Goal: Information Seeking & Learning: Learn about a topic

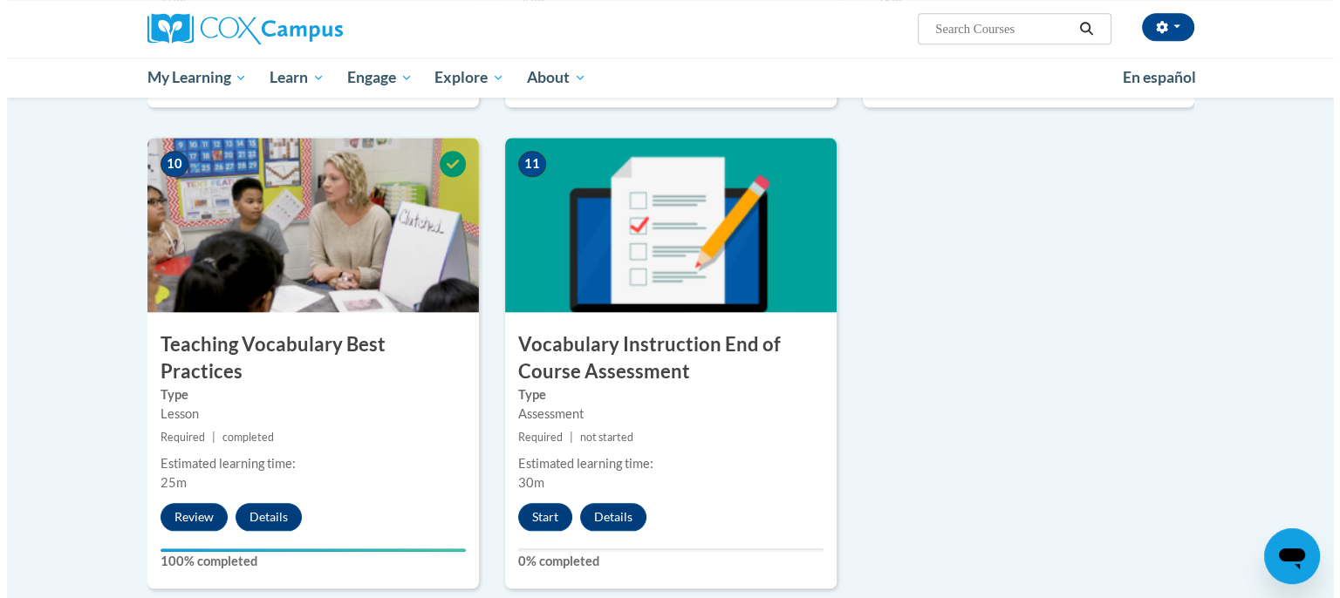
scroll to position [2111, 0]
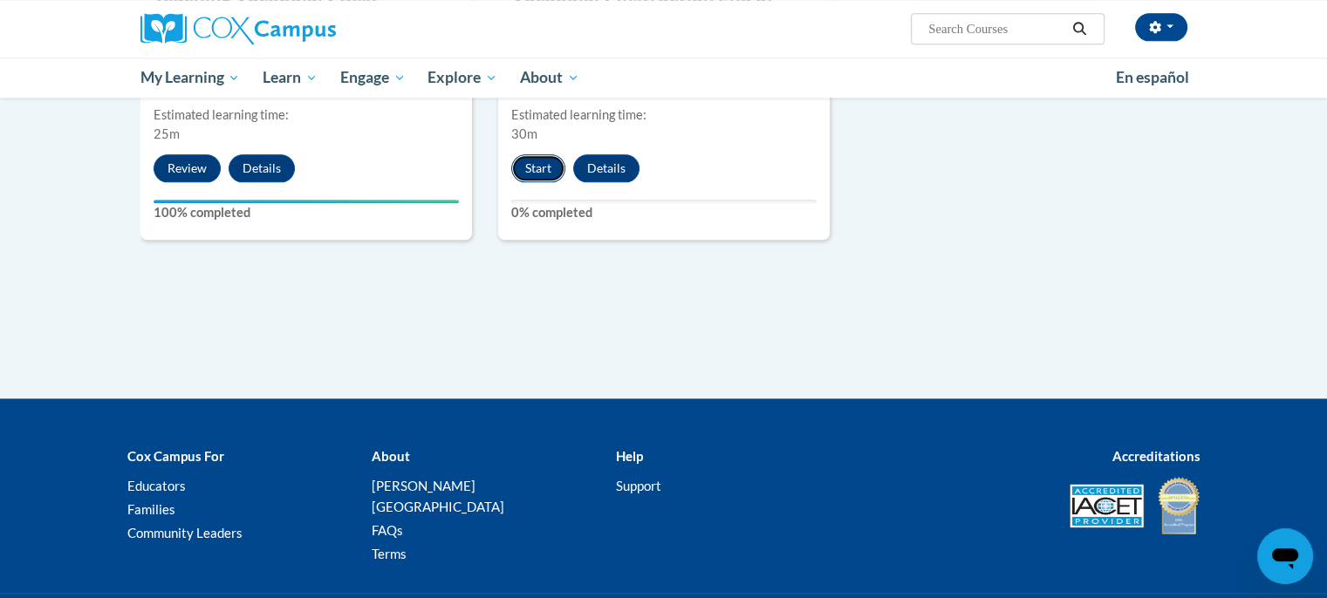
click at [537, 161] on button "Start" at bounding box center [538, 168] width 54 height 28
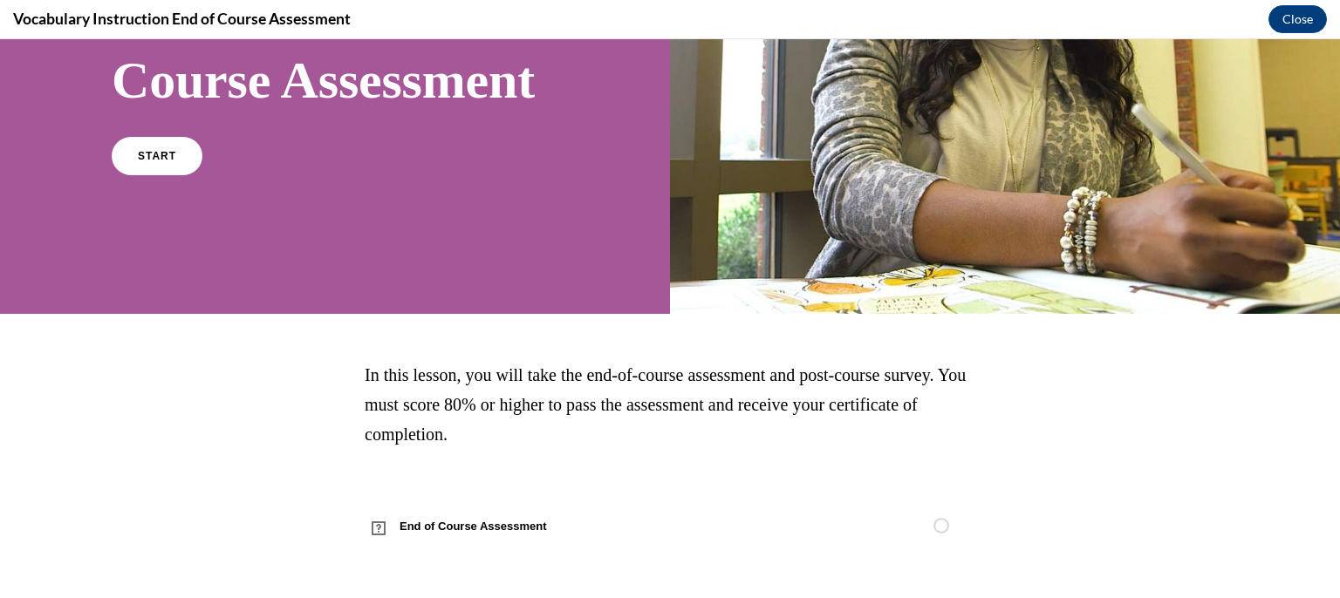
scroll to position [315, 0]
click at [162, 154] on span "START" at bounding box center [157, 156] width 40 height 13
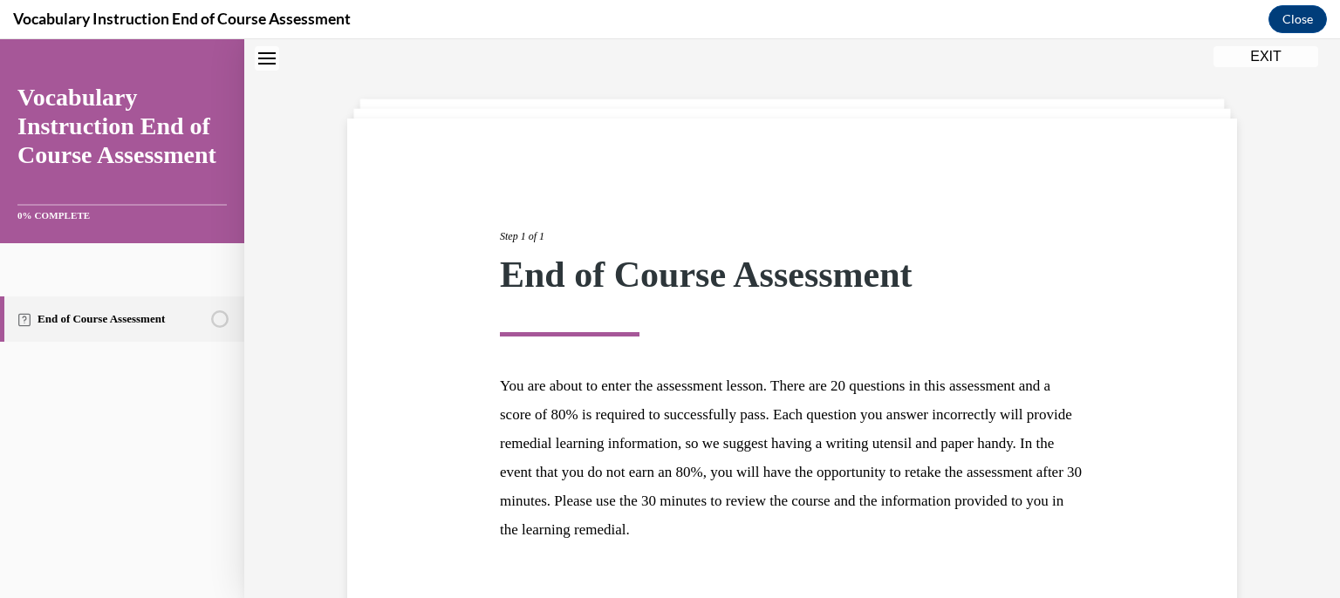
scroll to position [174, 0]
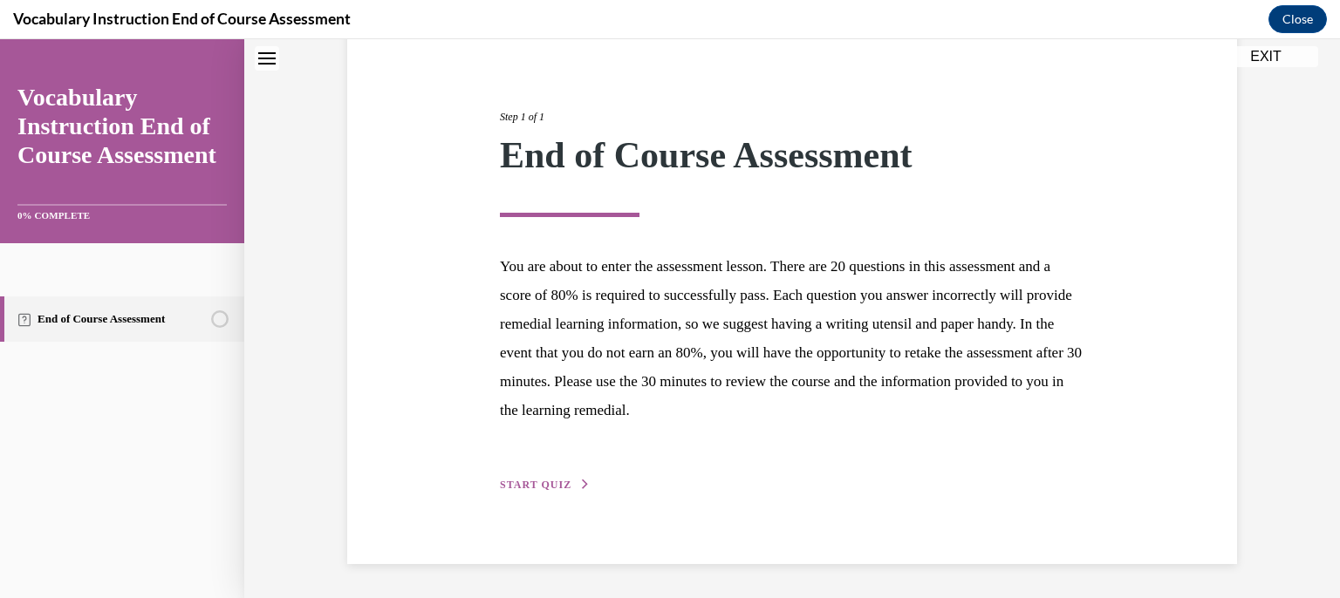
click at [553, 468] on div "Step 1 of 1 End of Course Assessment You are about to enter the assessment less…" at bounding box center [792, 282] width 611 height 426
click at [529, 484] on span "START QUIZ" at bounding box center [536, 485] width 72 height 12
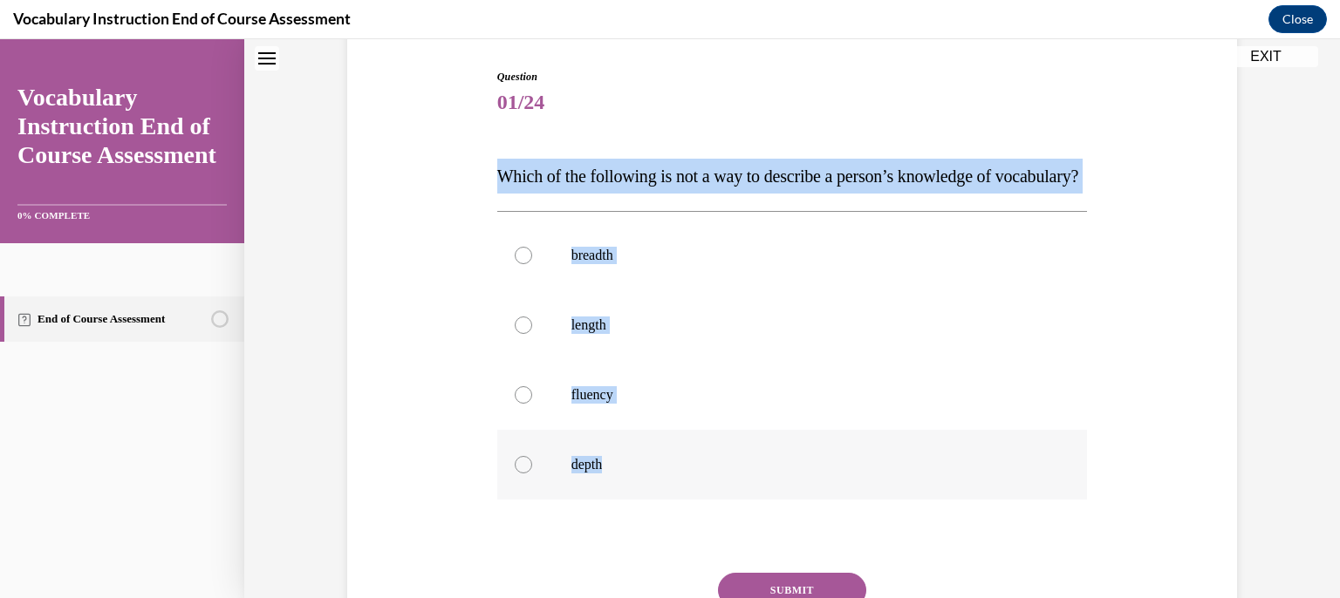
drag, startPoint x: 456, startPoint y: 142, endPoint x: 791, endPoint y: 515, distance: 501.0
click at [791, 515] on div "Question 01/24 Which of the following is not a way to describe a person’s knowl…" at bounding box center [792, 367] width 899 height 700
copy div "Which of the following is not a way to describe a person’s knowledge of vocabul…"
click at [722, 360] on label "length" at bounding box center [792, 326] width 591 height 70
click at [532, 334] on input "length" at bounding box center [523, 325] width 17 height 17
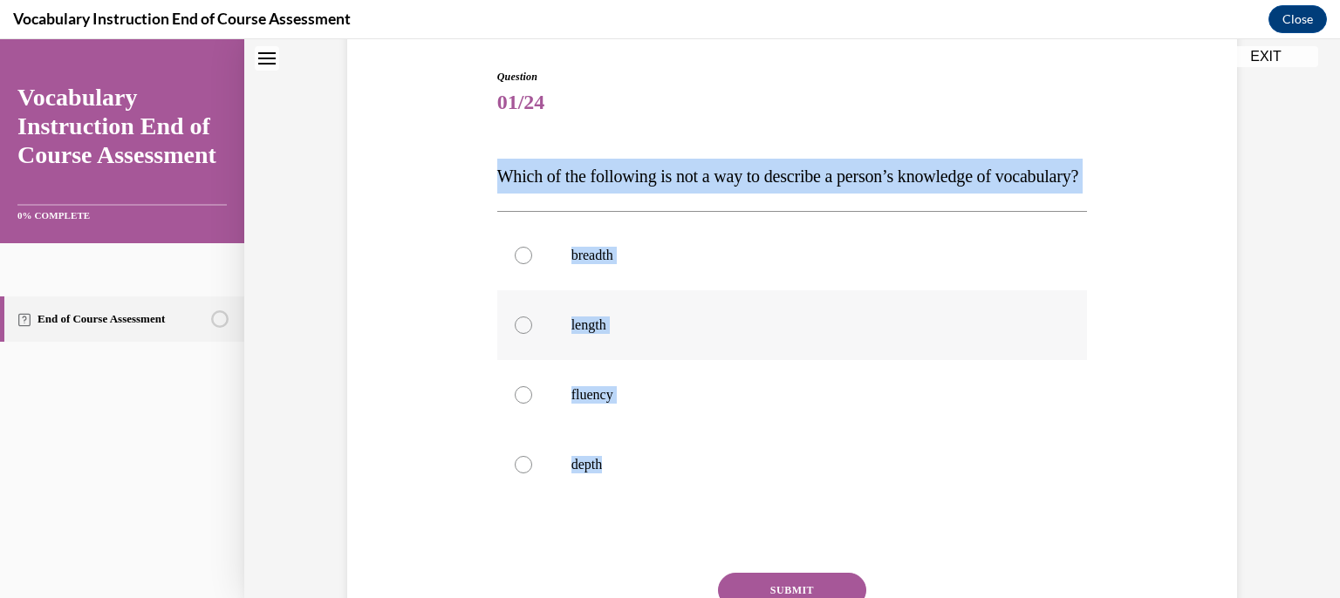
radio input "true"
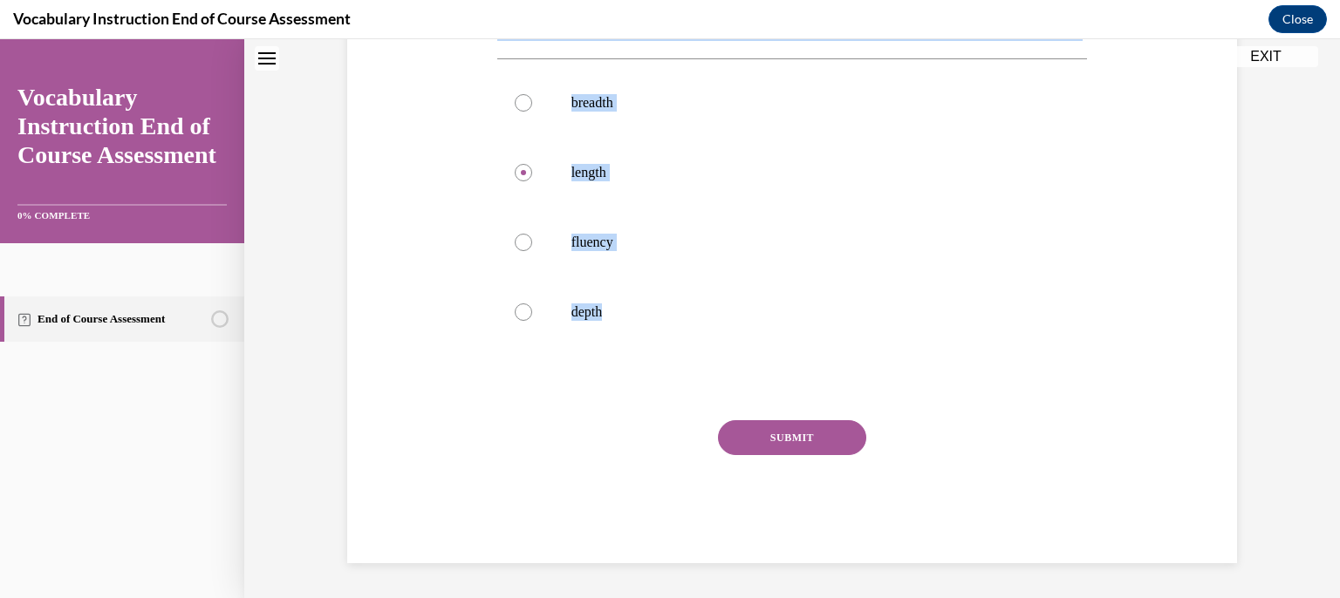
click at [789, 435] on button "SUBMIT" at bounding box center [792, 438] width 148 height 35
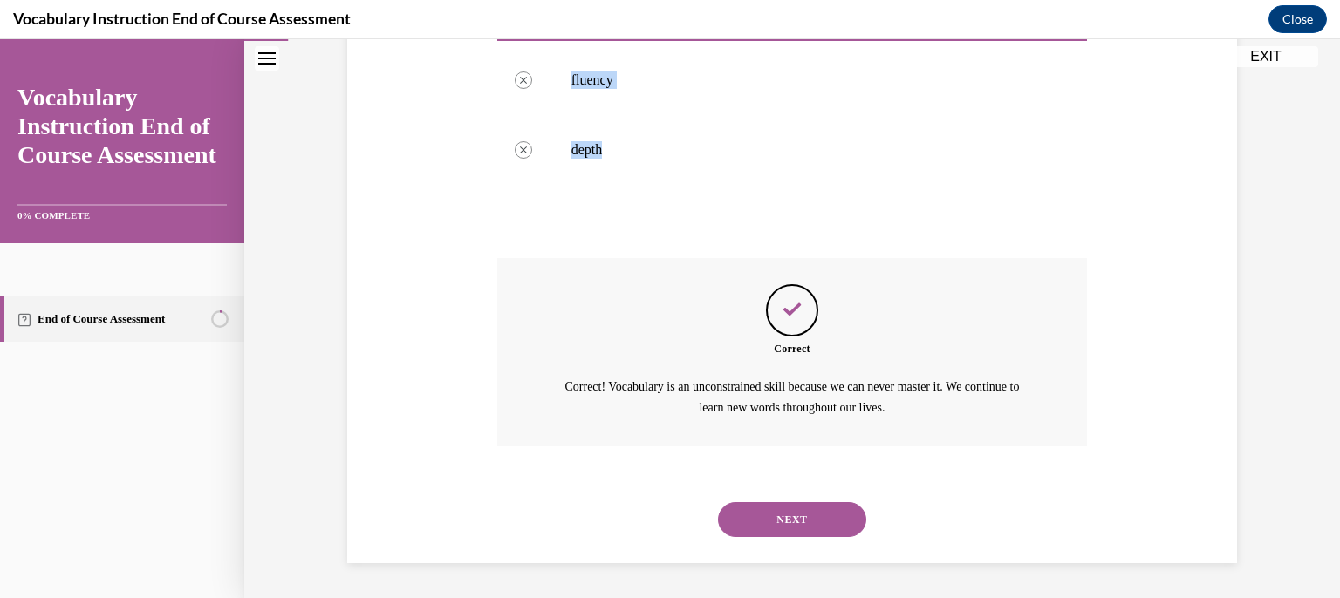
click at [792, 516] on button "NEXT" at bounding box center [792, 520] width 148 height 35
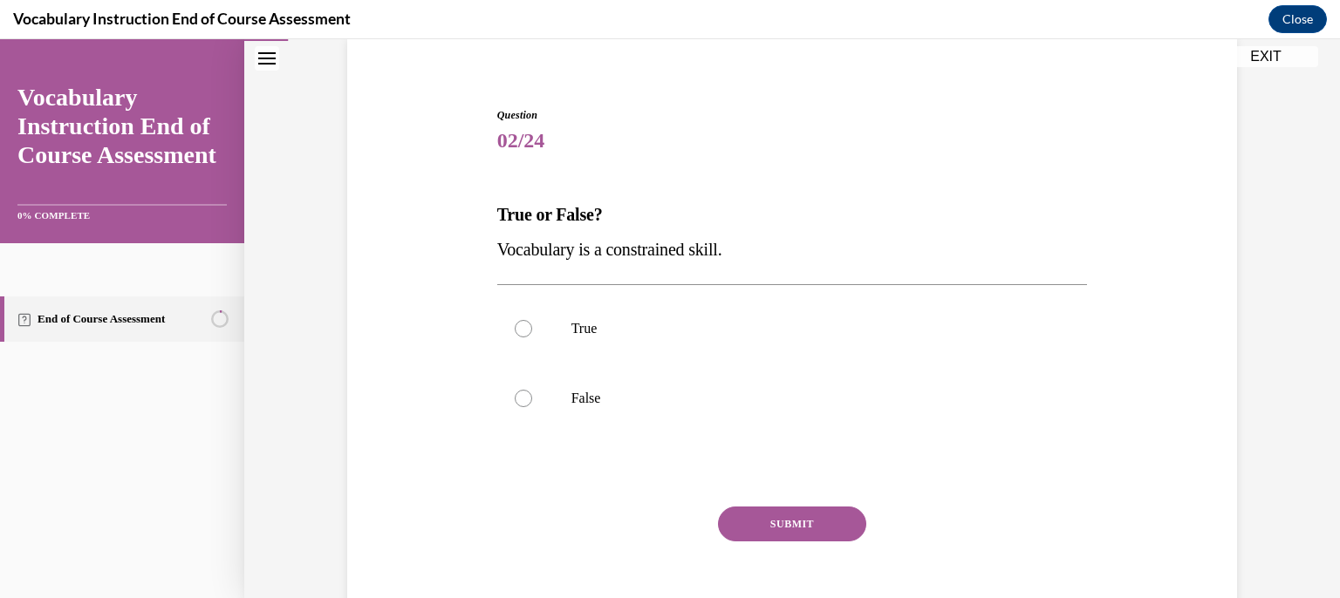
scroll to position [106, 0]
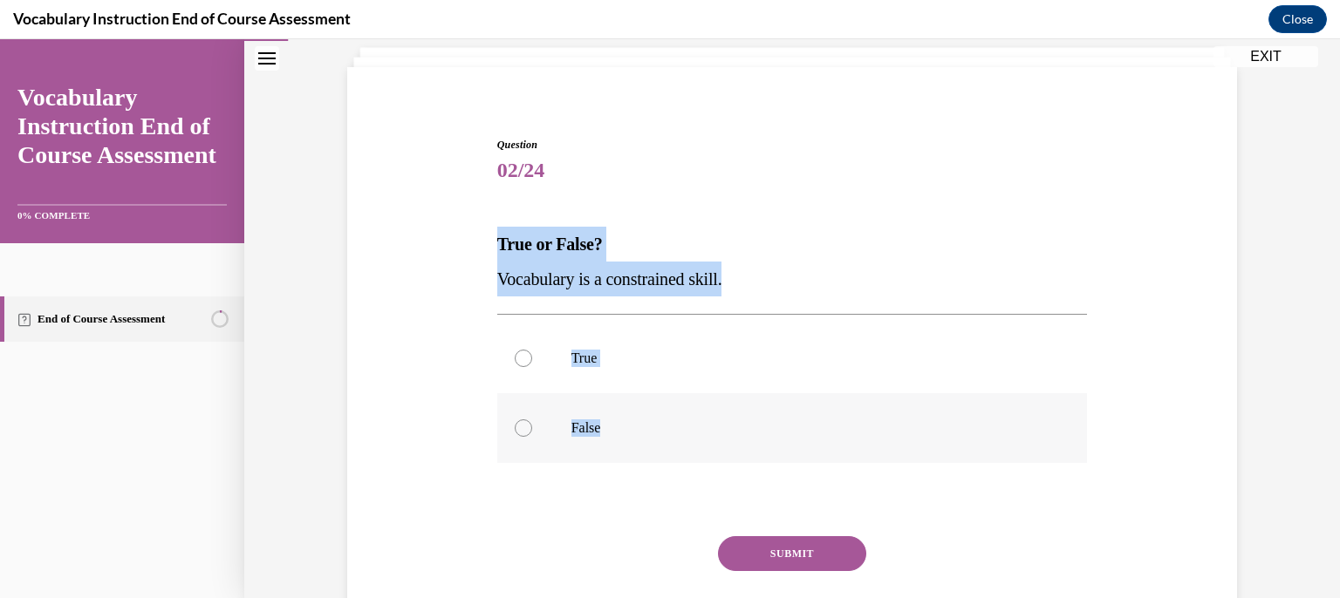
drag, startPoint x: 439, startPoint y: 210, endPoint x: 735, endPoint y: 444, distance: 377.0
click at [735, 443] on div "Question 02/24 True or False? Vocabulary is a constrained skill. True False Inc…" at bounding box center [792, 382] width 899 height 595
copy div "True or False? Vocabulary is a constrained skill. True False"
click at [571, 444] on label "False" at bounding box center [792, 428] width 591 height 70
click at [532, 437] on input "False" at bounding box center [523, 428] width 17 height 17
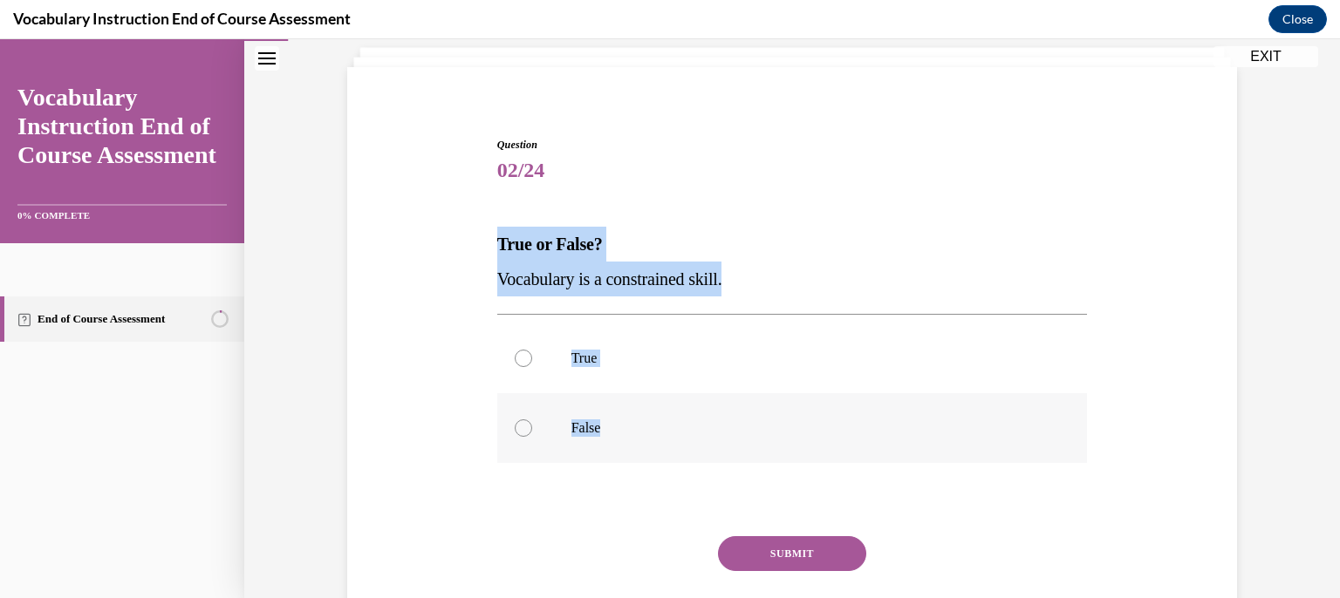
radio input "true"
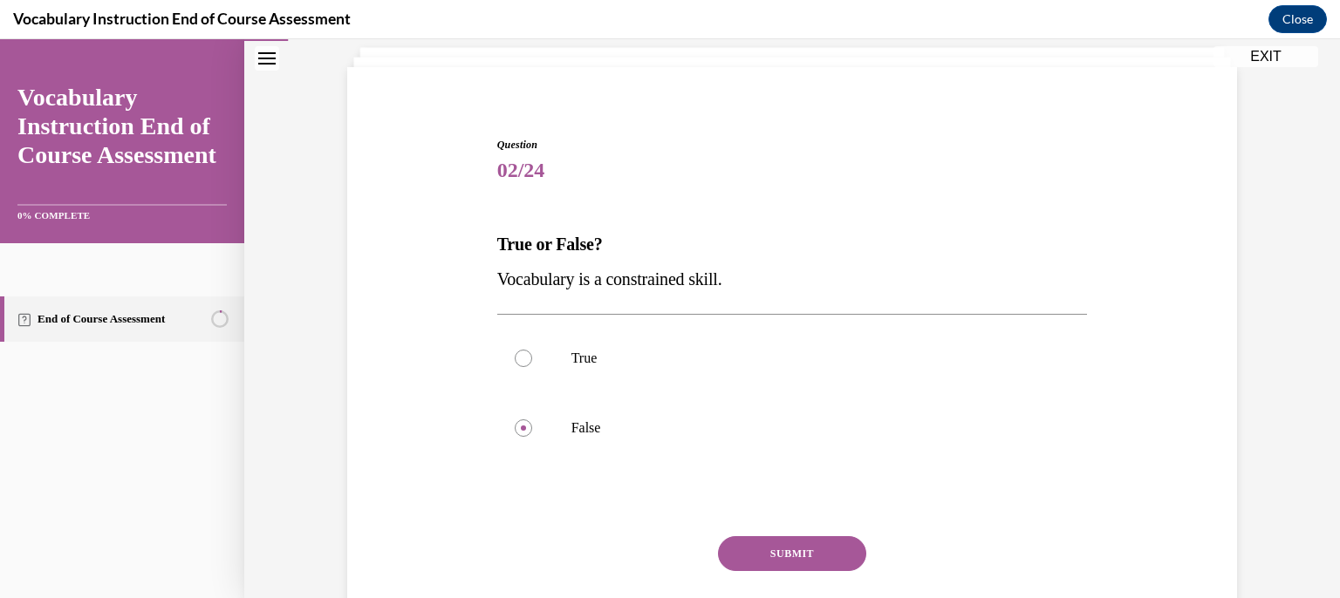
click at [783, 538] on button "SUBMIT" at bounding box center [792, 554] width 148 height 35
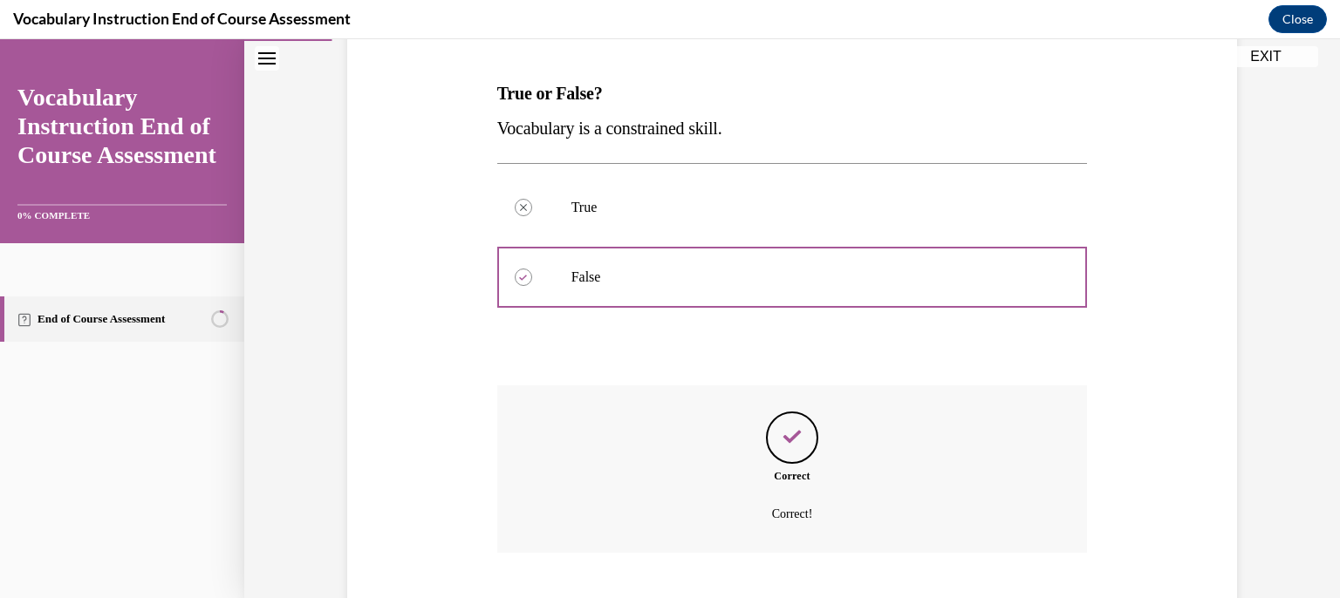
scroll to position [363, 0]
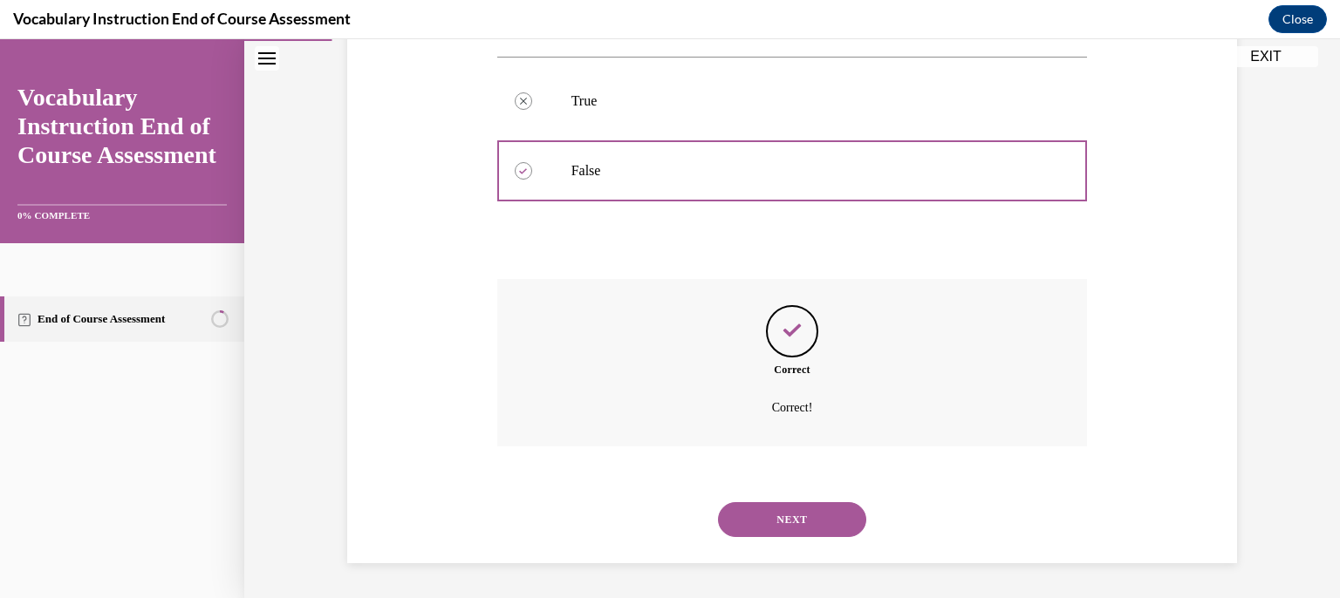
click at [802, 515] on button "NEXT" at bounding box center [792, 520] width 148 height 35
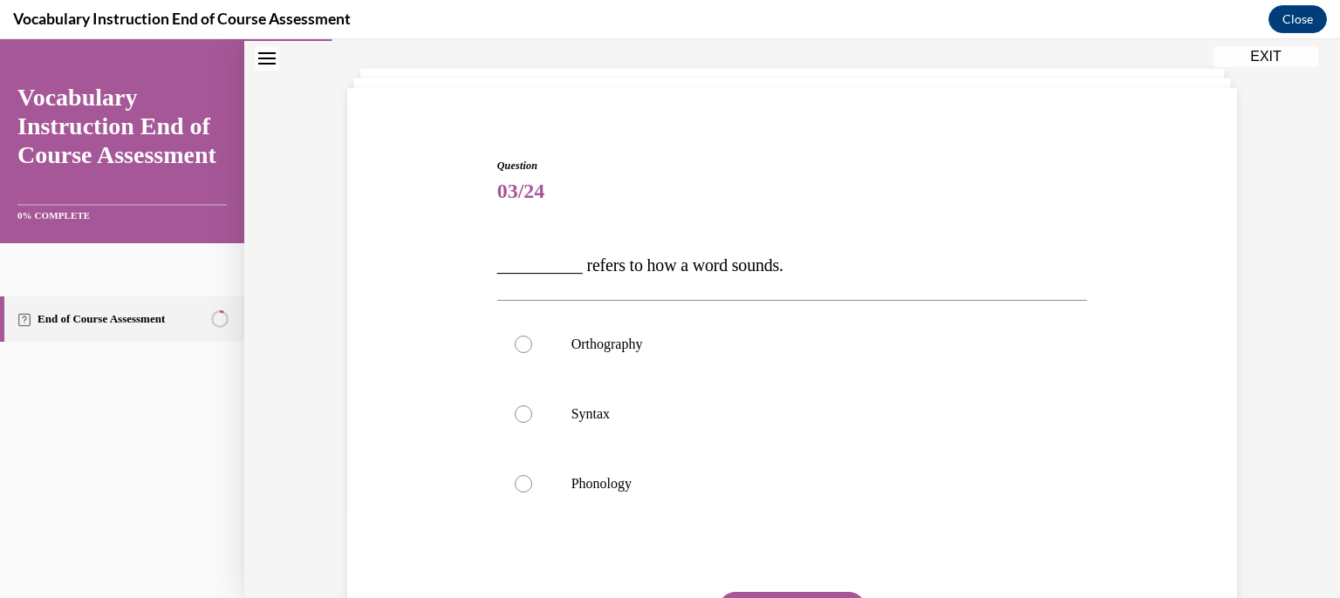
scroll to position [82, 0]
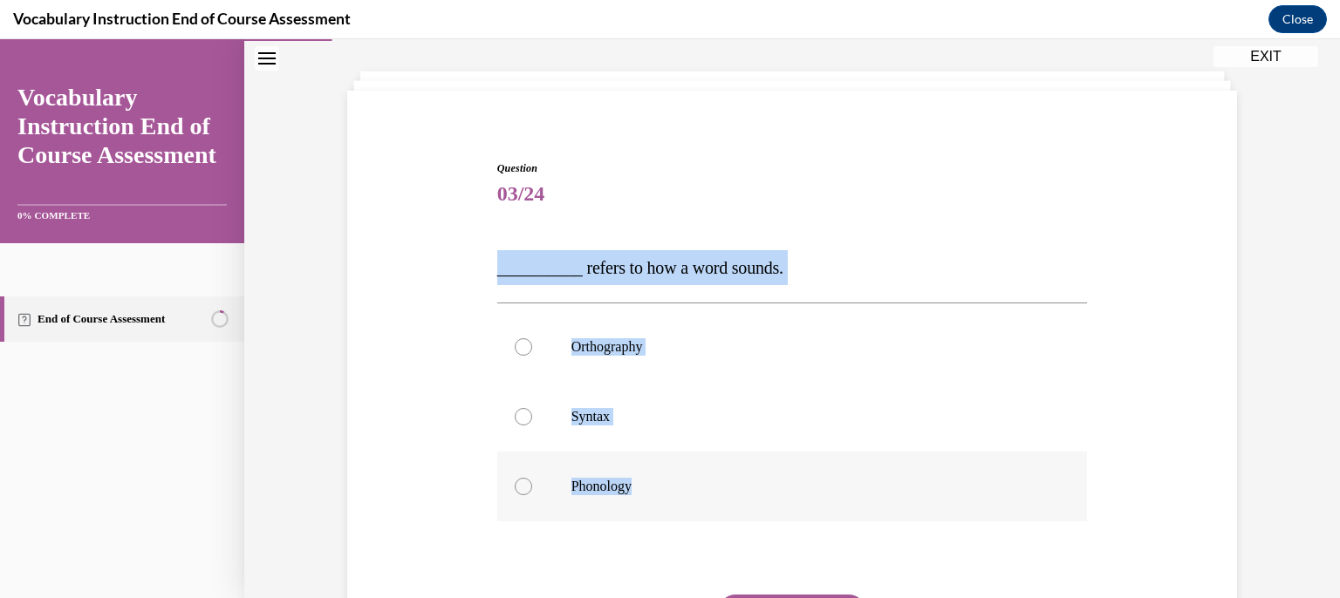
drag, startPoint x: 537, startPoint y: 250, endPoint x: 798, endPoint y: 503, distance: 363.4
click at [798, 503] on div "Question 03/24 __________ refers to how a word sounds. Orthography Syntax Phono…" at bounding box center [792, 423] width 899 height 630
copy div "__________ refers to how a word sounds. Orthography Syntax Phonology"
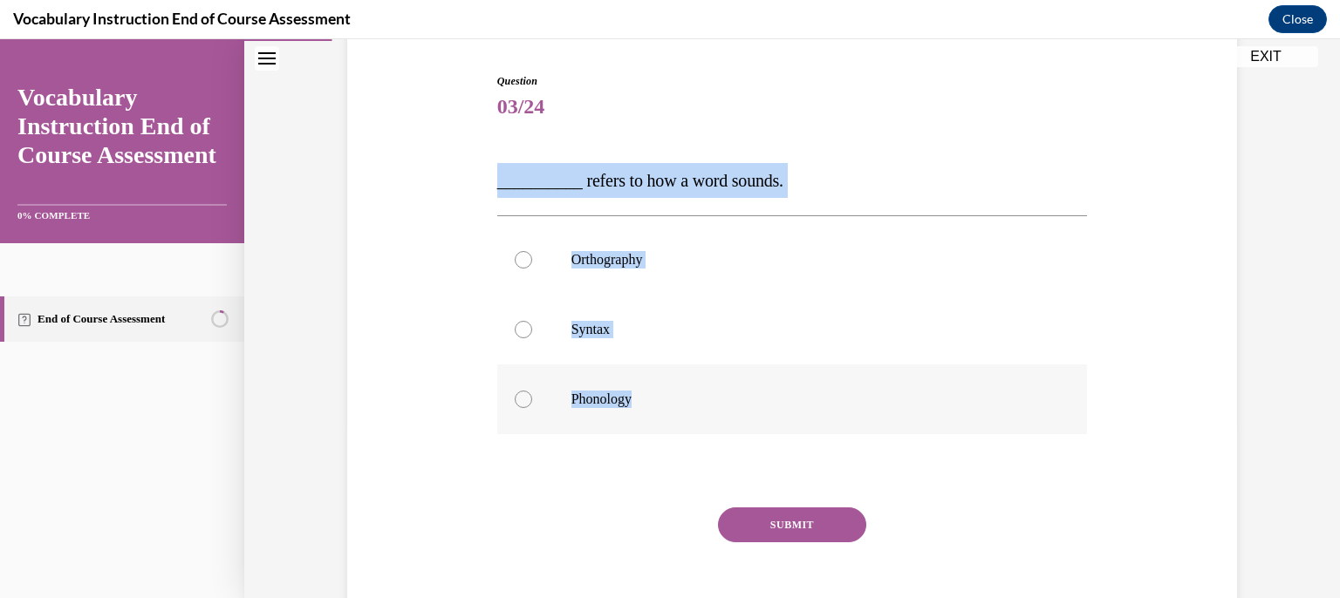
click at [602, 412] on label "Phonology" at bounding box center [792, 400] width 591 height 70
click at [532, 408] on input "Phonology" at bounding box center [523, 399] width 17 height 17
radio input "true"
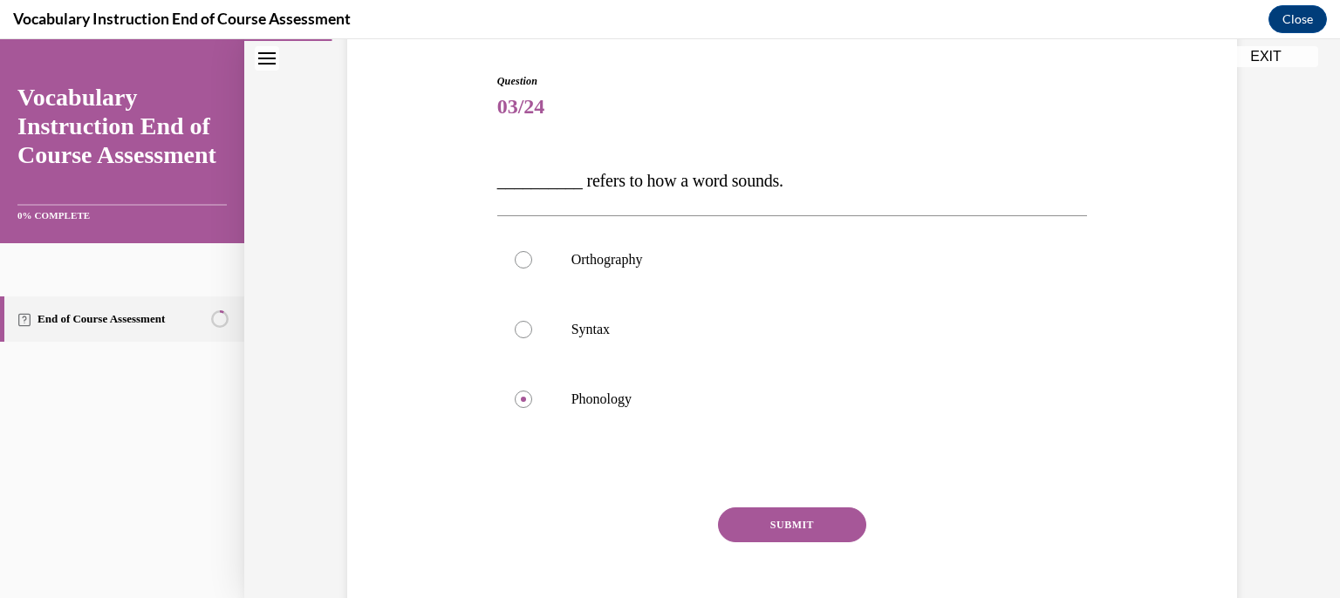
click at [769, 517] on button "SUBMIT" at bounding box center [792, 525] width 148 height 35
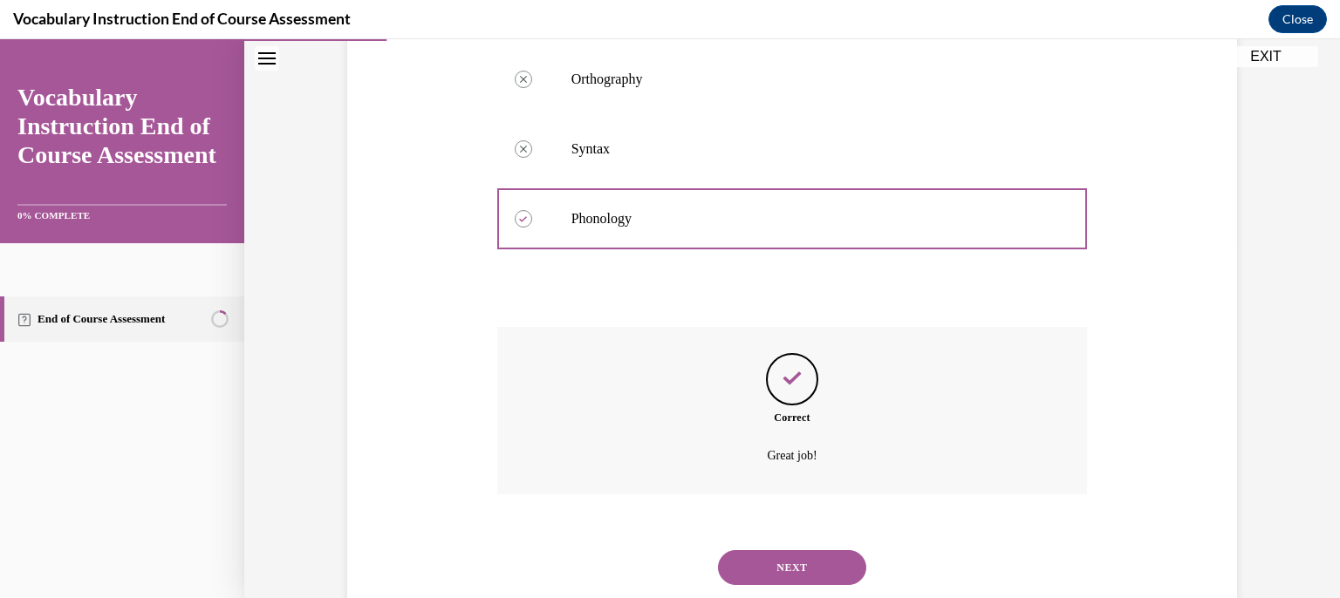
scroll to position [398, 0]
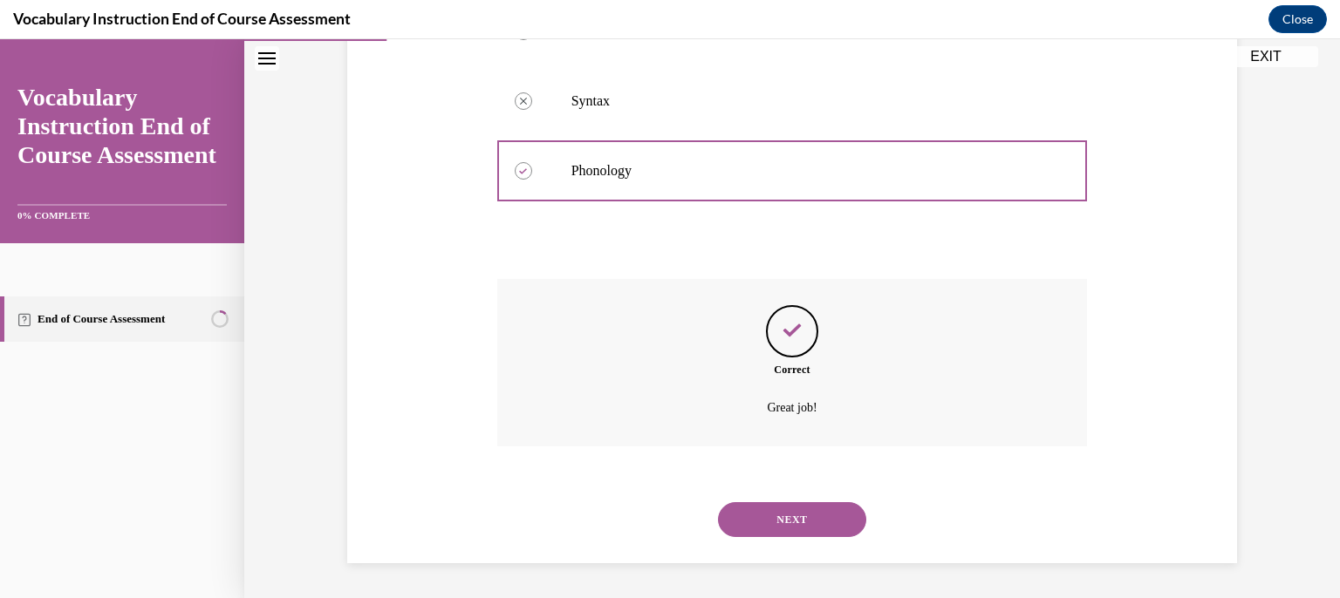
click at [783, 516] on button "NEXT" at bounding box center [792, 520] width 148 height 35
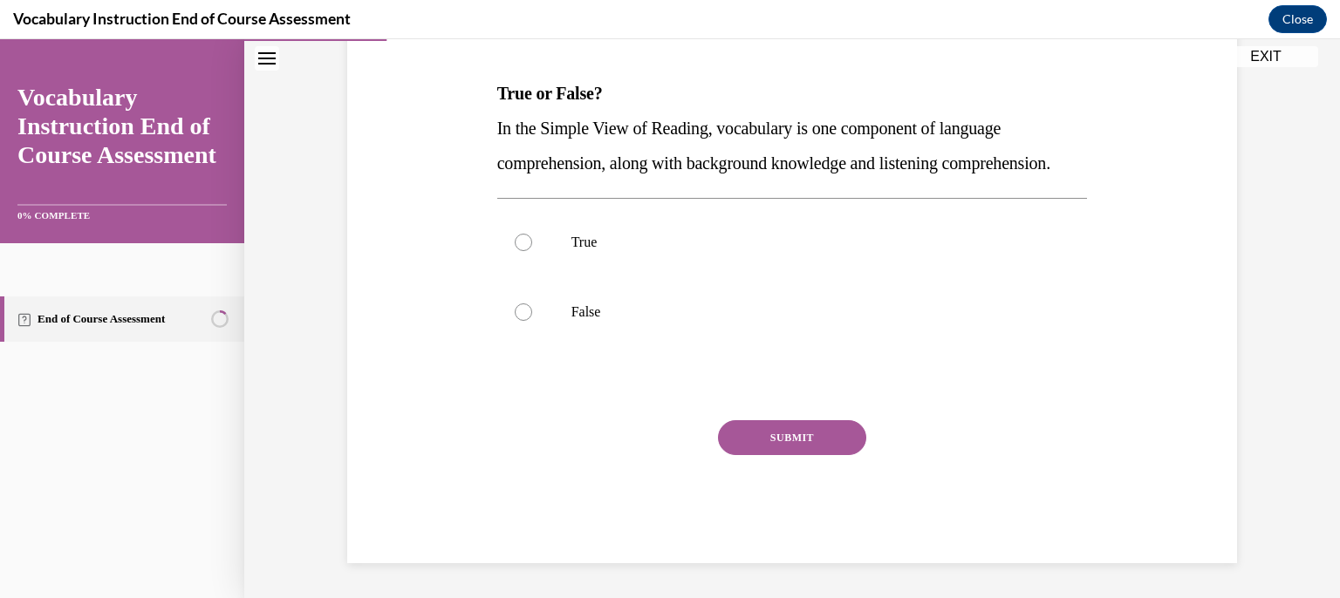
scroll to position [274, 0]
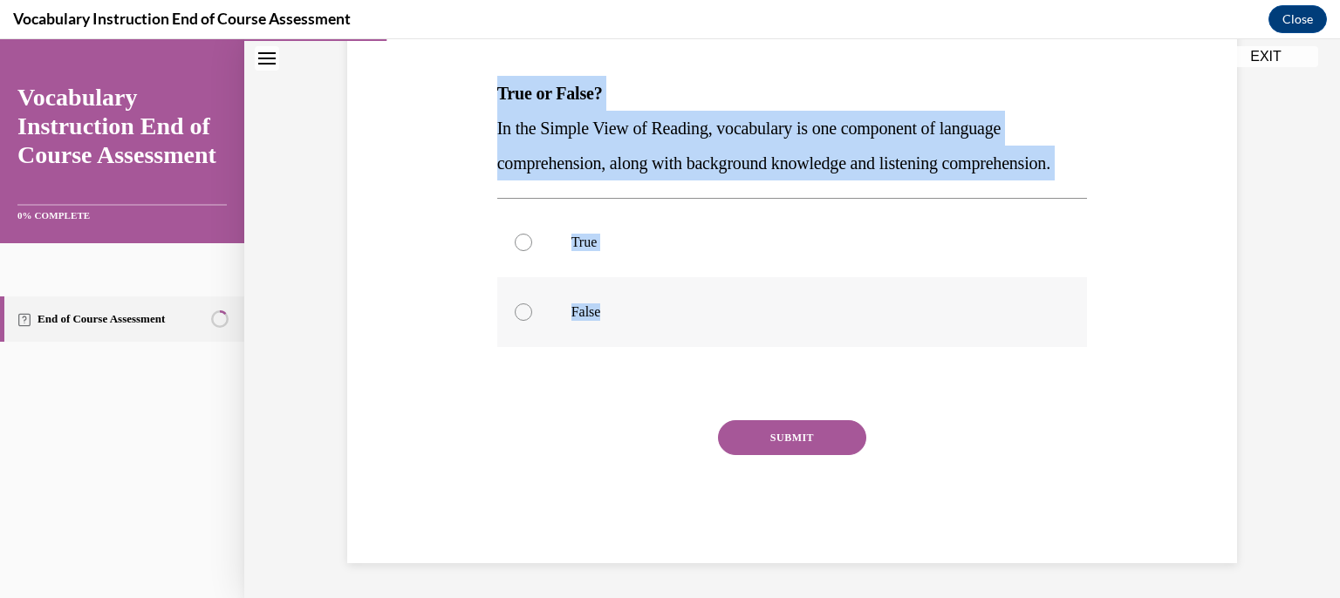
drag, startPoint x: 436, startPoint y: 70, endPoint x: 725, endPoint y: 322, distance: 383.4
click at [725, 322] on div "Question 04/24 True or False? In the Simple View of Reading, vocabulary is one …" at bounding box center [792, 249] width 899 height 630
copy div "True or False? In the Simple View of Reading, vocabulary is one component of la…"
click at [573, 250] on p "True" at bounding box center [807, 242] width 473 height 17
click at [532, 250] on input "True" at bounding box center [523, 242] width 17 height 17
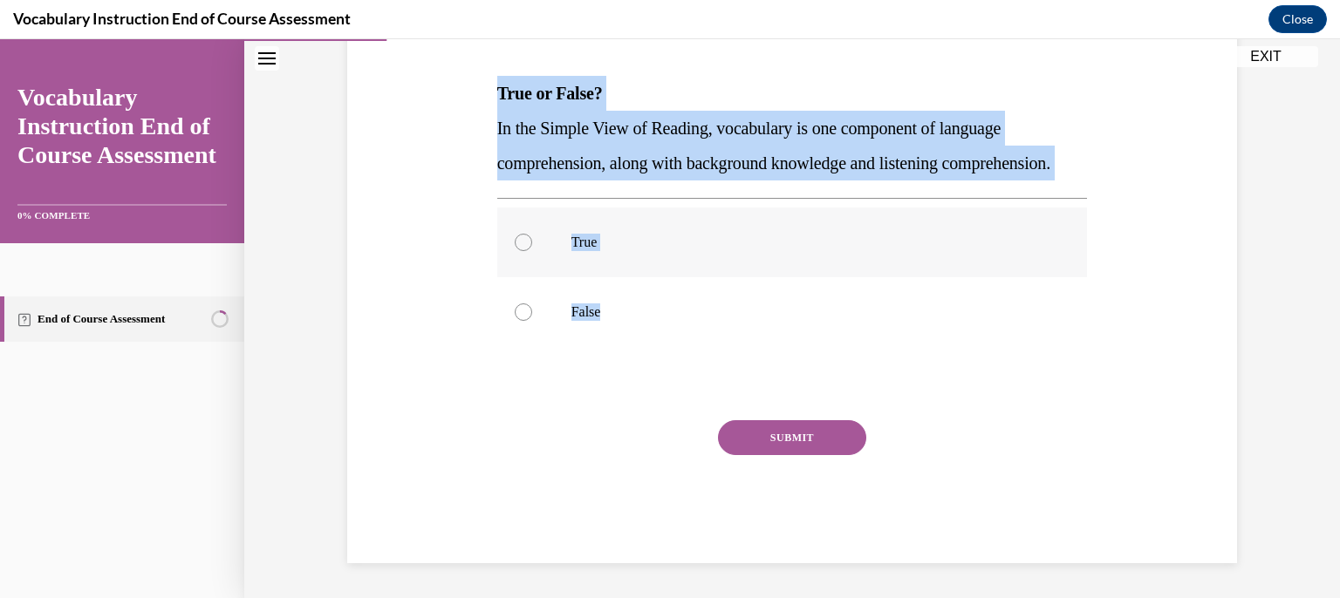
radio input "true"
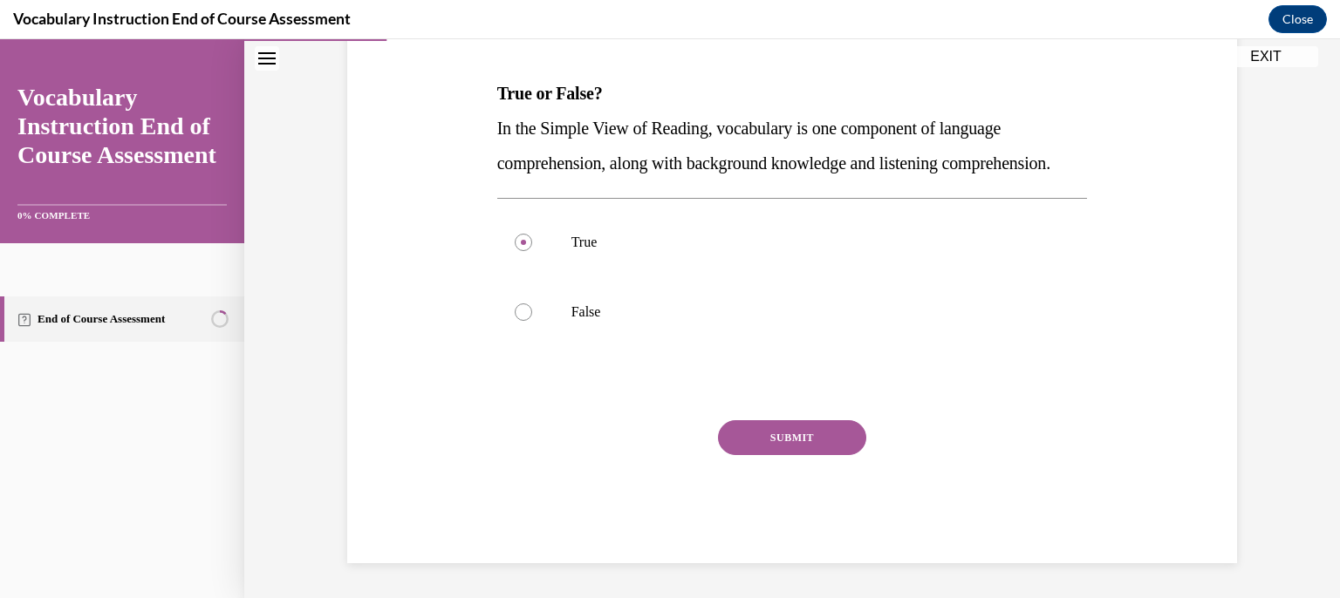
click at [792, 448] on button "SUBMIT" at bounding box center [792, 438] width 148 height 35
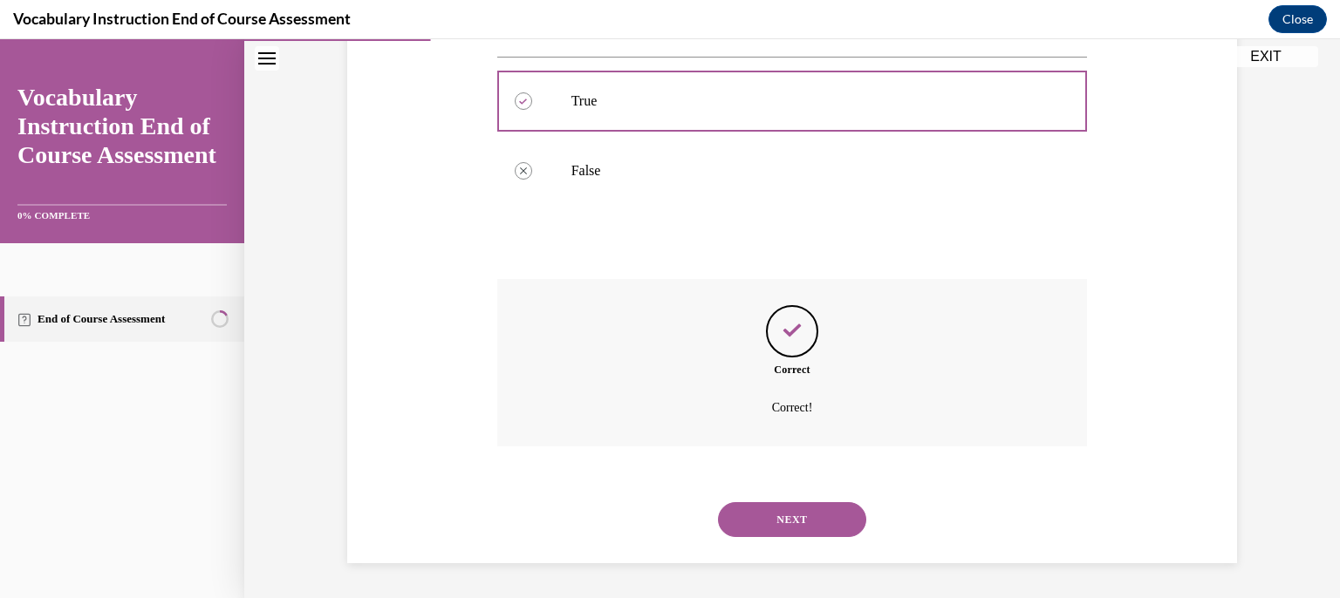
scroll to position [433, 0]
click at [772, 525] on button "NEXT" at bounding box center [792, 520] width 148 height 35
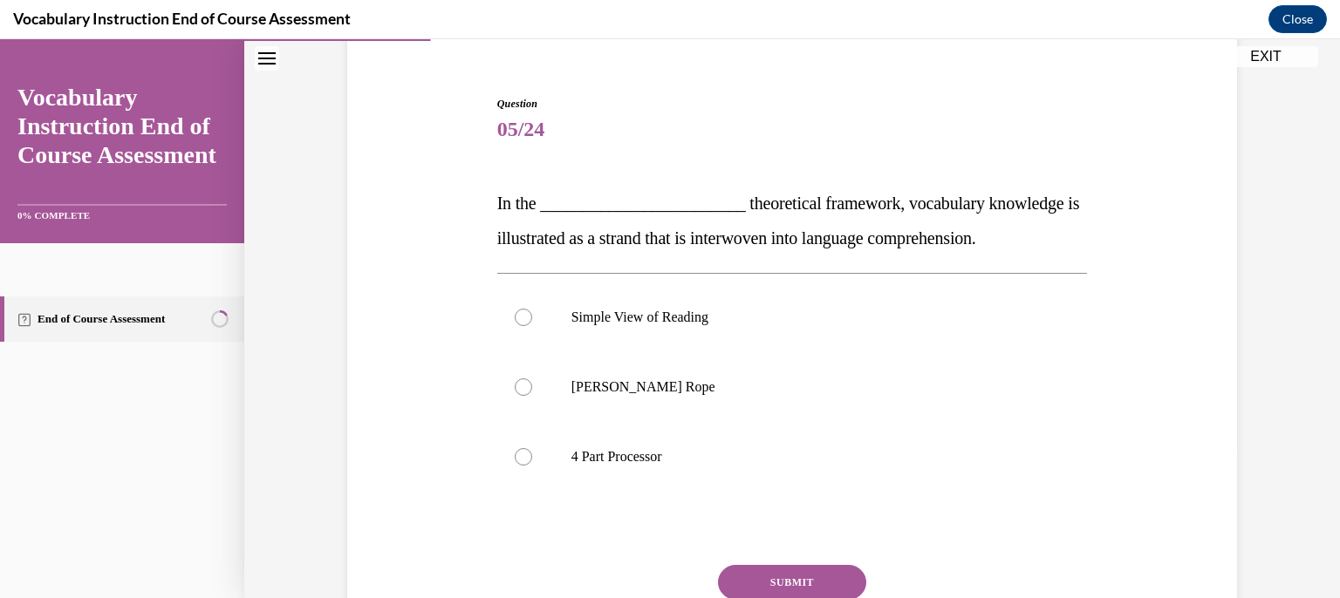
scroll to position [174, 0]
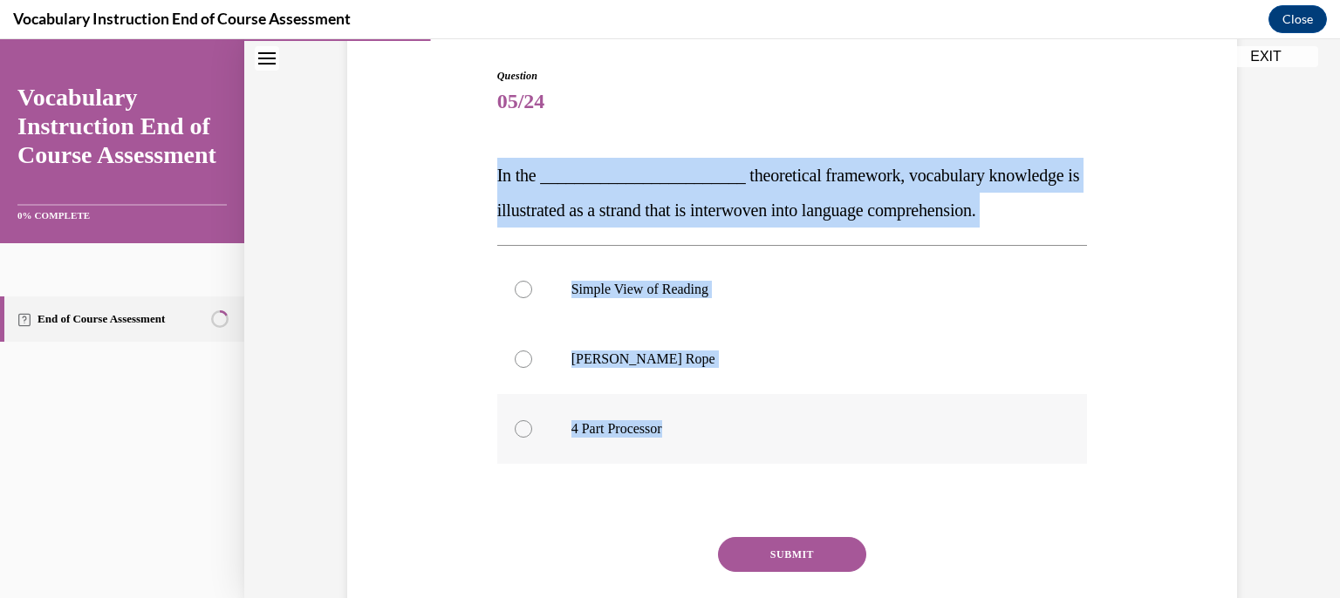
drag, startPoint x: 487, startPoint y: 137, endPoint x: 735, endPoint y: 430, distance: 383.8
click at [733, 432] on div "Question 05/24 In the ________________________ theoretical framework, vocabular…" at bounding box center [792, 348] width 899 height 665
copy div "In the ________________________ theoretical framework, vocabulary knowledge is …"
click at [644, 355] on p "Scarborough's Rope" at bounding box center [807, 359] width 473 height 17
click at [532, 355] on input "Scarborough's Rope" at bounding box center [523, 359] width 17 height 17
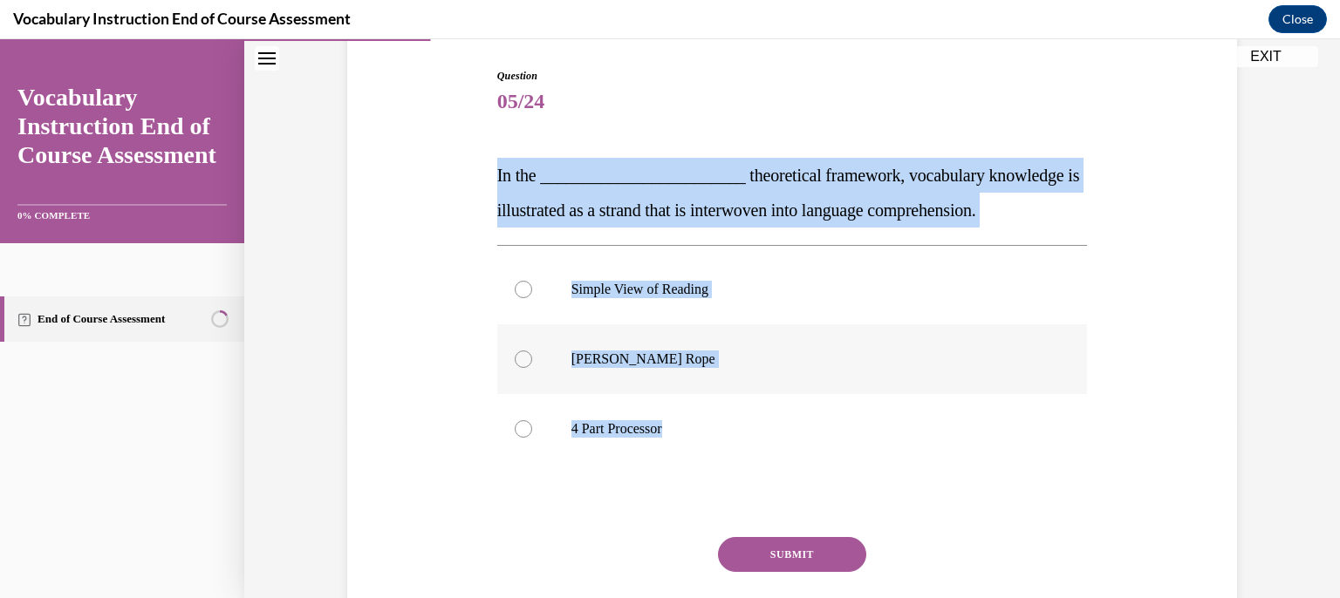
radio input "true"
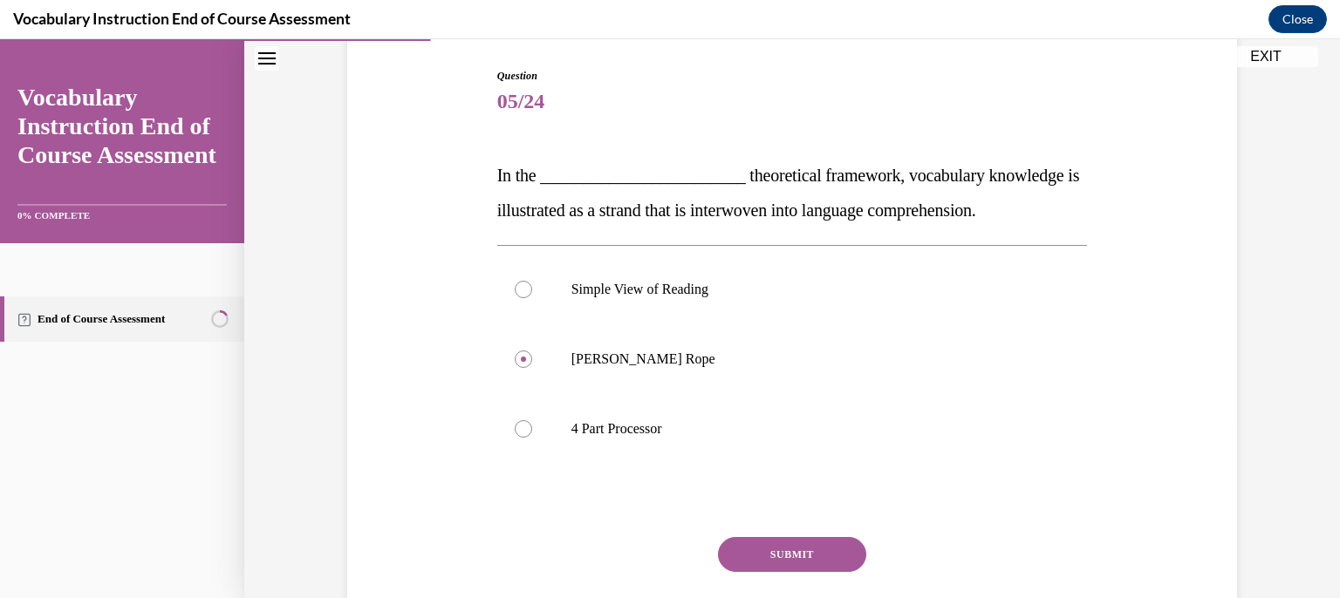
click at [785, 542] on button "SUBMIT" at bounding box center [792, 554] width 148 height 35
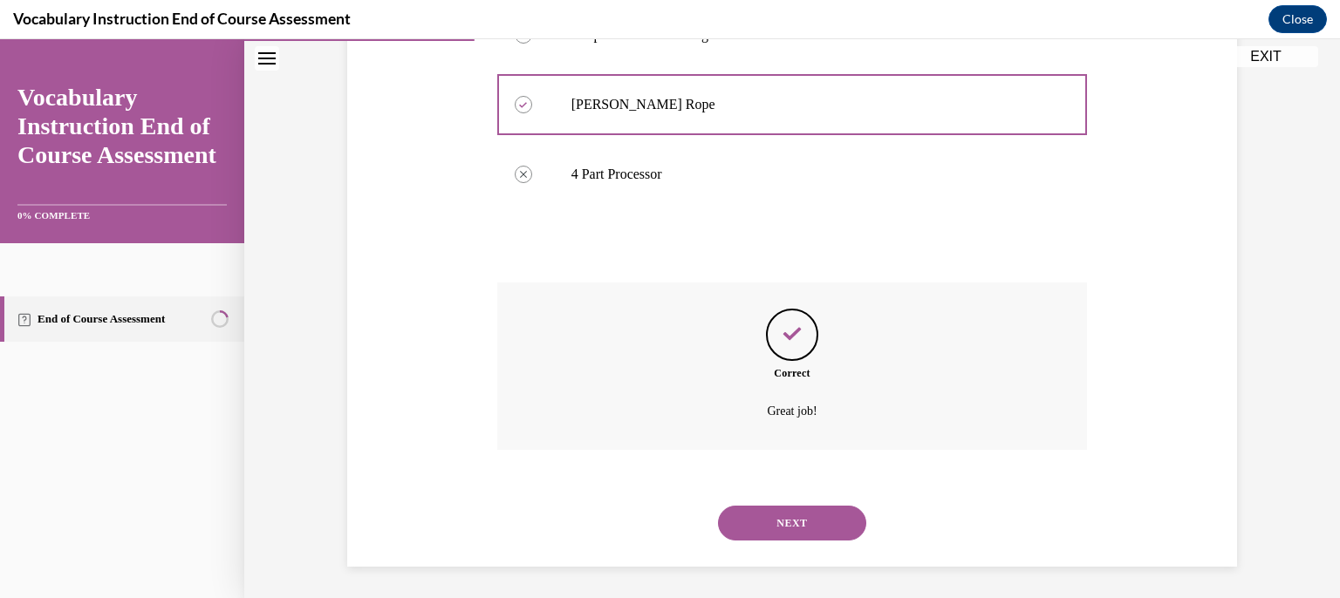
scroll to position [433, 0]
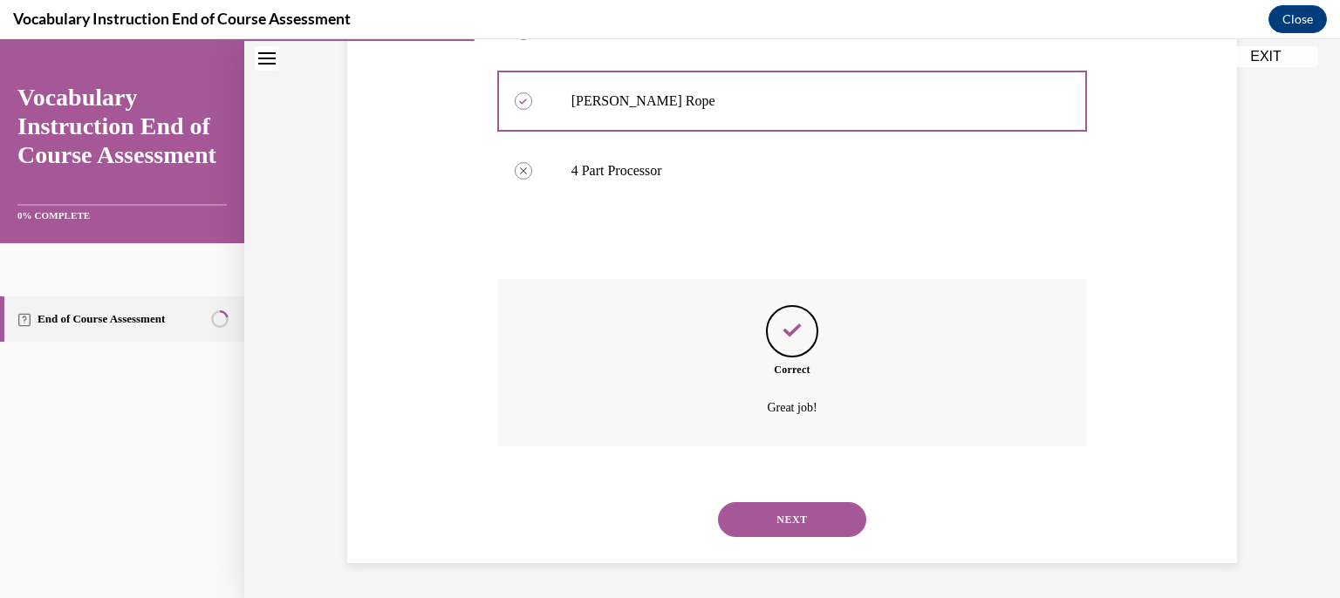
click at [772, 514] on button "NEXT" at bounding box center [792, 520] width 148 height 35
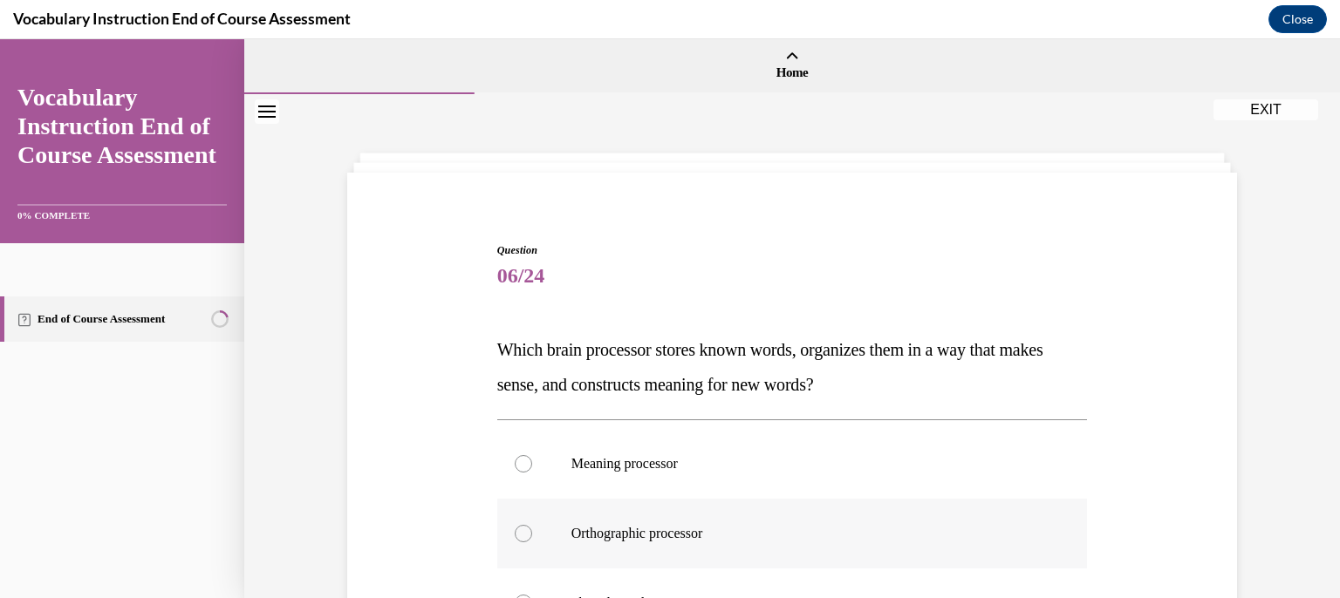
scroll to position [262, 0]
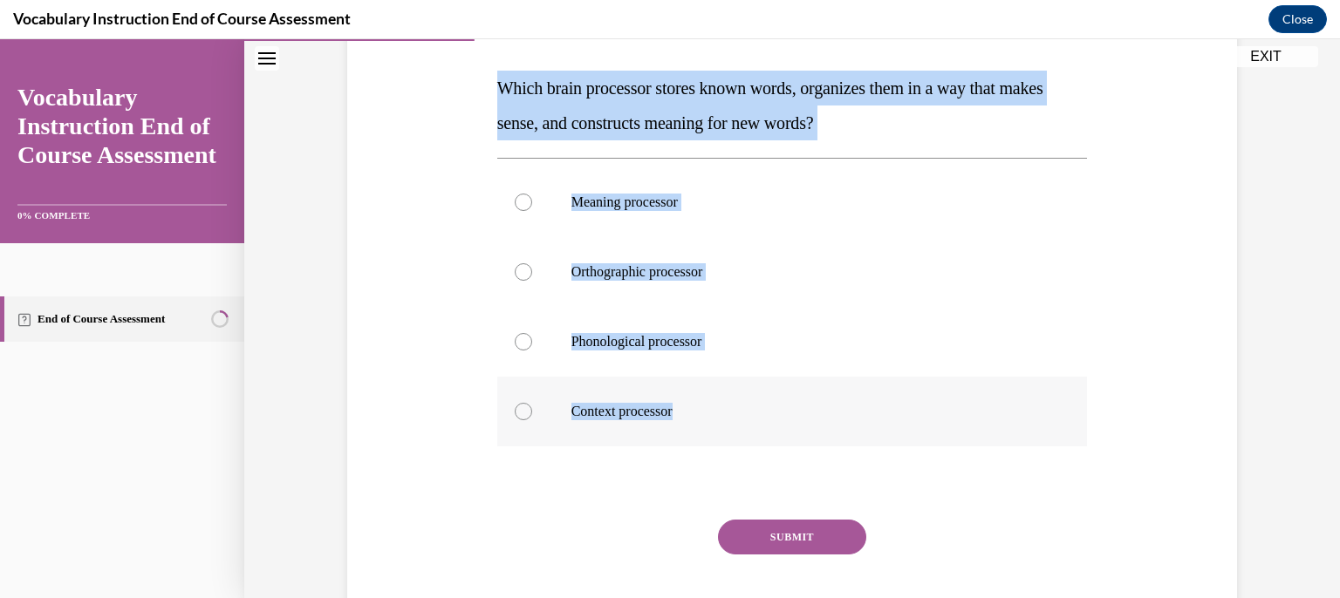
drag, startPoint x: 456, startPoint y: 75, endPoint x: 770, endPoint y: 423, distance: 468.8
click at [770, 423] on div "Question 06/24 Which brain processor stores known words, organizes them in a wa…" at bounding box center [792, 295] width 899 height 735
copy div "Which brain processor stores known words, organizes them in a way that makes se…"
click at [674, 200] on p "Meaning processor" at bounding box center [807, 202] width 473 height 17
click at [532, 200] on input "Meaning processor" at bounding box center [523, 202] width 17 height 17
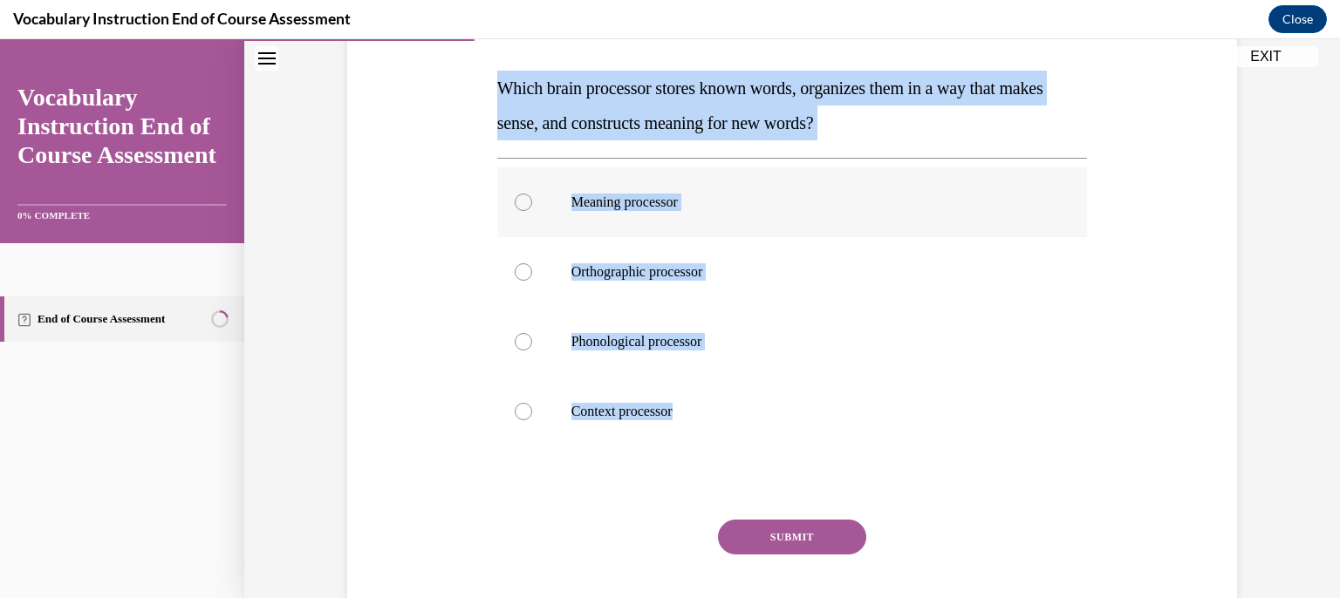
radio input "true"
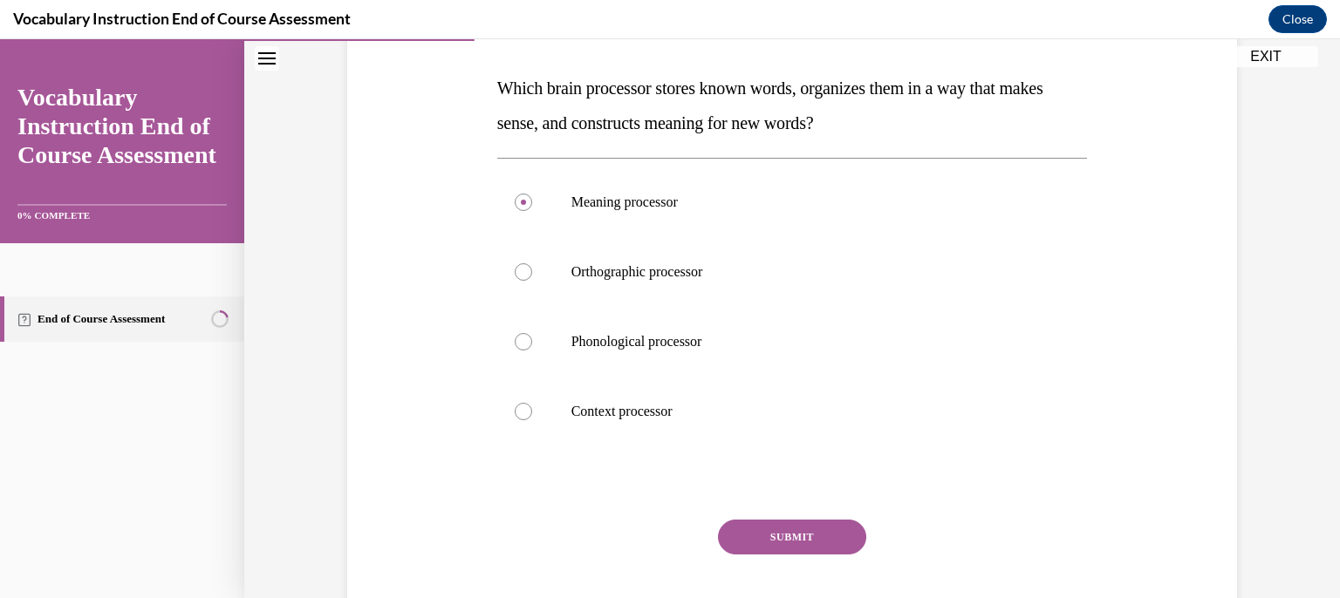
click at [780, 543] on button "SUBMIT" at bounding box center [792, 537] width 148 height 35
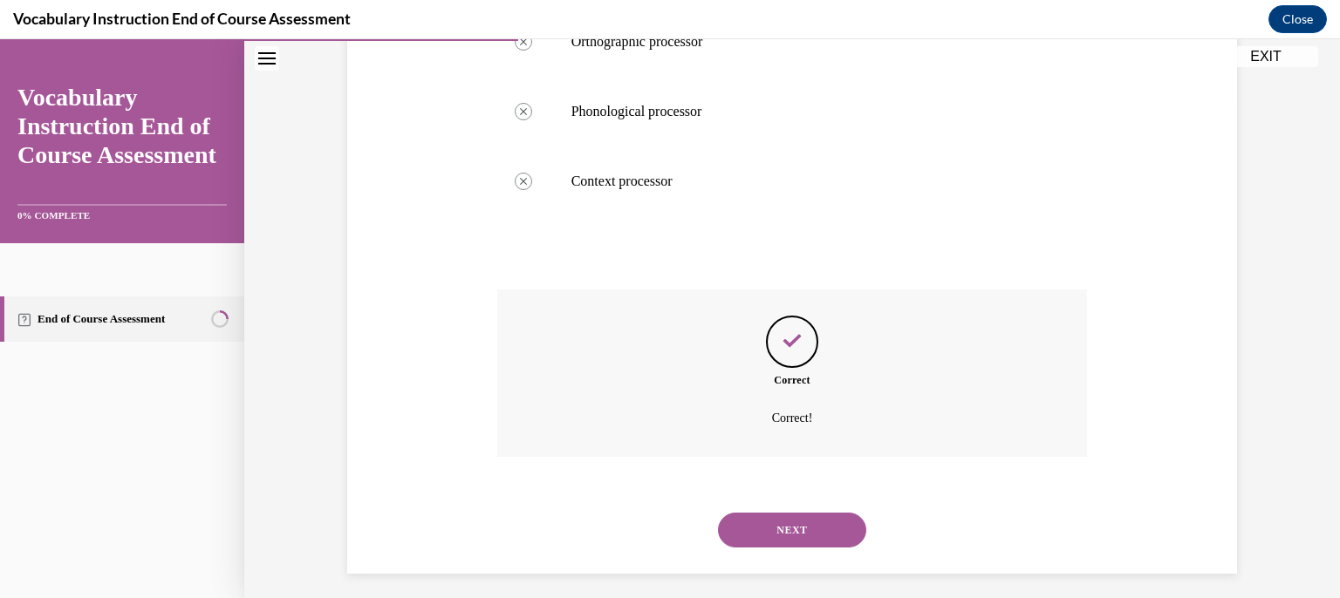
scroll to position [503, 0]
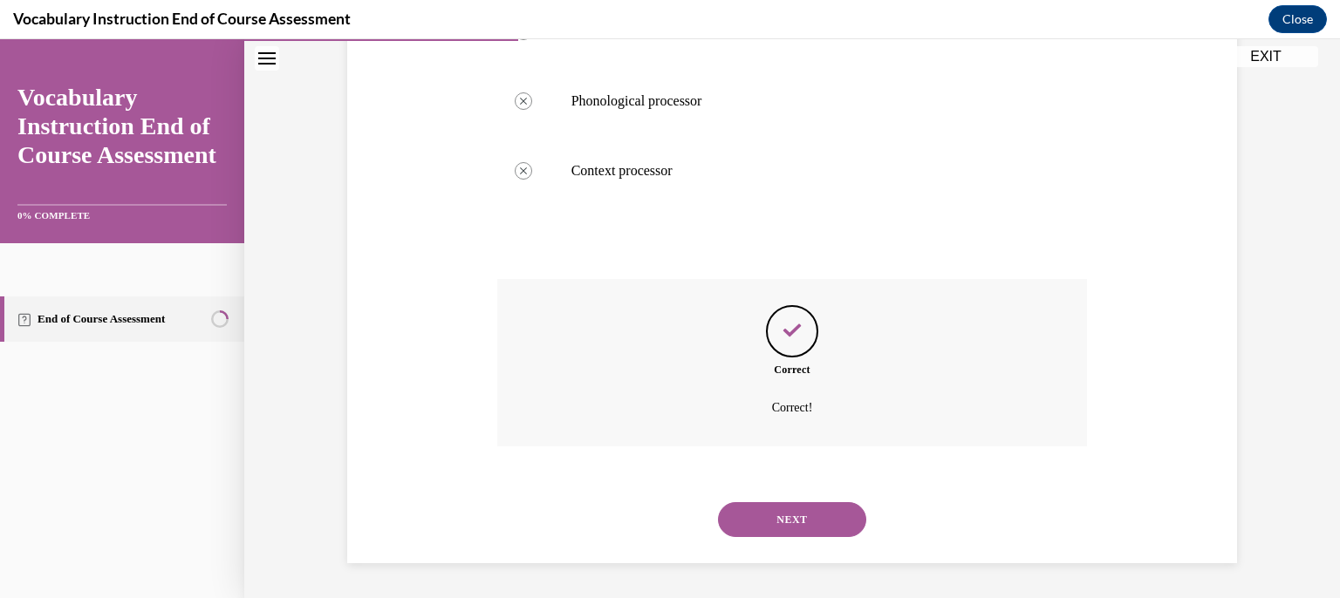
click at [770, 526] on button "NEXT" at bounding box center [792, 520] width 148 height 35
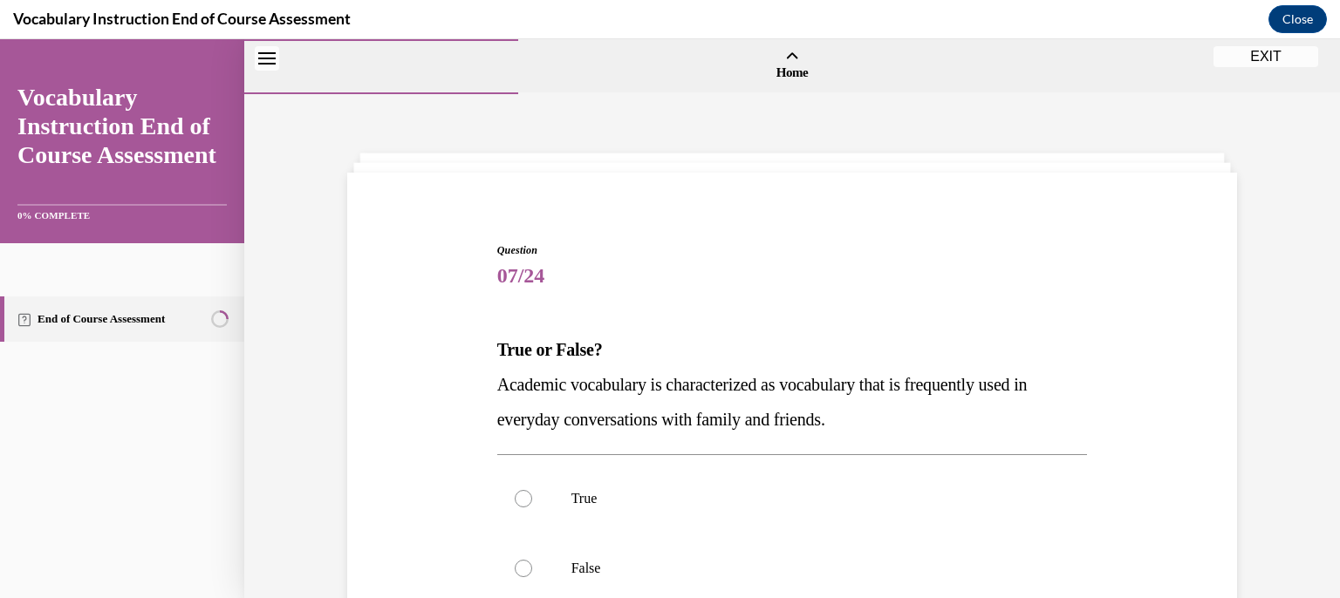
scroll to position [174, 0]
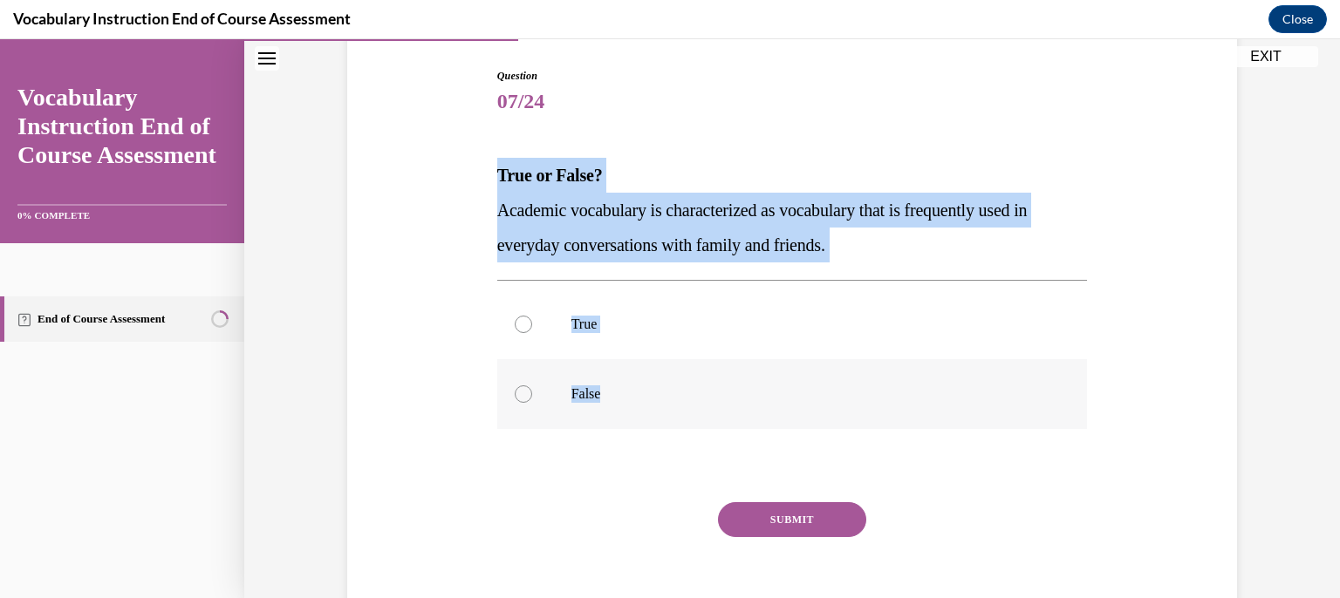
drag, startPoint x: 461, startPoint y: 165, endPoint x: 736, endPoint y: 404, distance: 364.9
click at [736, 403] on div "Question 07/24 True or False? Academic vocabulary is characterized as vocabular…" at bounding box center [792, 331] width 899 height 630
copy div "True or False? Academic vocabulary is characterized as vocabulary that is frequ…"
click at [595, 407] on label "False" at bounding box center [792, 394] width 591 height 70
click at [532, 403] on input "False" at bounding box center [523, 394] width 17 height 17
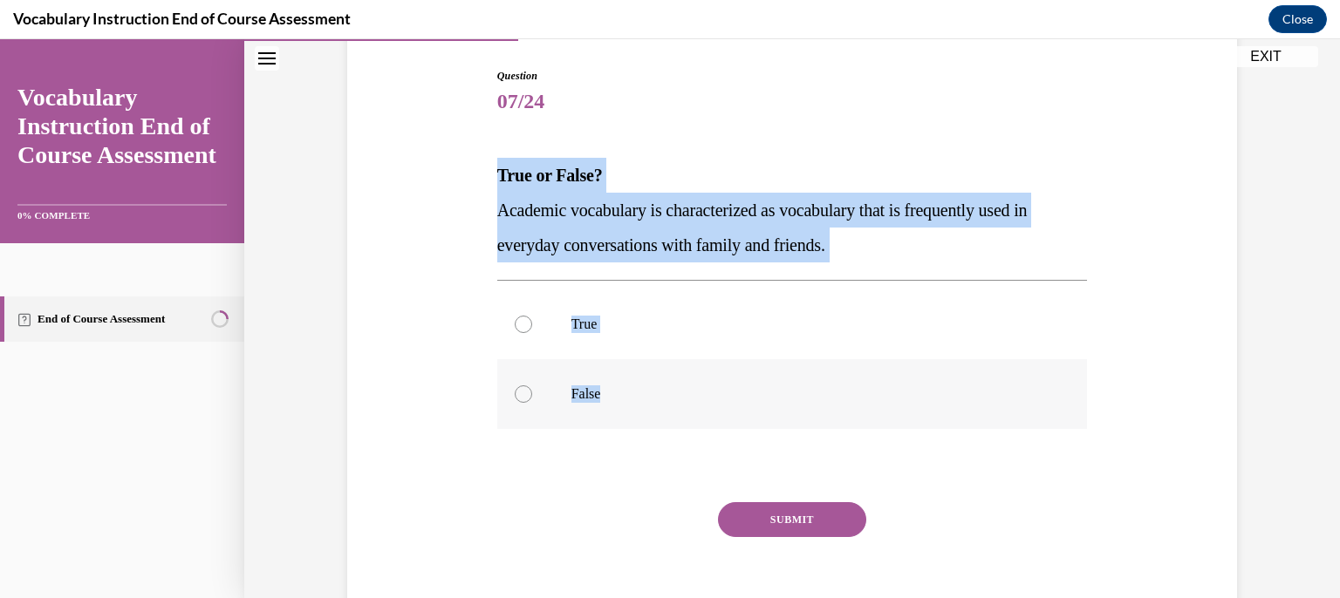
radio input "true"
click at [756, 522] on button "SUBMIT" at bounding box center [792, 520] width 148 height 35
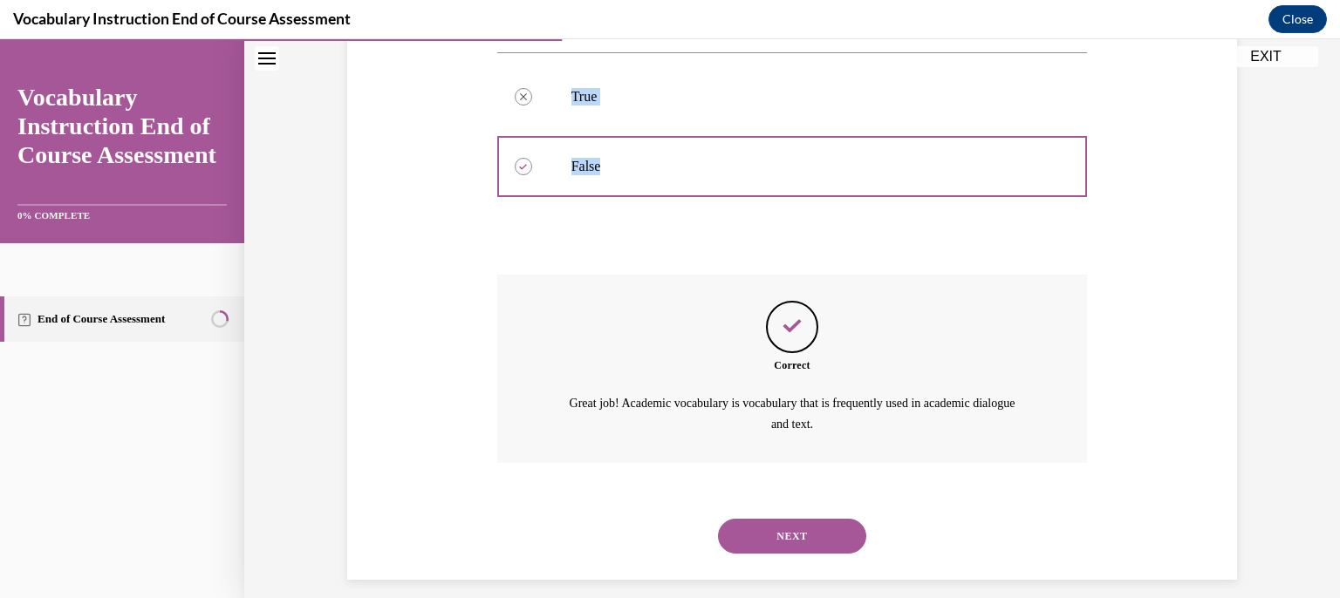
scroll to position [419, 0]
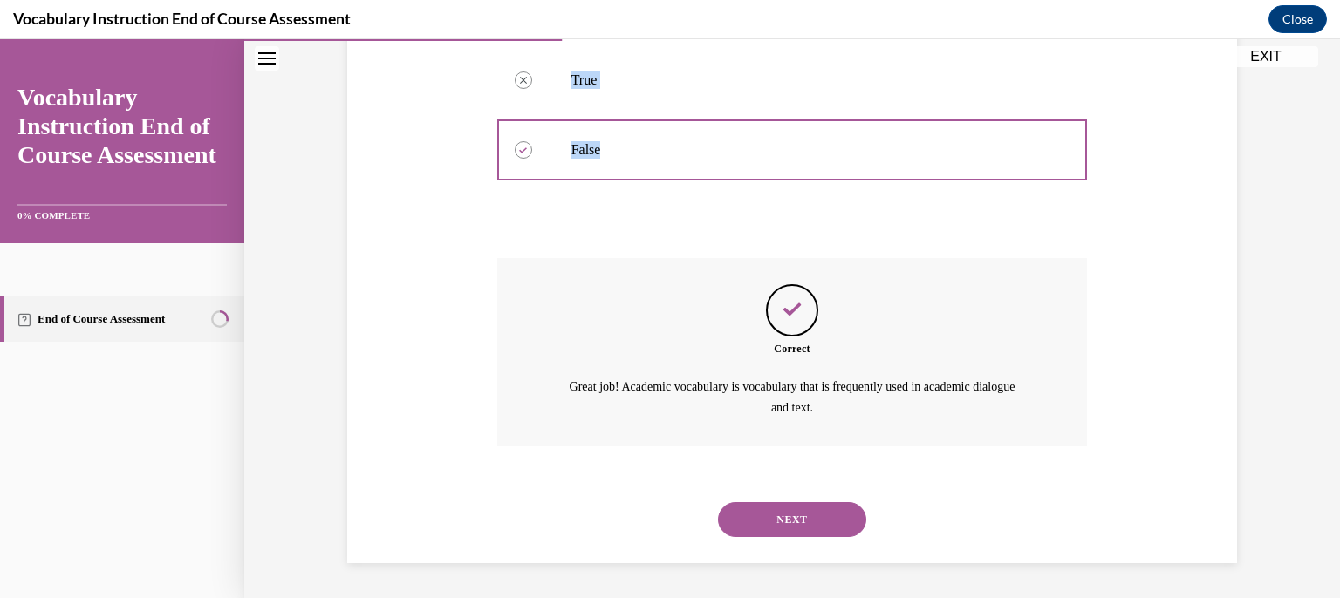
click at [813, 511] on button "NEXT" at bounding box center [792, 520] width 148 height 35
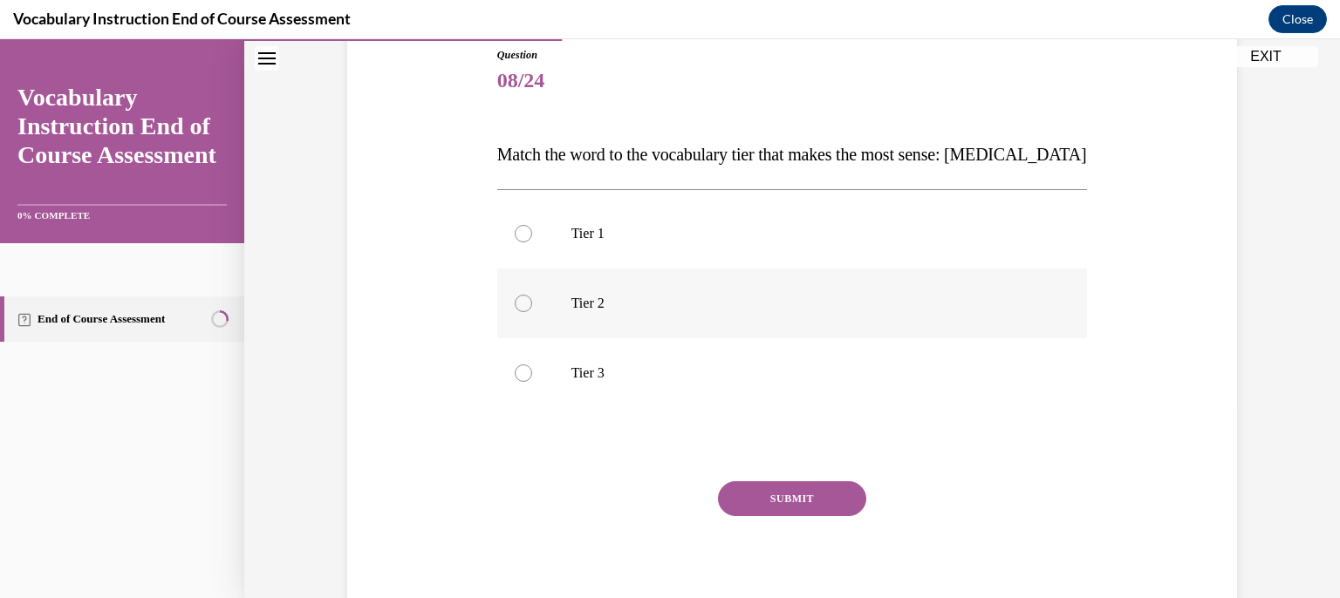
scroll to position [256, 0]
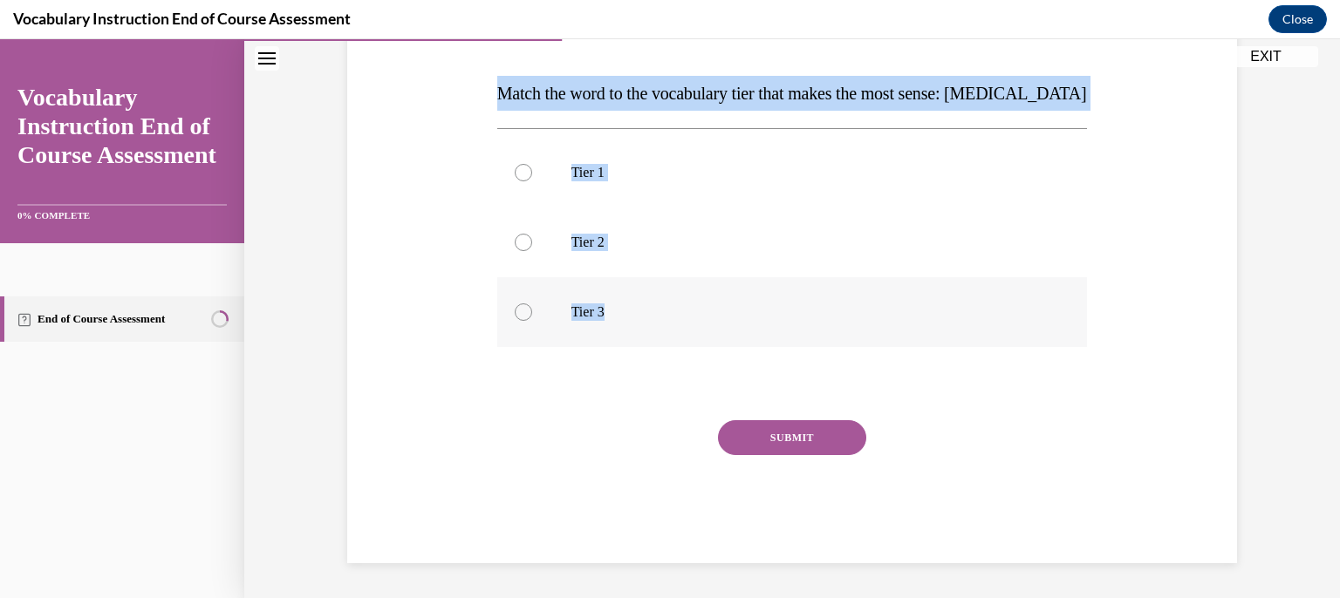
drag, startPoint x: 530, startPoint y: 85, endPoint x: 750, endPoint y: 334, distance: 333.1
click at [750, 334] on div "Question 08/24 Match the word to the vocabulary tier that makes the most sense:…" at bounding box center [792, 249] width 899 height 630
copy div "Match the word to the vocabulary tier that makes the most sense: anaphylaxis Ti…"
click at [655, 297] on label "Tier 3" at bounding box center [792, 312] width 591 height 70
click at [532, 304] on input "Tier 3" at bounding box center [523, 312] width 17 height 17
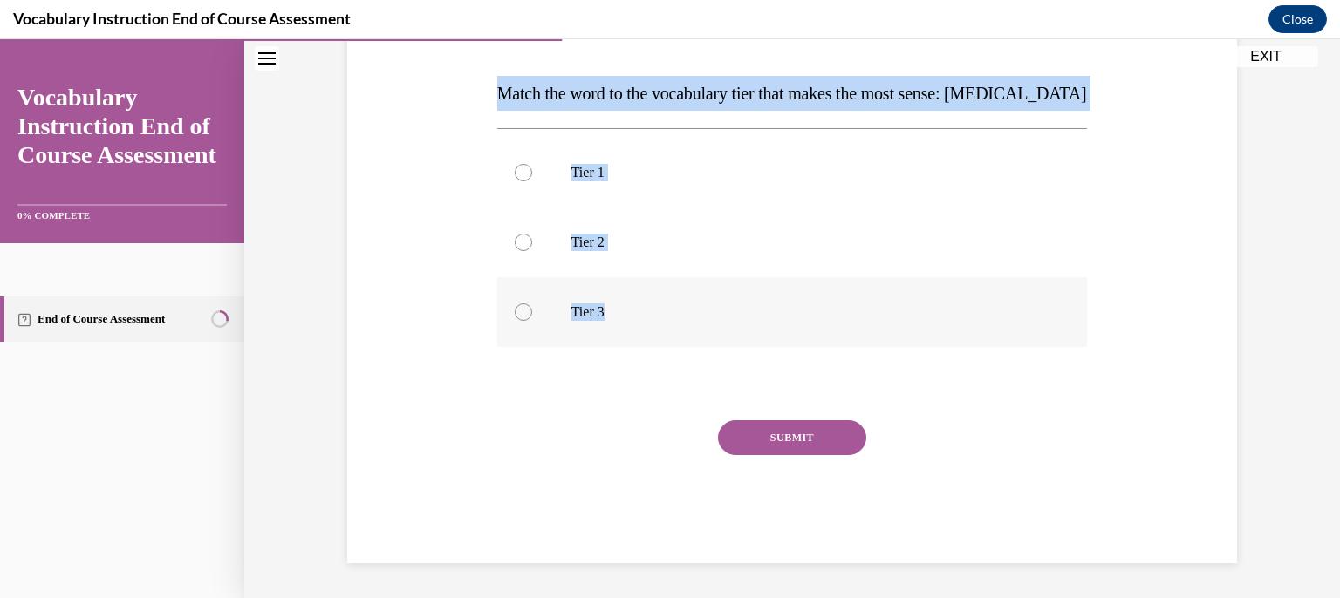
radio input "true"
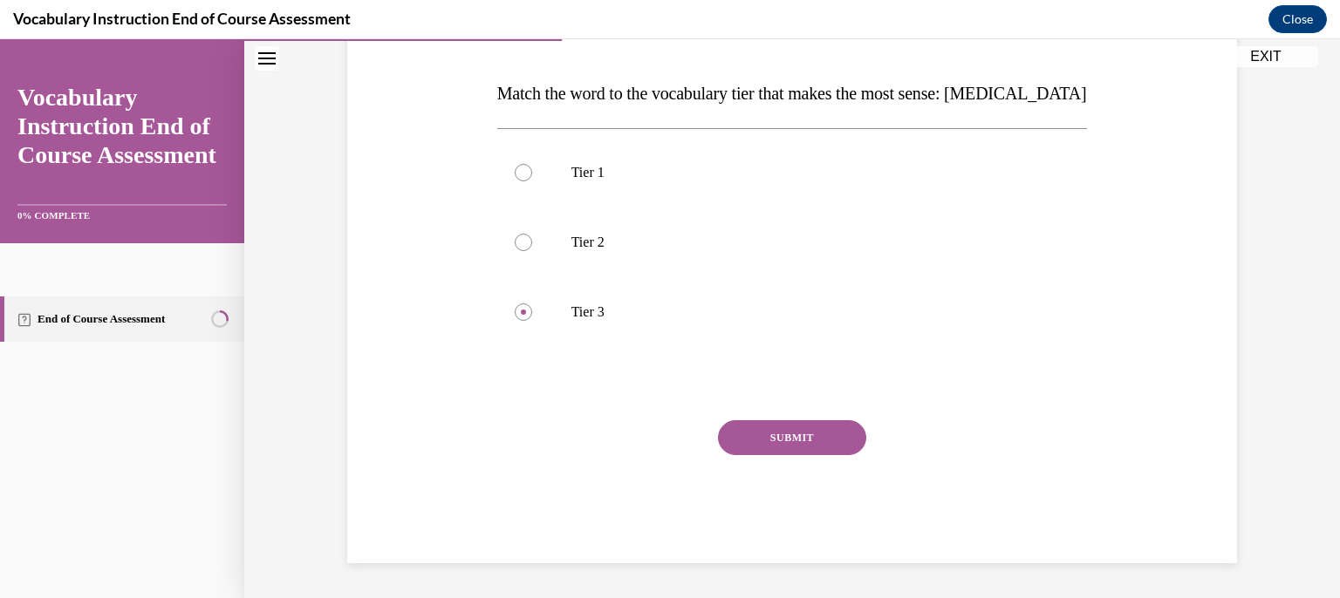
click at [810, 441] on button "SUBMIT" at bounding box center [792, 438] width 148 height 35
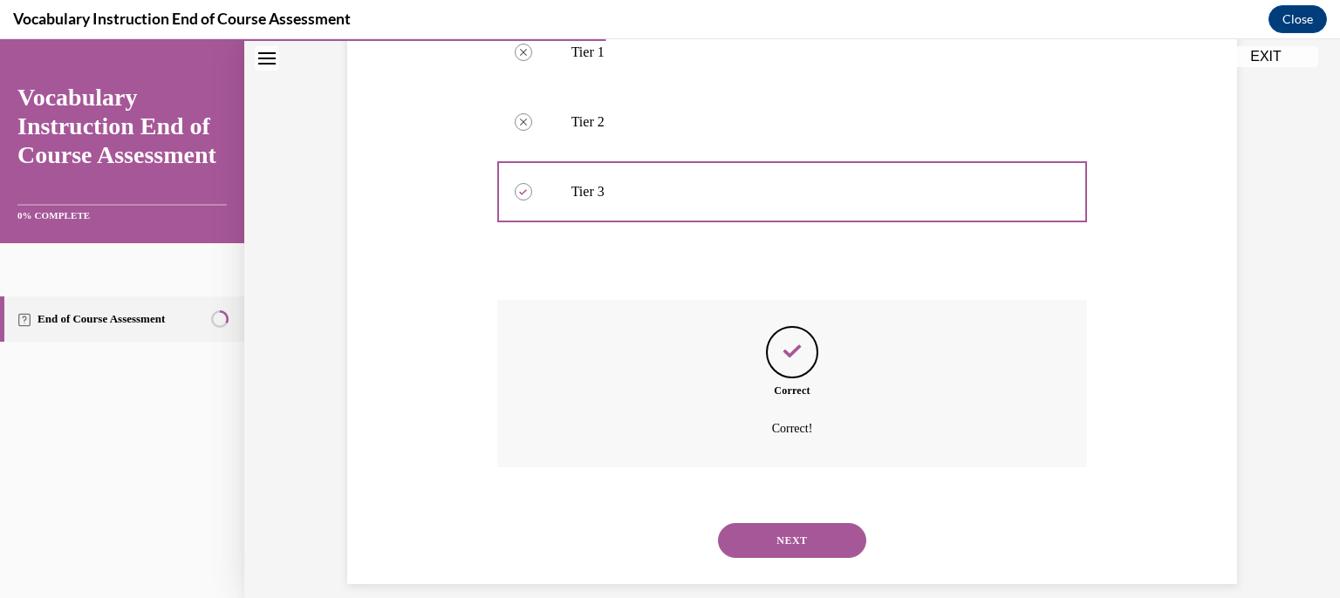
scroll to position [398, 0]
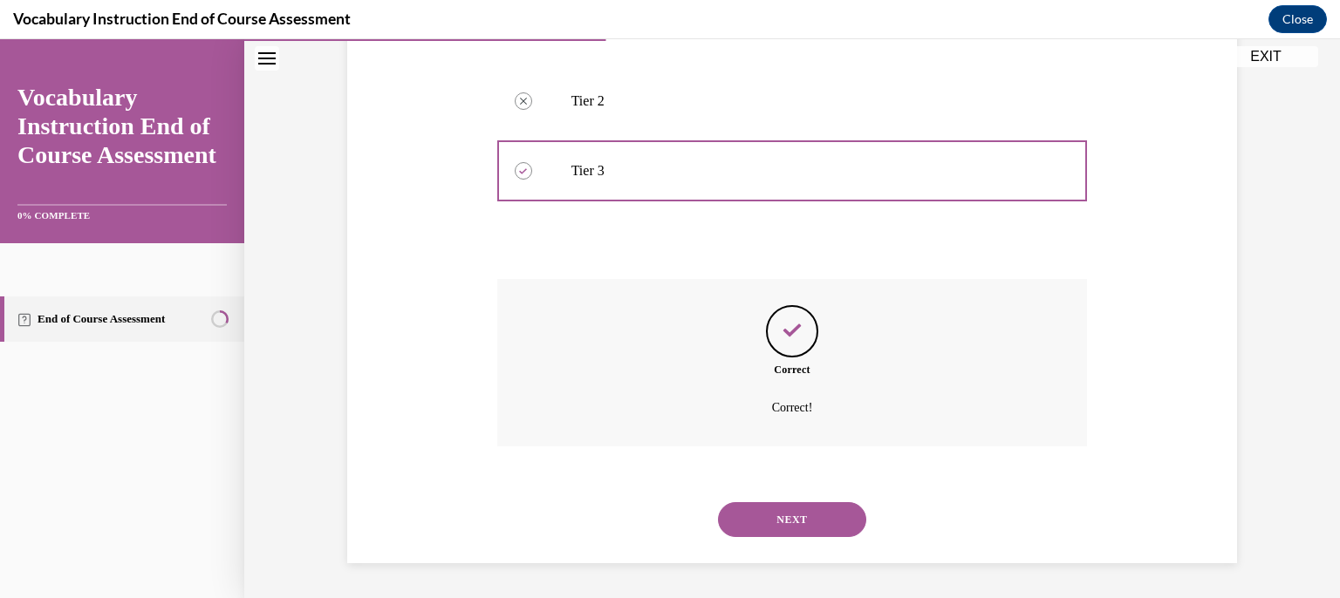
click at [776, 525] on button "NEXT" at bounding box center [792, 520] width 148 height 35
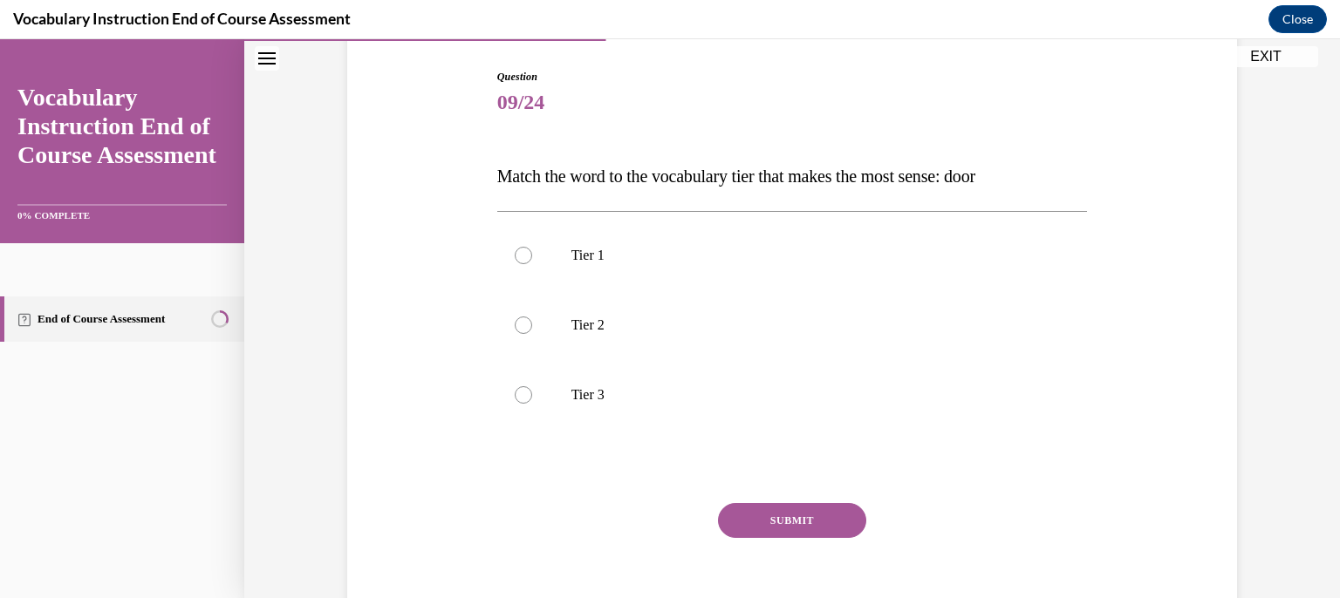
scroll to position [174, 0]
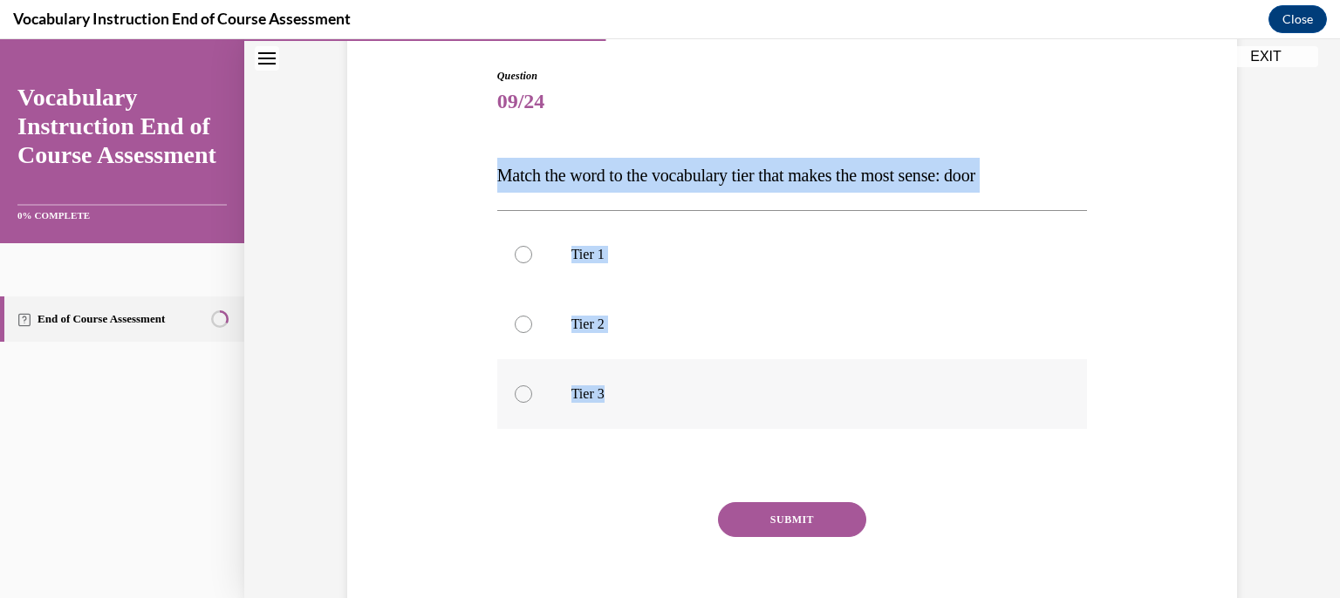
drag, startPoint x: 429, startPoint y: 145, endPoint x: 733, endPoint y: 415, distance: 406.6
click at [733, 415] on div "Question 09/24 Match the word to the vocabulary tier that makes the most sense:…" at bounding box center [792, 331] width 899 height 630
copy div "Match the word to the vocabulary tier that makes the most sense: door Tier 1 Ti…"
click at [659, 242] on label "Tier 1" at bounding box center [792, 255] width 591 height 70
click at [532, 246] on input "Tier 1" at bounding box center [523, 254] width 17 height 17
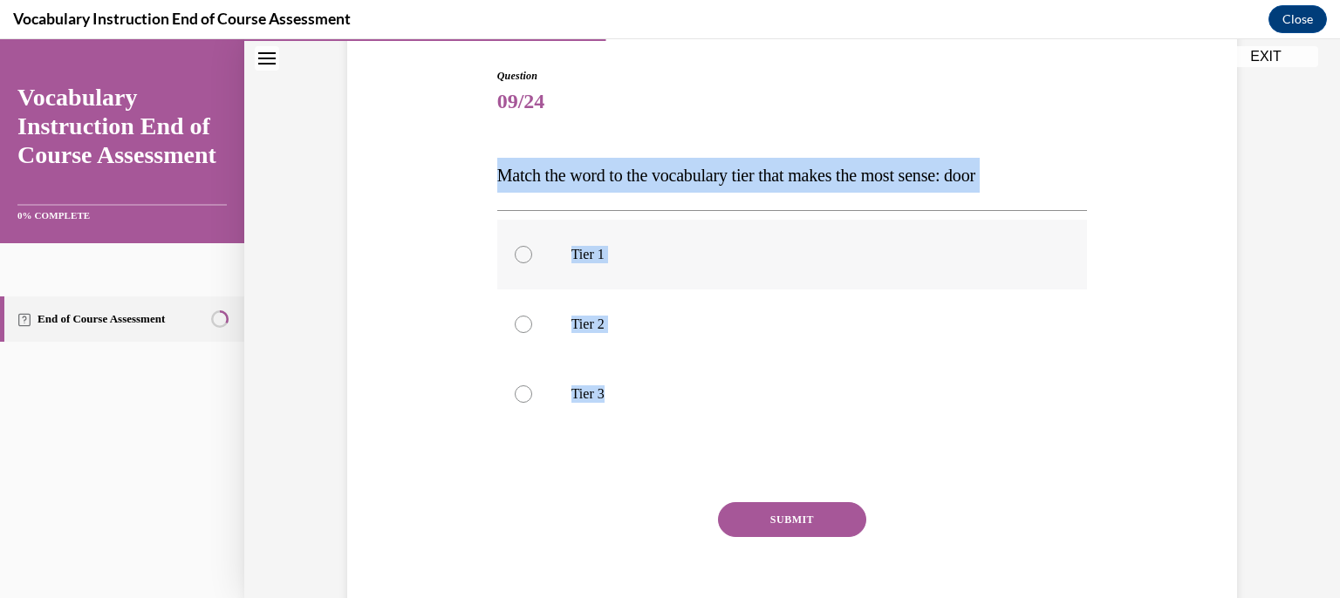
radio input "true"
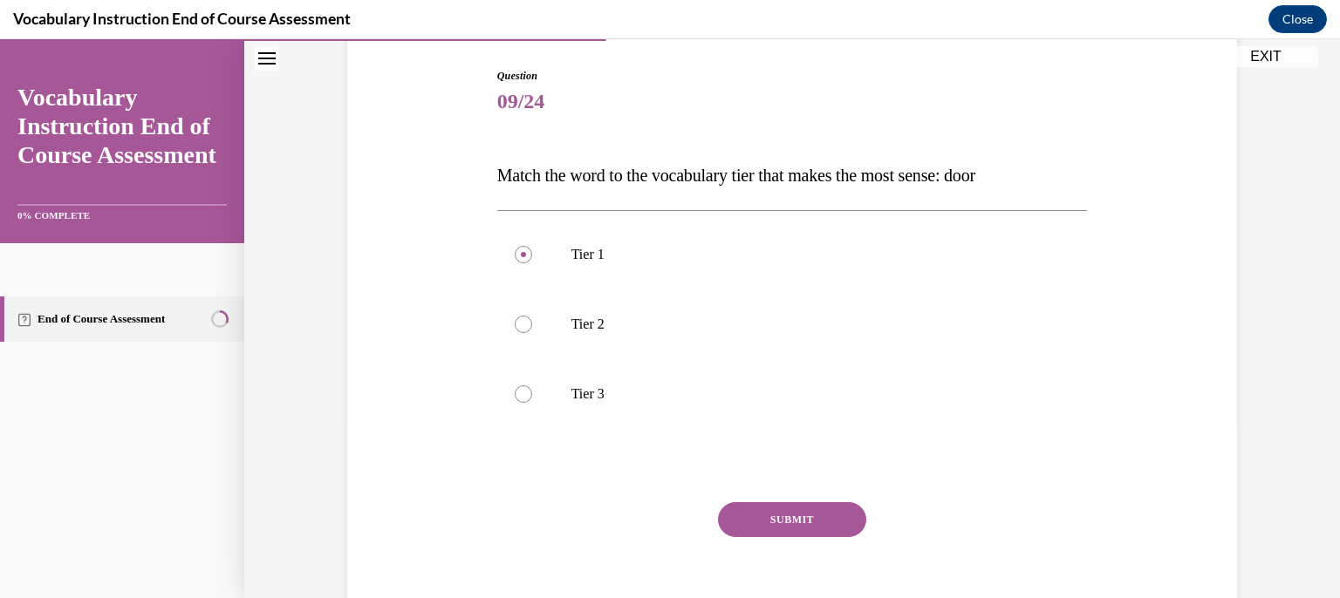
click at [819, 524] on button "SUBMIT" at bounding box center [792, 520] width 148 height 35
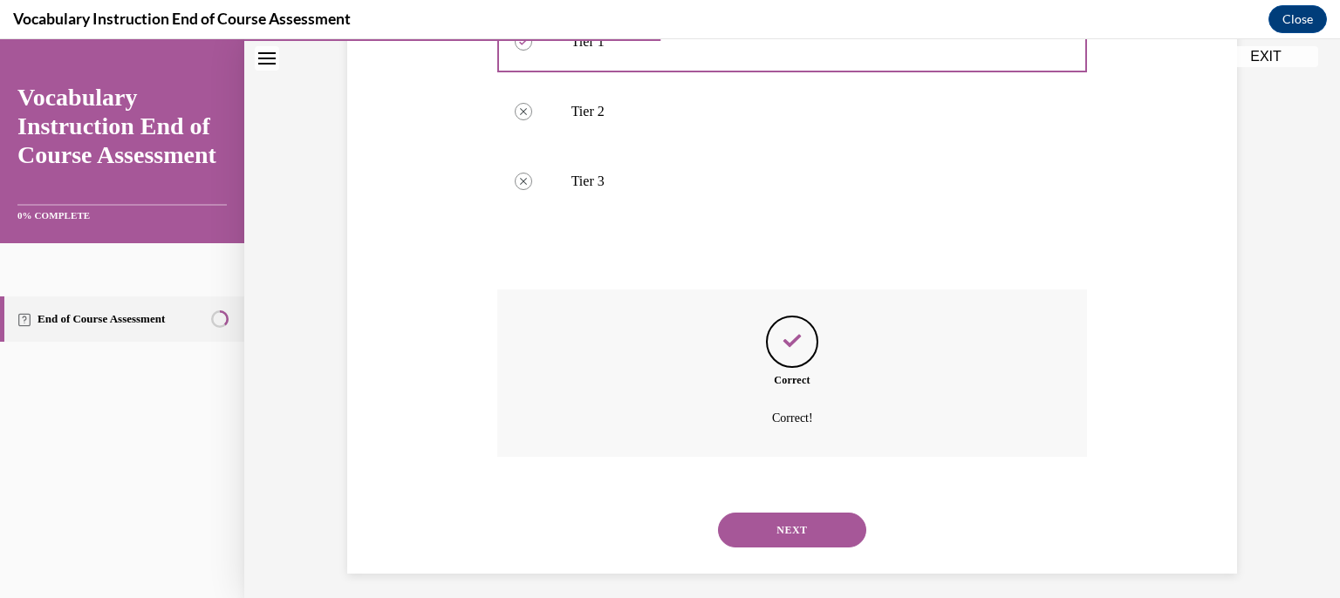
scroll to position [398, 0]
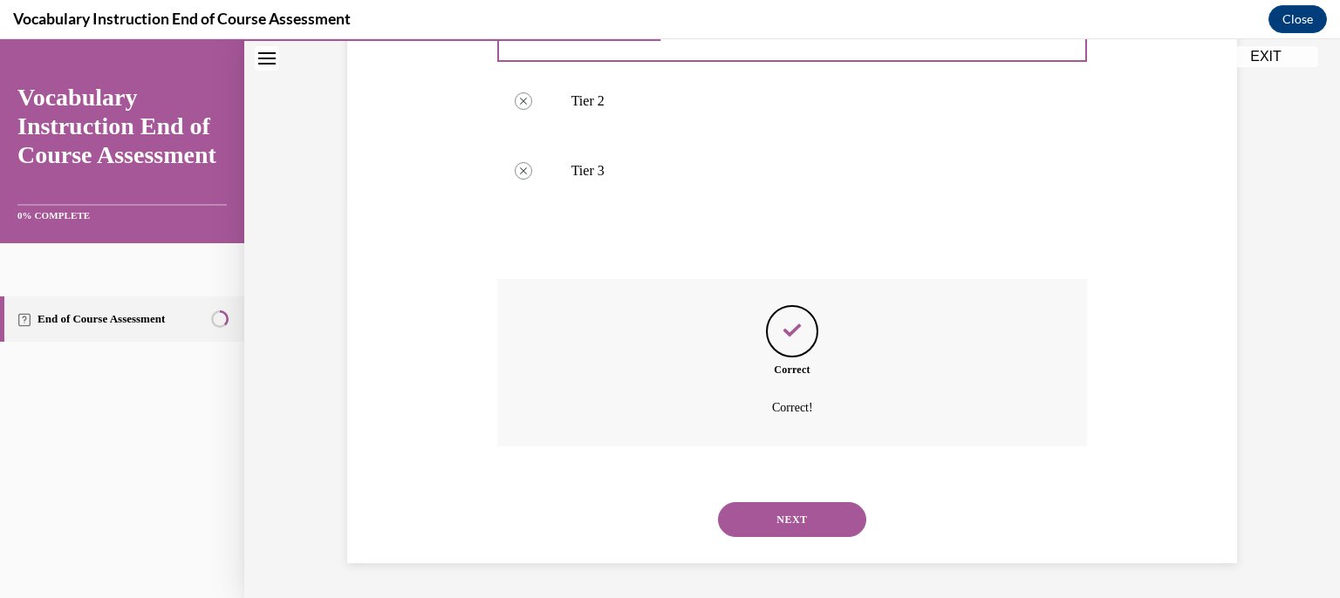
click at [770, 513] on button "NEXT" at bounding box center [792, 520] width 148 height 35
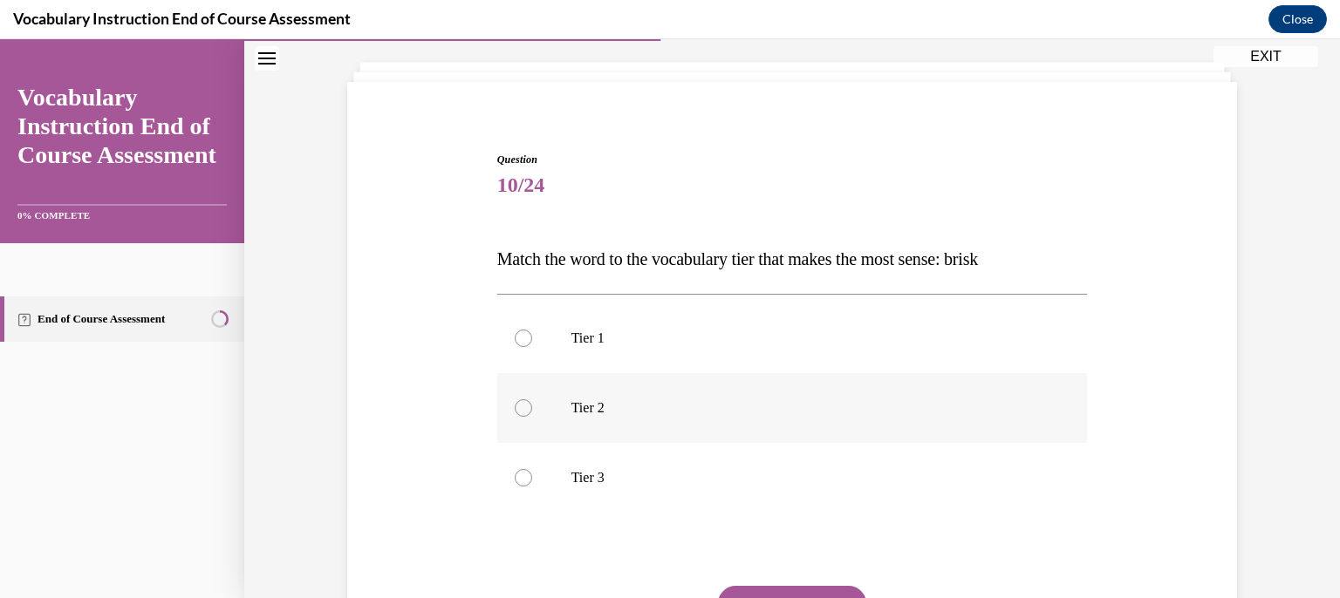
scroll to position [174, 0]
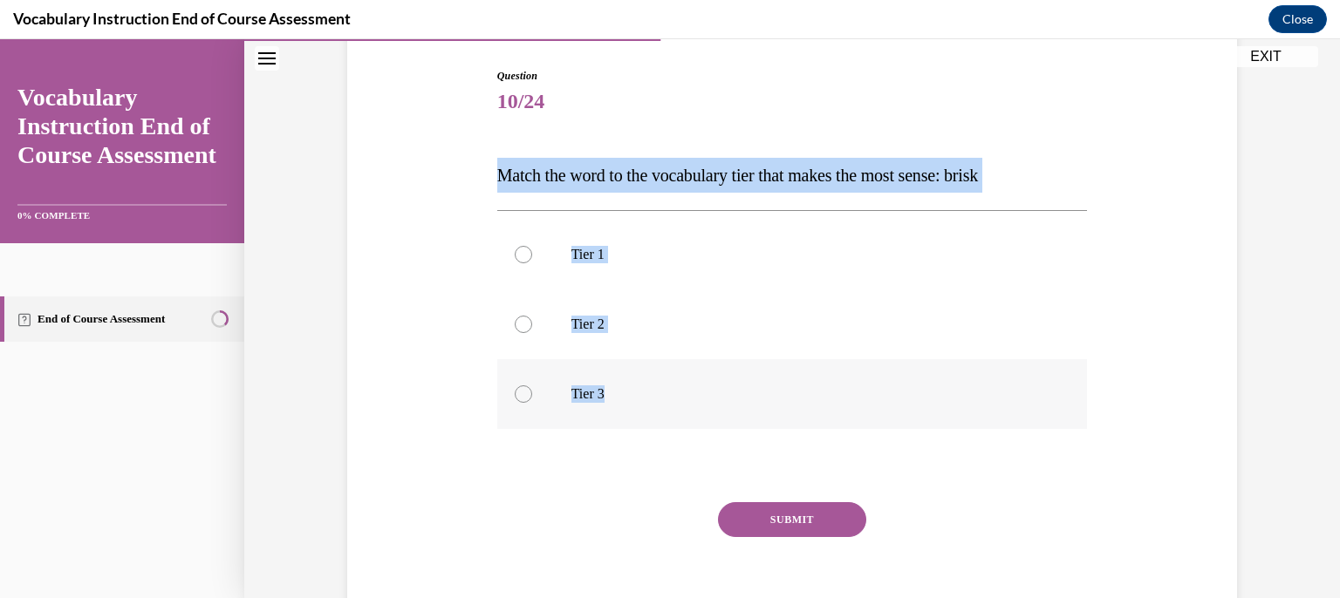
drag, startPoint x: 458, startPoint y: 147, endPoint x: 845, endPoint y: 402, distance: 463.4
click at [845, 402] on div "Question 10/24 Match the word to the vocabulary tier that makes the most sense:…" at bounding box center [792, 331] width 899 height 630
copy div "Match the word to the vocabulary tier that makes the most sense: brisk Tier 1 T…"
click at [657, 334] on label "Tier 2" at bounding box center [792, 325] width 591 height 70
click at [532, 333] on input "Tier 2" at bounding box center [523, 324] width 17 height 17
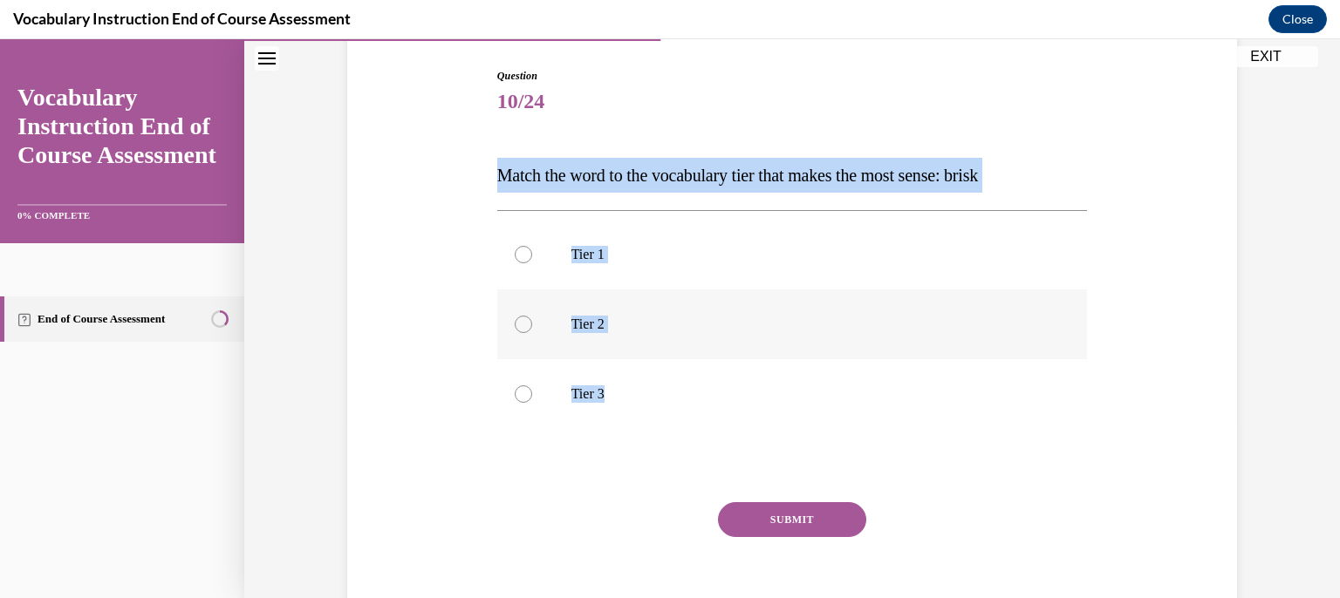
radio input "true"
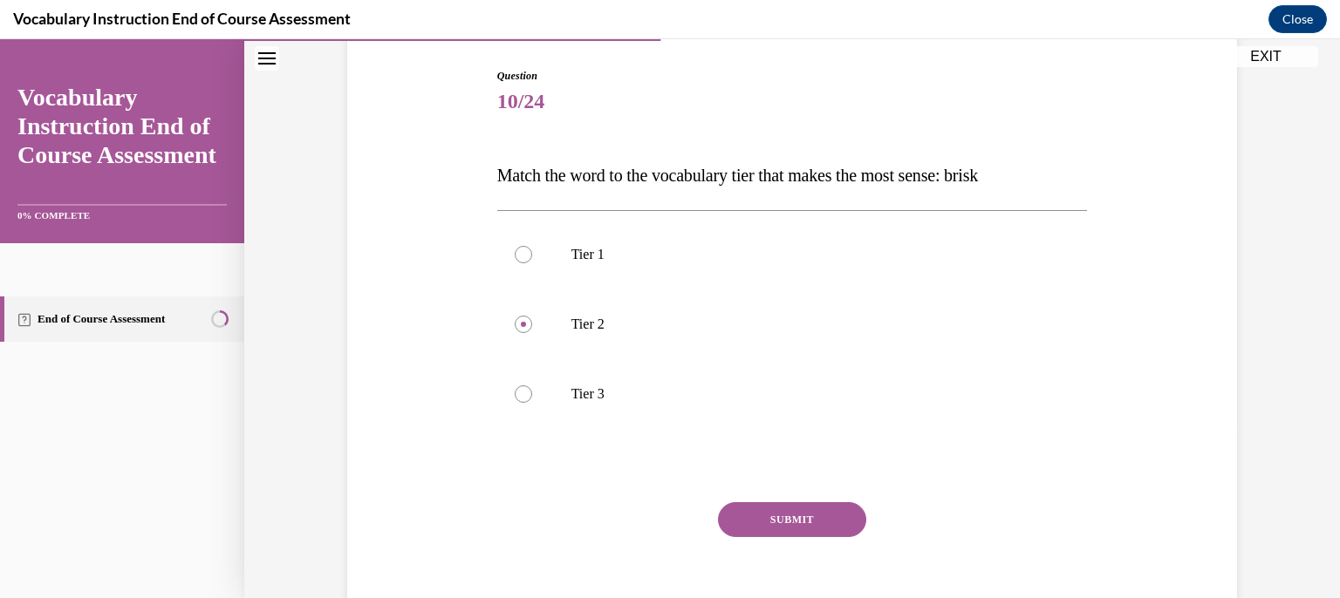
click at [817, 517] on button "SUBMIT" at bounding box center [792, 520] width 148 height 35
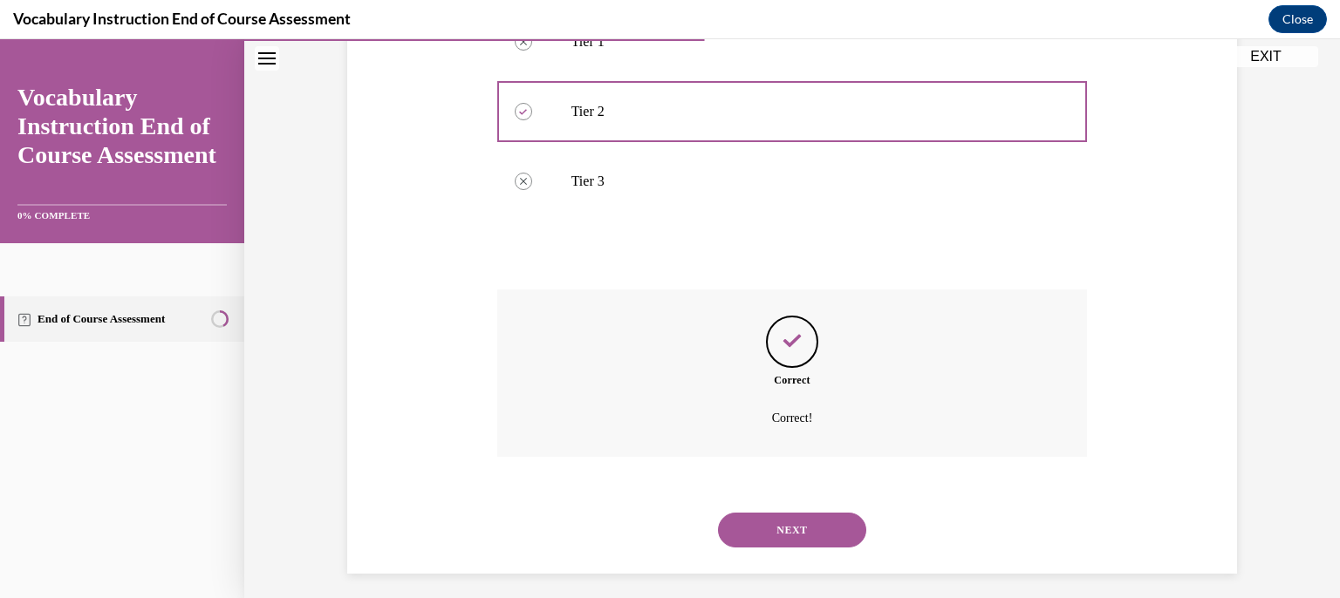
scroll to position [398, 0]
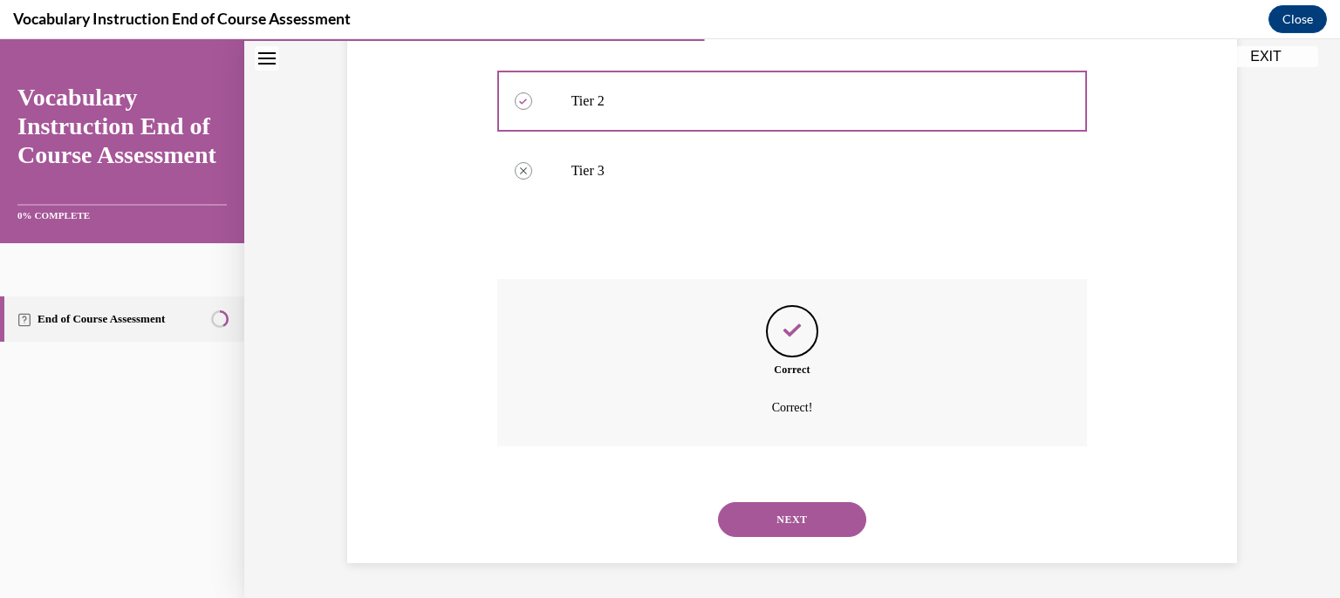
click at [817, 496] on div "NEXT" at bounding box center [792, 520] width 591 height 70
click at [817, 526] on button "NEXT" at bounding box center [792, 520] width 148 height 35
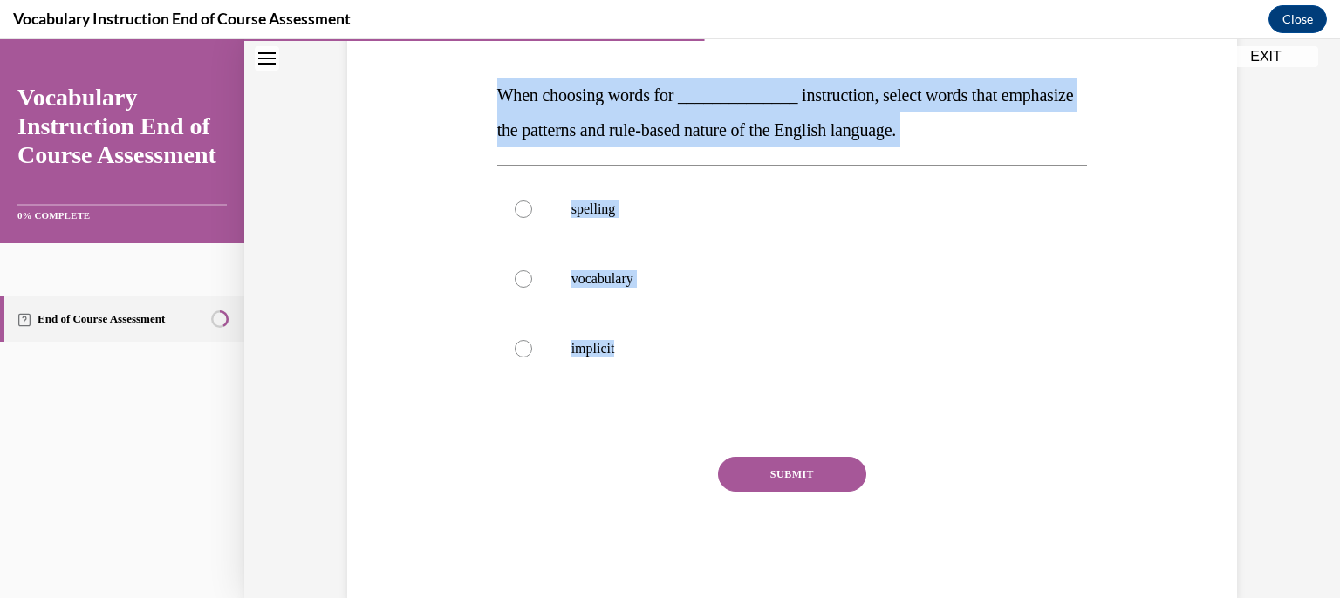
scroll to position [262, 0]
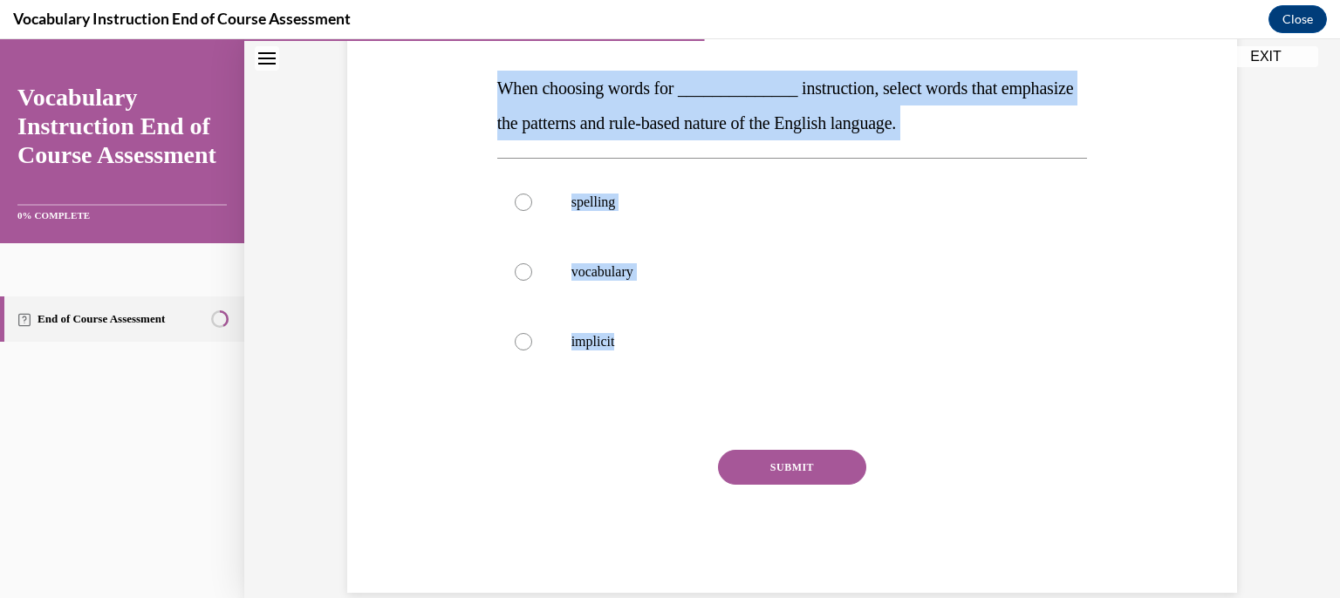
drag, startPoint x: 443, startPoint y: 148, endPoint x: 741, endPoint y: 390, distance: 383.3
click at [741, 390] on div "Question 11/24 When choosing words for ______________ instruction, select words…" at bounding box center [792, 260] width 899 height 665
click at [609, 202] on p "spelling" at bounding box center [807, 202] width 473 height 17
click at [532, 202] on input "spelling" at bounding box center [523, 202] width 17 height 17
radio input "true"
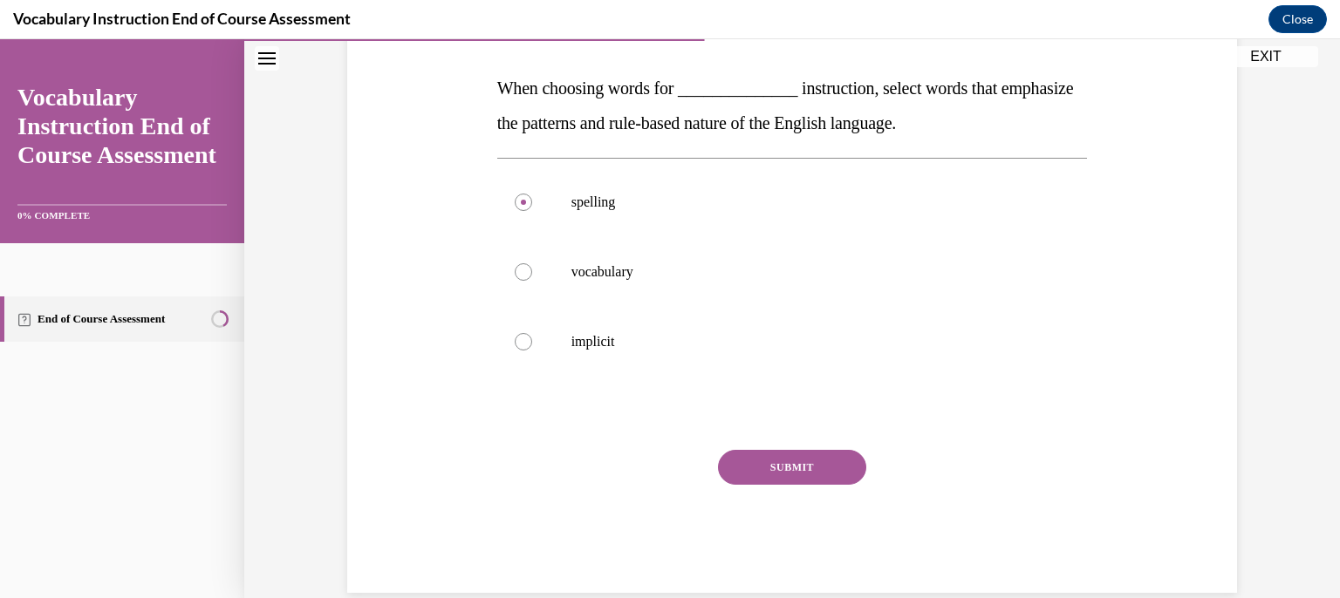
click at [785, 476] on button "SUBMIT" at bounding box center [792, 467] width 148 height 35
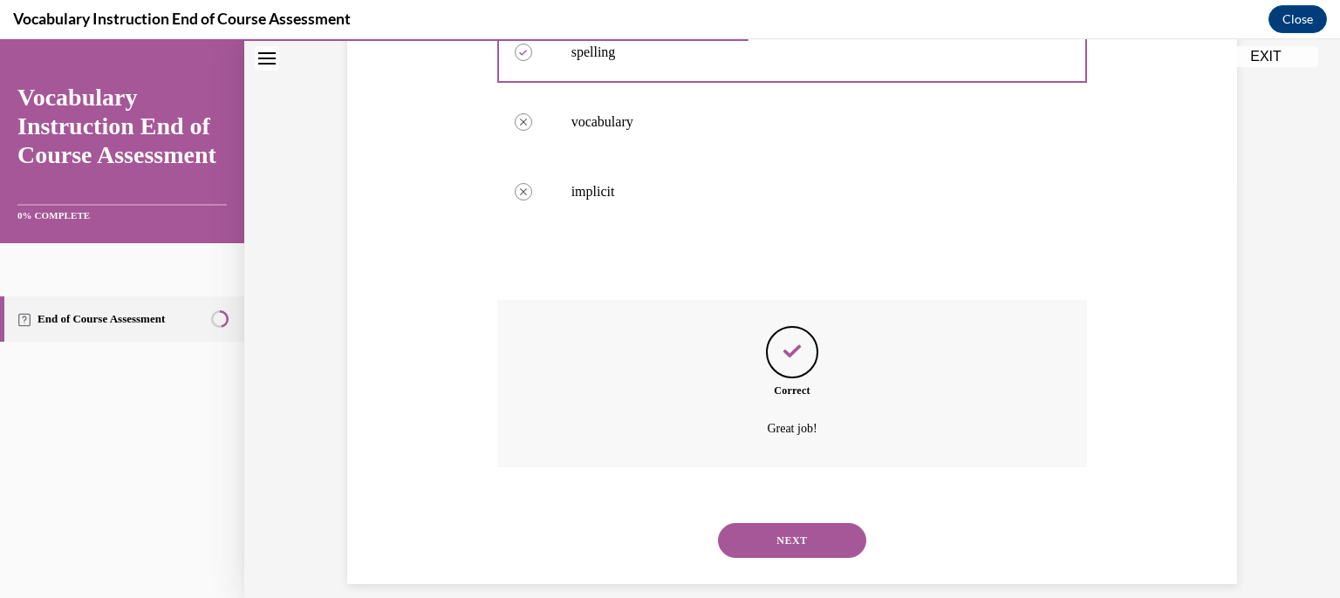
scroll to position [433, 0]
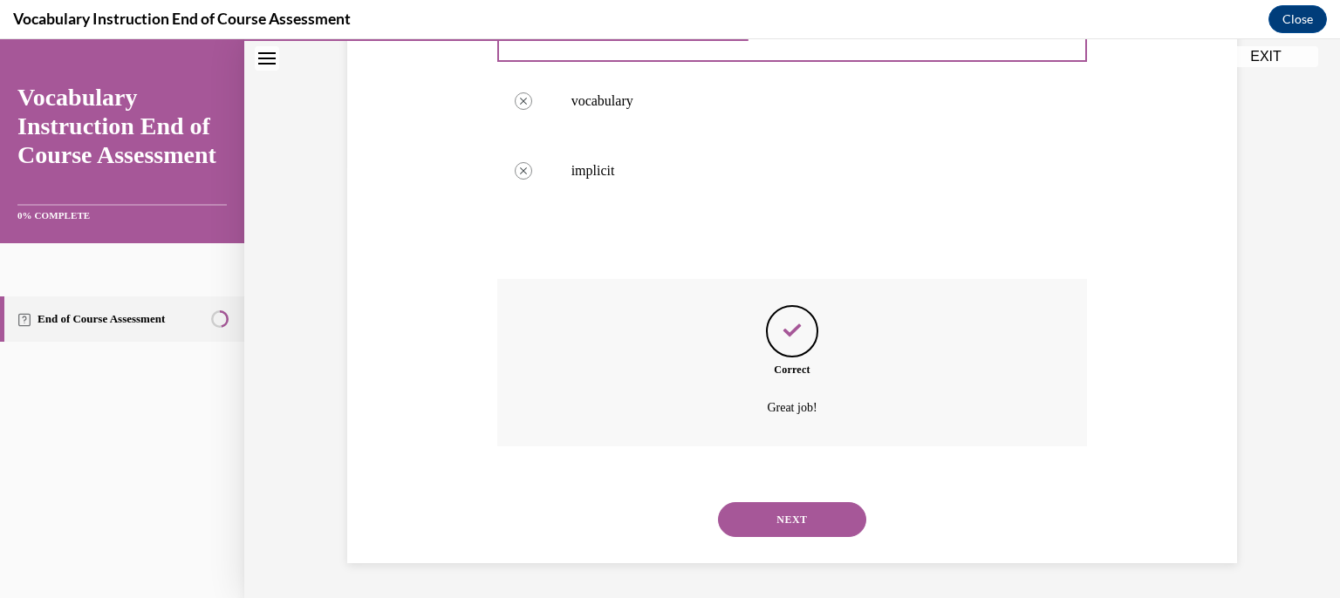
click at [796, 507] on button "NEXT" at bounding box center [792, 520] width 148 height 35
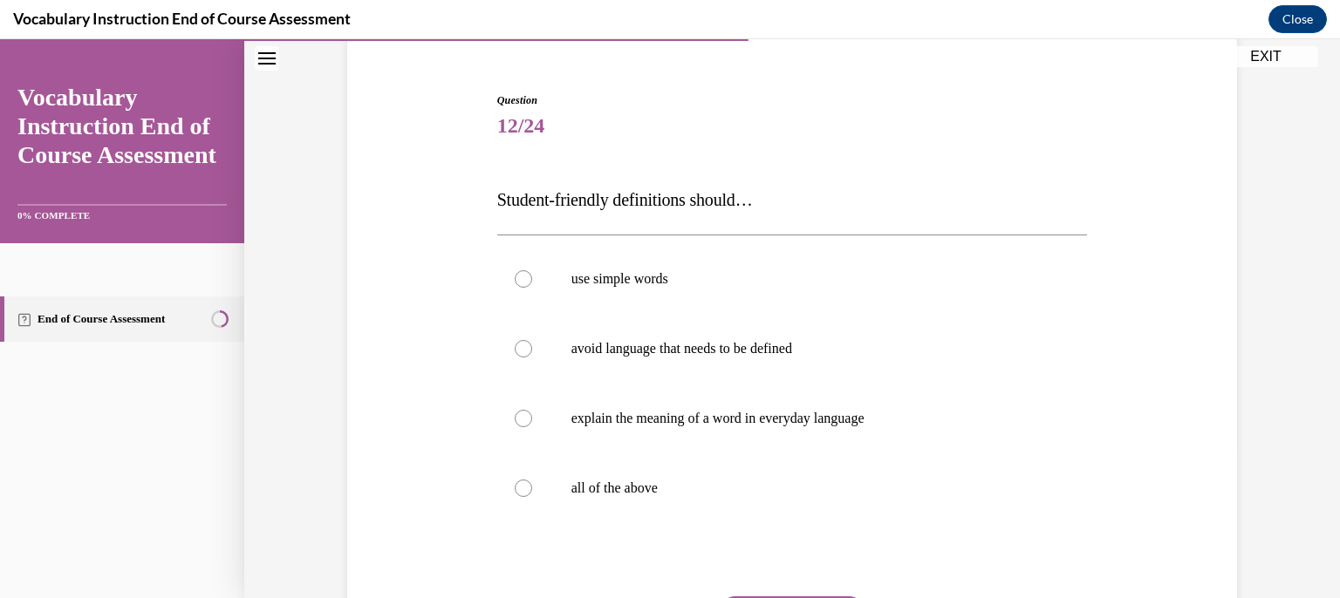
scroll to position [174, 0]
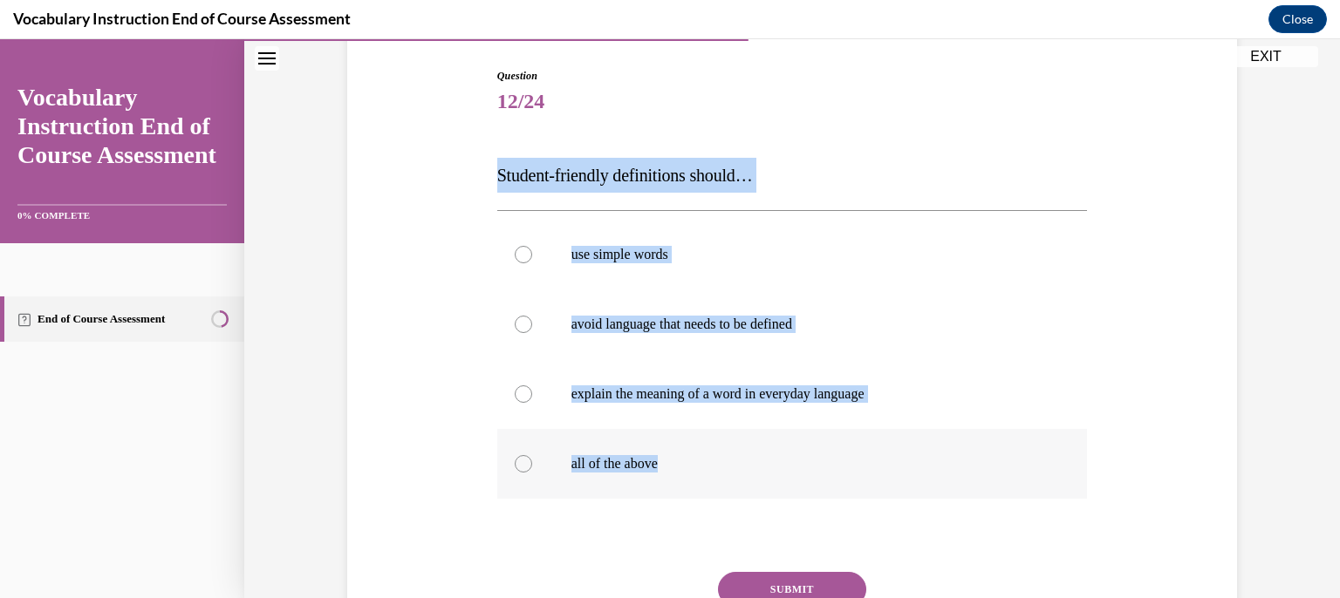
drag, startPoint x: 419, startPoint y: 133, endPoint x: 787, endPoint y: 467, distance: 496.6
click at [787, 468] on div "Question 12/24 Student-friendly definitions should… use simple words avoid lang…" at bounding box center [792, 366] width 899 height 700
click at [770, 476] on label "all of the above" at bounding box center [792, 464] width 591 height 70
click at [532, 473] on input "all of the above" at bounding box center [523, 463] width 17 height 17
radio input "true"
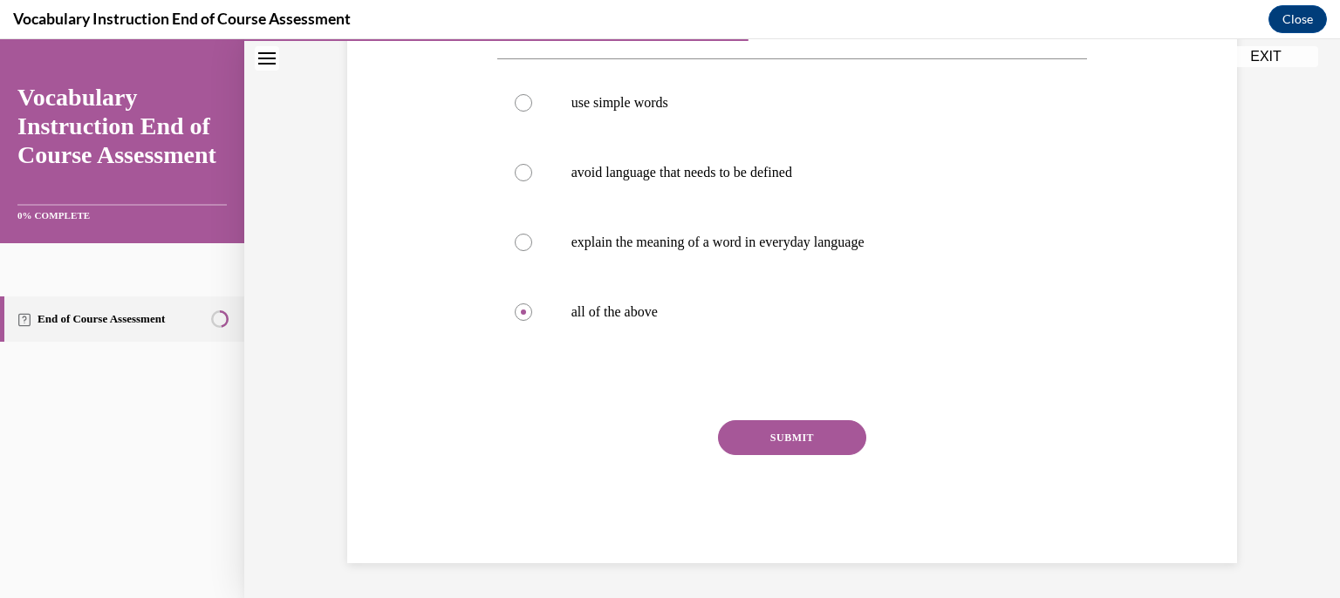
click at [799, 431] on button "SUBMIT" at bounding box center [792, 438] width 148 height 35
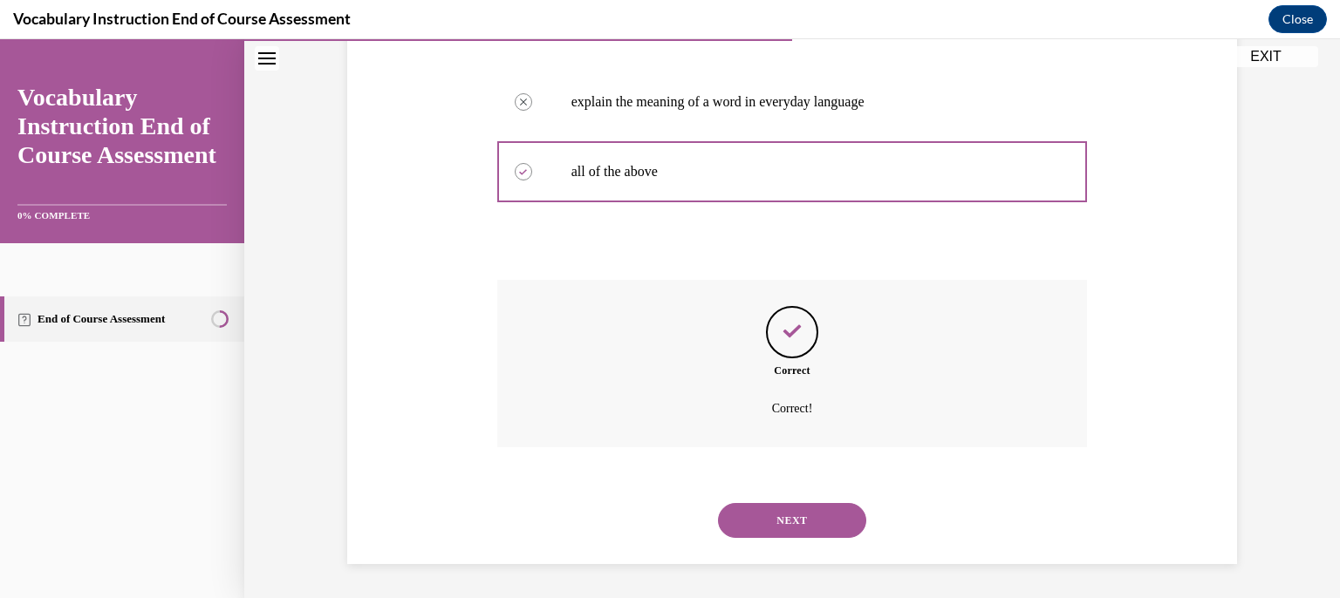
scroll to position [468, 0]
click at [803, 527] on button "NEXT" at bounding box center [792, 520] width 148 height 35
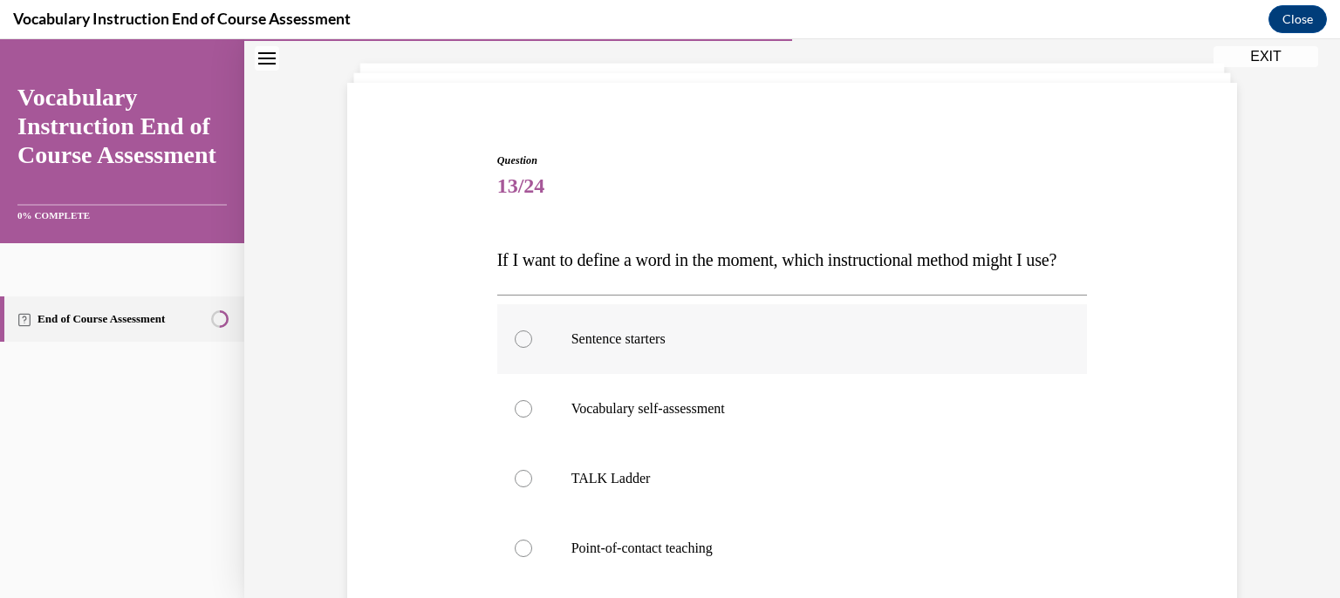
scroll to position [174, 0]
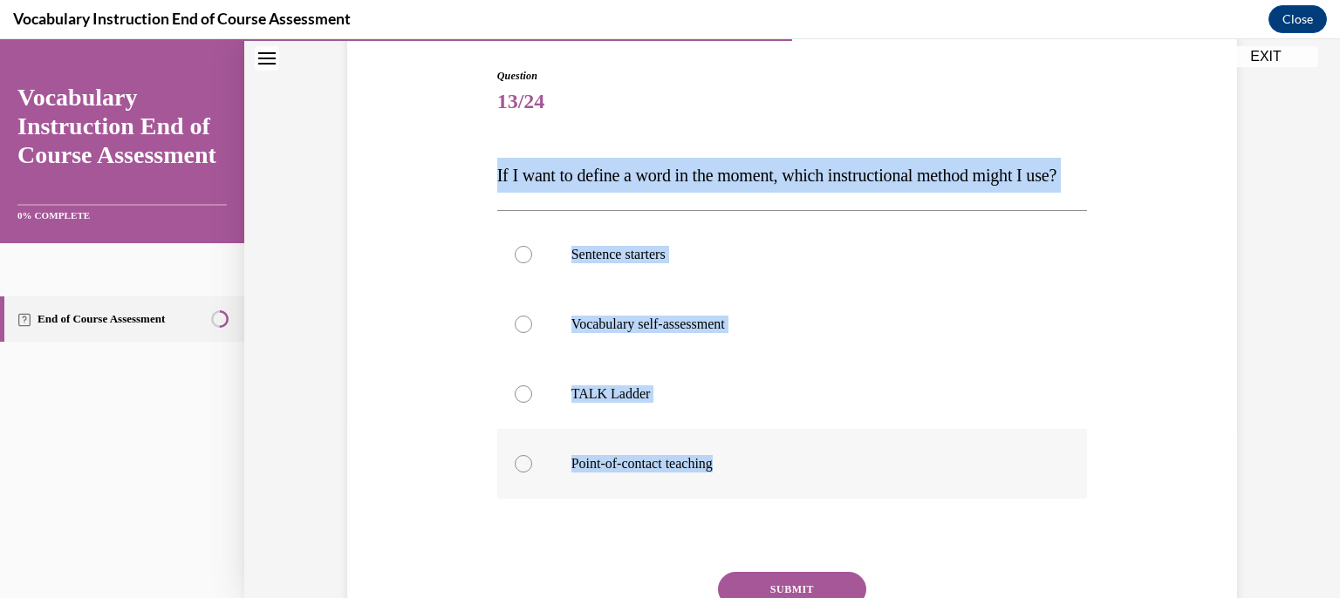
drag, startPoint x: 429, startPoint y: 165, endPoint x: 810, endPoint y: 524, distance: 523.3
click at [810, 524] on div "Question 13/24 If I want to define a word in the moment, which instructional me…" at bounding box center [792, 366] width 899 height 700
click at [665, 483] on label "Point-of-contact teaching" at bounding box center [792, 464] width 591 height 70
click at [532, 473] on input "Point-of-contact teaching" at bounding box center [523, 463] width 17 height 17
radio input "true"
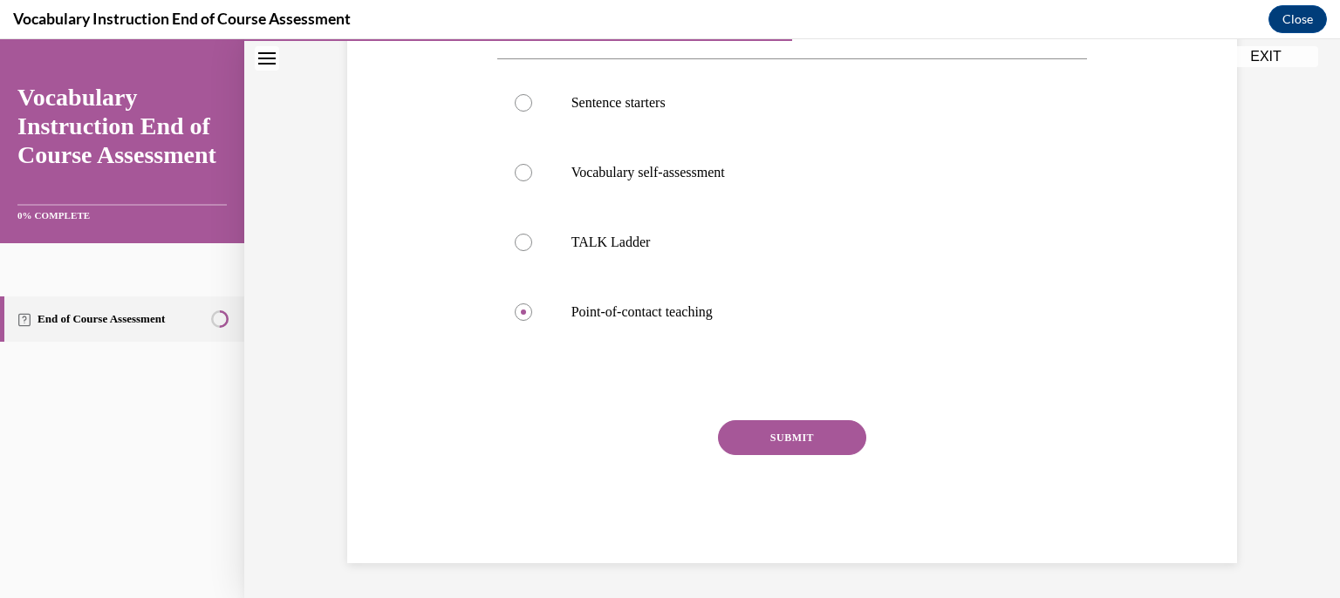
click at [774, 450] on button "SUBMIT" at bounding box center [792, 438] width 148 height 35
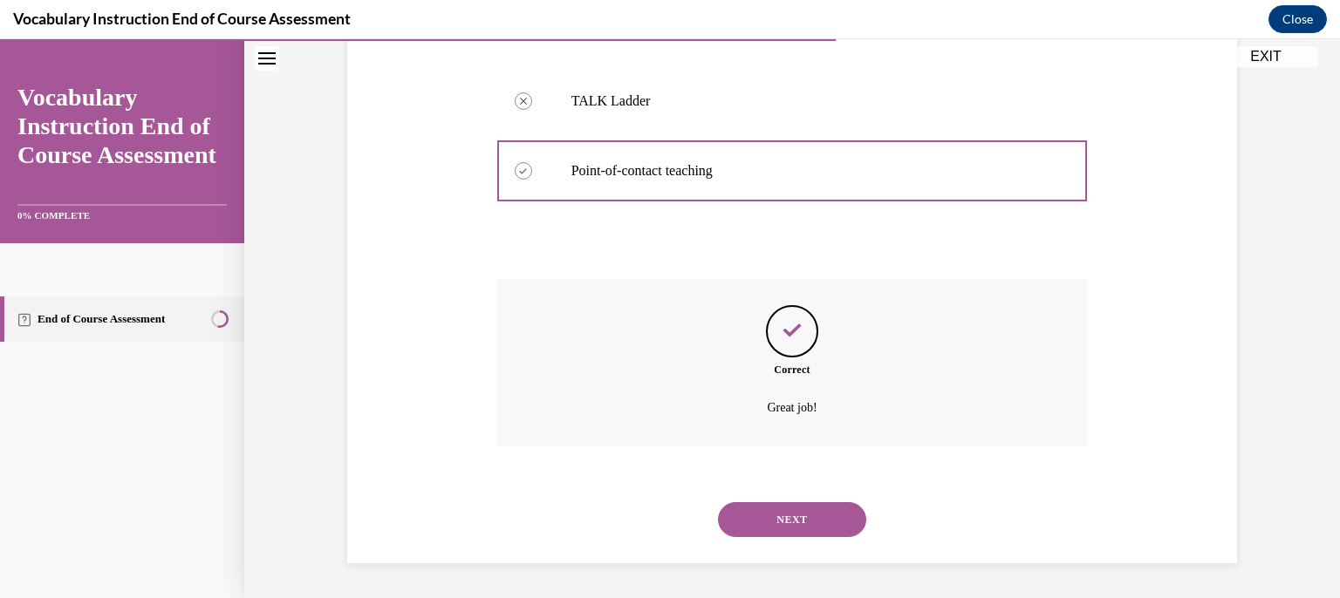
scroll to position [503, 0]
click at [764, 517] on button "NEXT" at bounding box center [792, 520] width 148 height 35
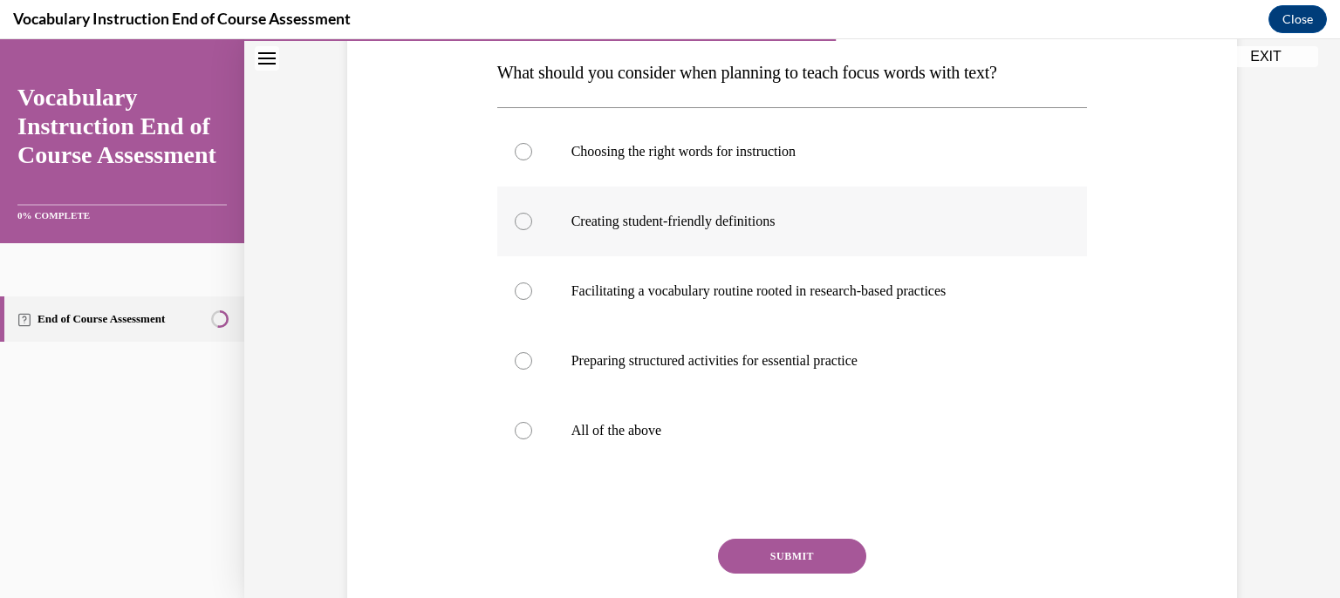
scroll to position [190, 0]
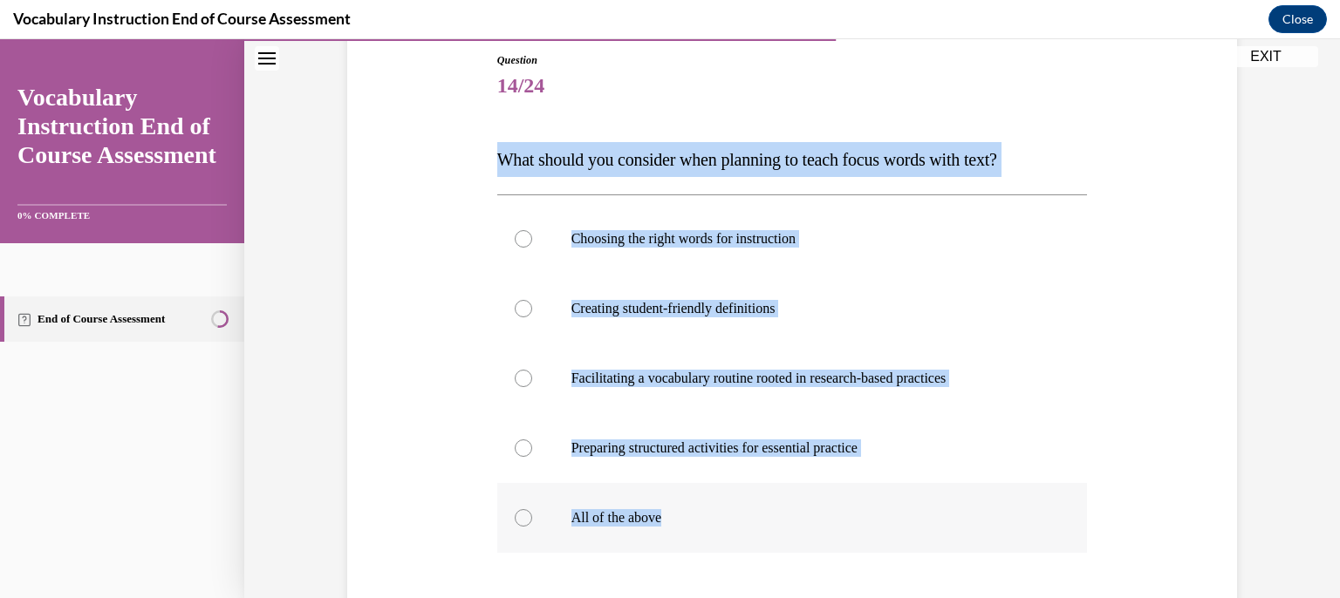
drag, startPoint x: 545, startPoint y: 132, endPoint x: 827, endPoint y: 510, distance: 472.0
click at [827, 510] on div "Question 14/24 What should you consider when planning to teach focus words with…" at bounding box center [792, 384] width 899 height 769
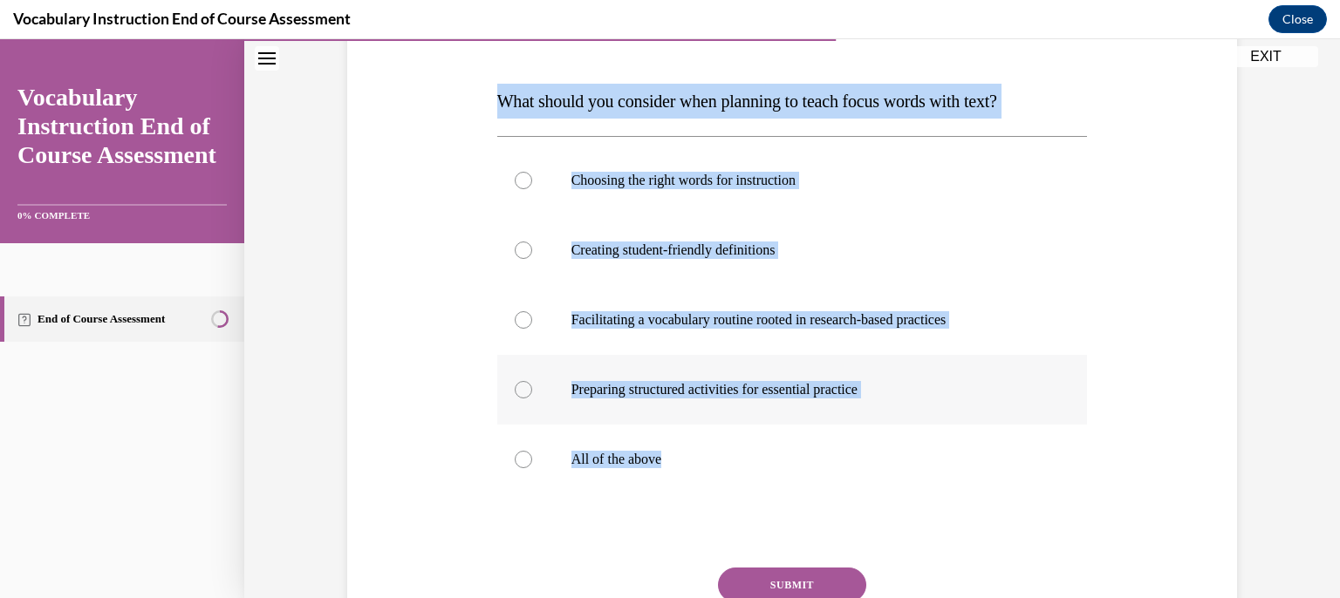
scroll to position [277, 0]
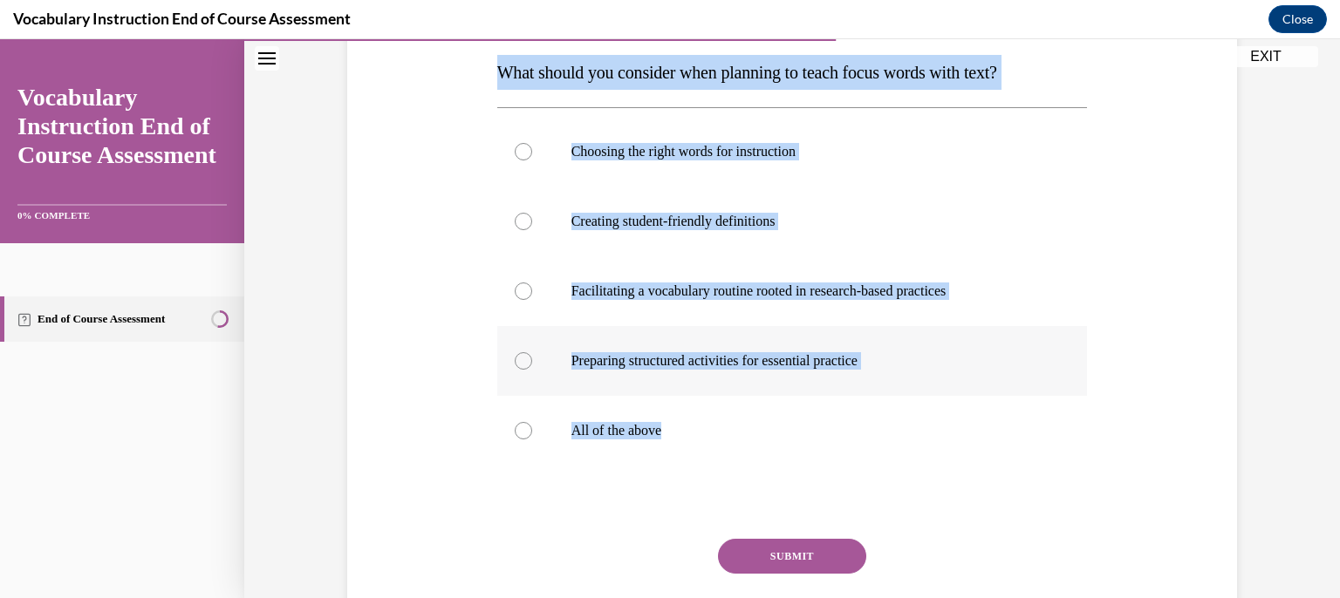
click at [735, 421] on label "All of the above" at bounding box center [792, 431] width 591 height 70
click at [532, 422] on input "All of the above" at bounding box center [523, 430] width 17 height 17
radio input "true"
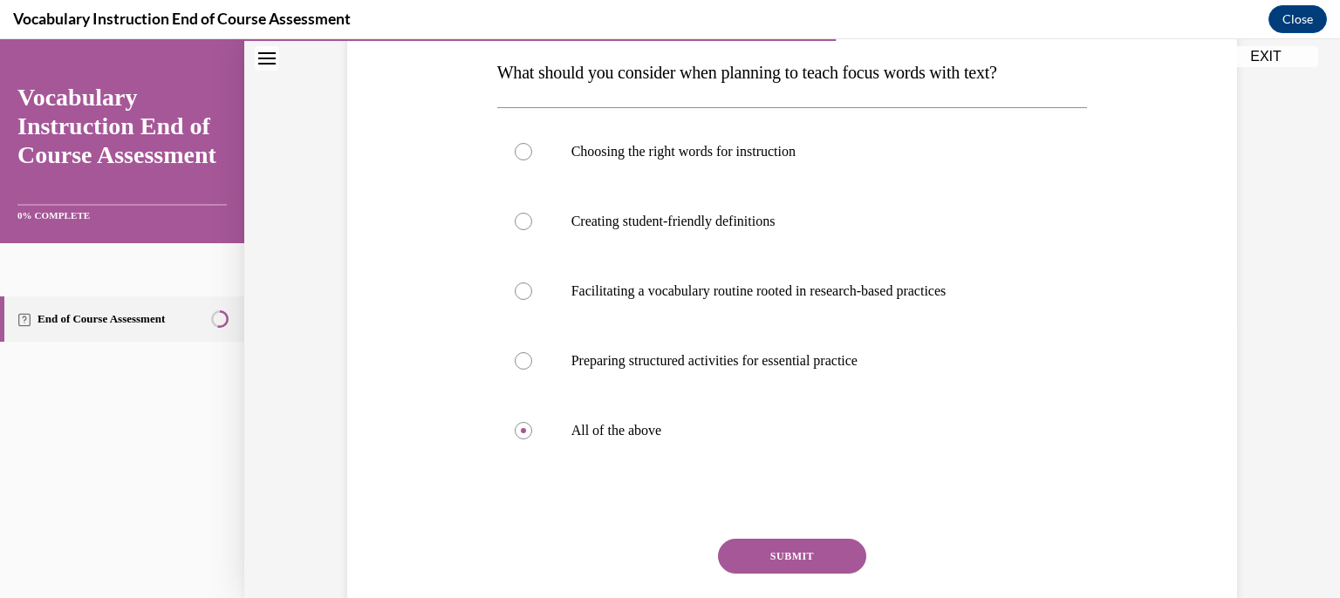
drag, startPoint x: 796, startPoint y: 529, endPoint x: 790, endPoint y: 536, distance: 9.3
click at [796, 530] on div "Question 14/24 What should you consider when planning to teach focus words with…" at bounding box center [792, 323] width 591 height 717
click at [783, 557] on button "SUBMIT" at bounding box center [792, 556] width 148 height 35
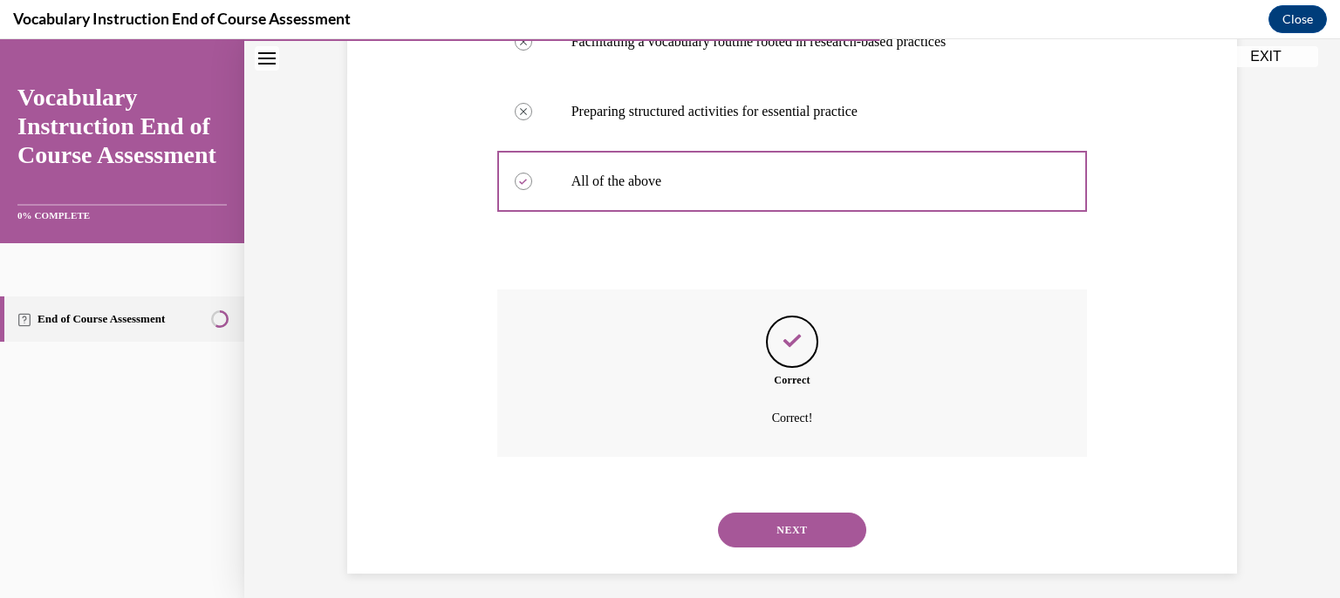
scroll to position [537, 0]
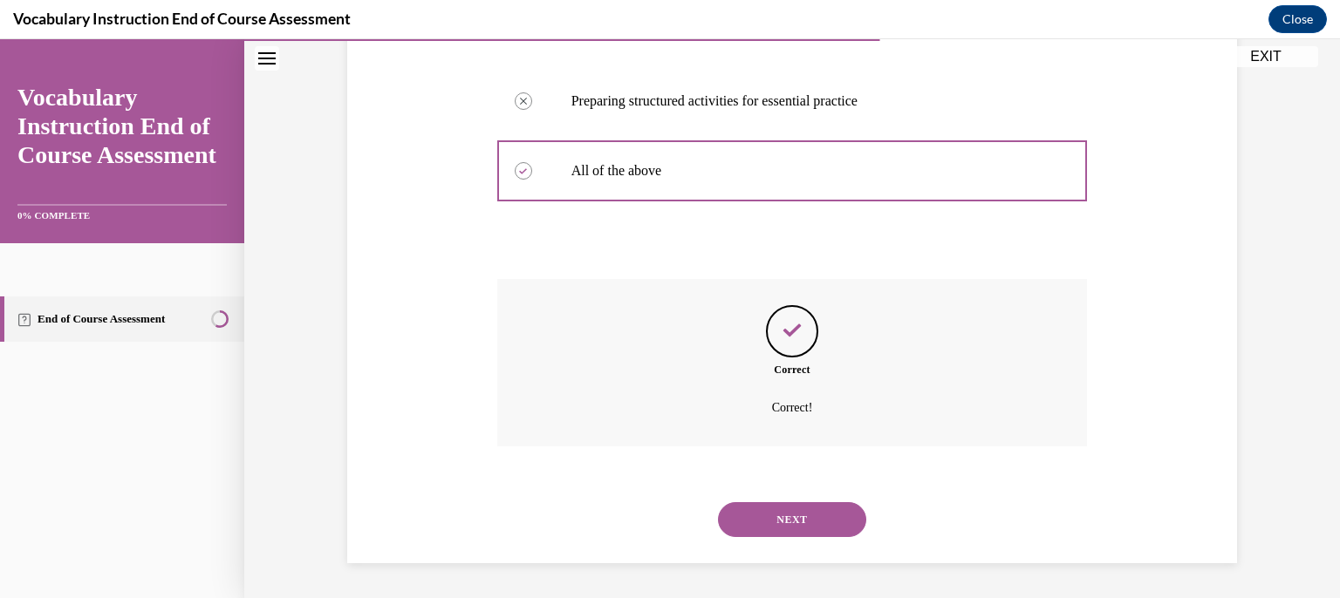
click at [776, 518] on button "NEXT" at bounding box center [792, 520] width 148 height 35
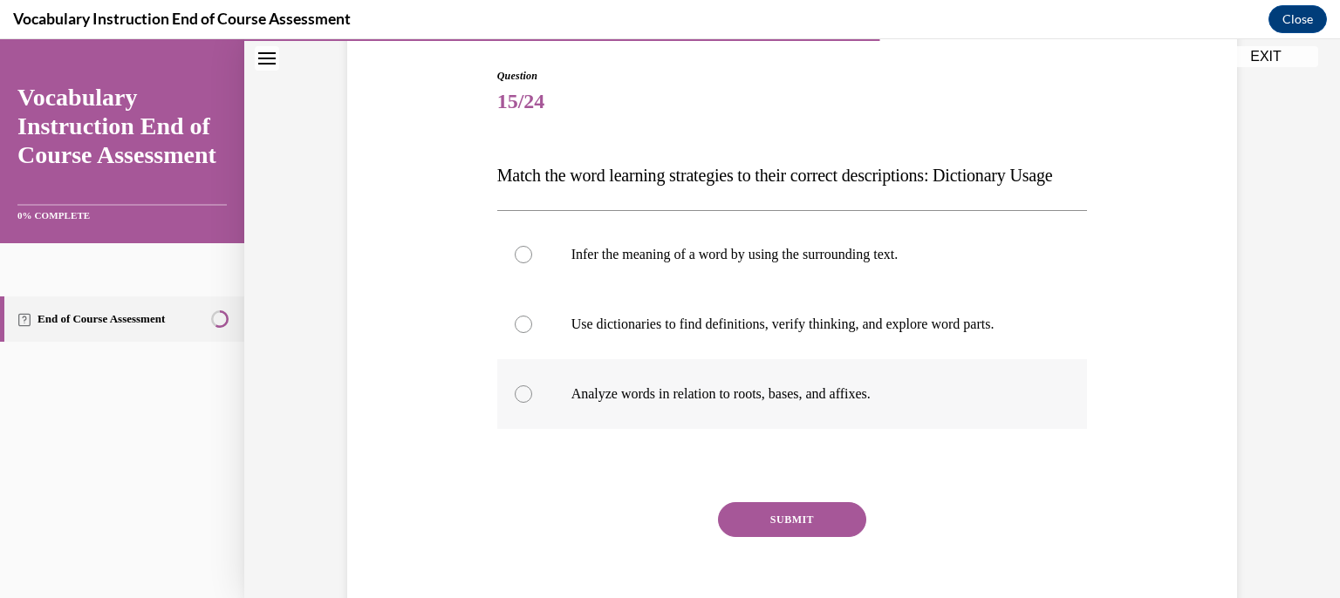
scroll to position [262, 0]
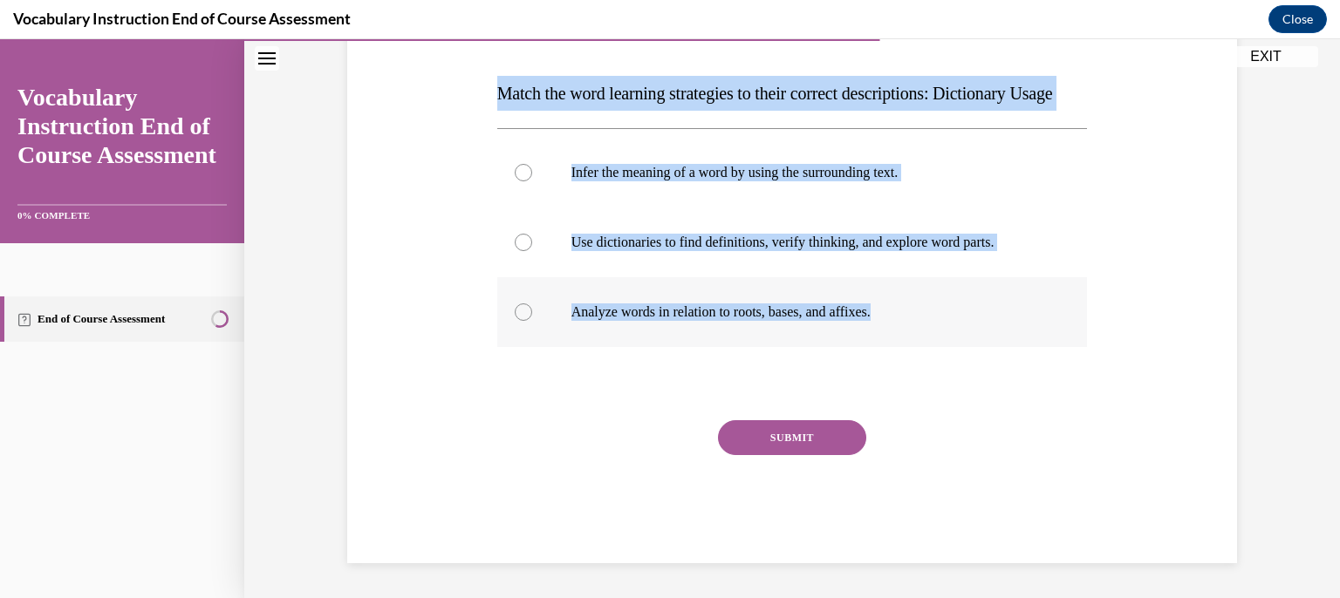
drag, startPoint x: 493, startPoint y: 85, endPoint x: 1047, endPoint y: 366, distance: 621.5
click at [1036, 362] on div "Question 15/24 Match the word learning strategies to their correct descriptions…" at bounding box center [792, 249] width 899 height 630
click at [747, 251] on p "Use dictionaries to find definitions, verify thinking, and explore word parts." at bounding box center [807, 242] width 473 height 17
click at [532, 251] on input "Use dictionaries to find definitions, verify thinking, and explore word parts." at bounding box center [523, 242] width 17 height 17
radio input "true"
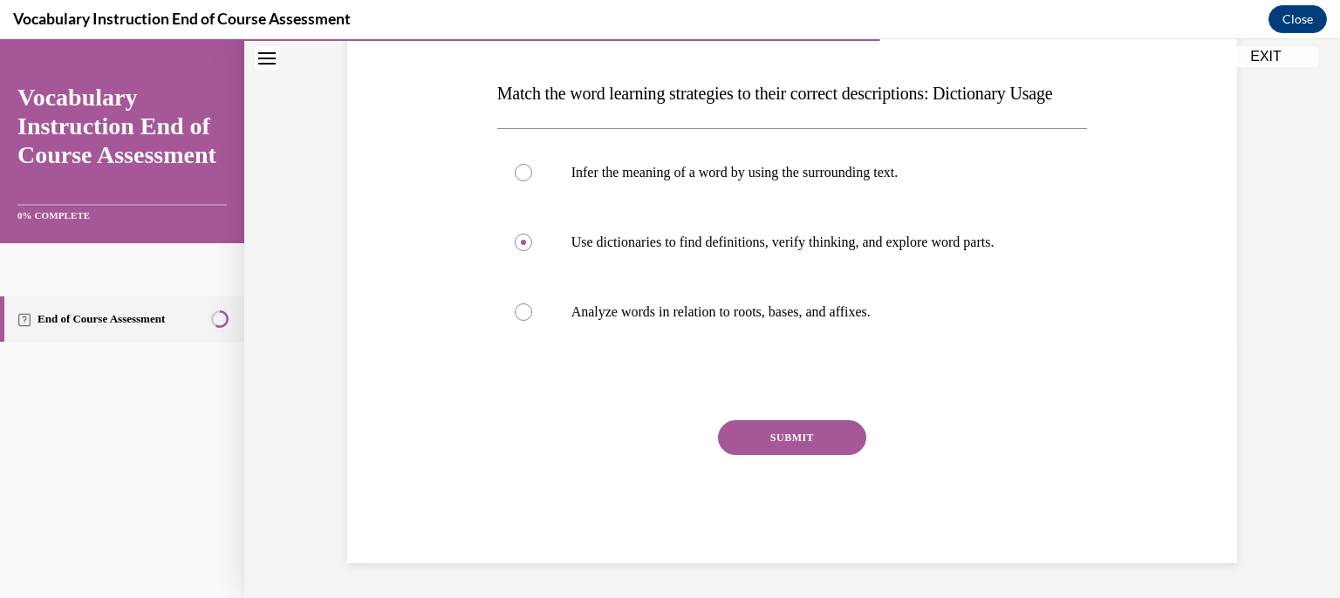
click at [802, 455] on button "SUBMIT" at bounding box center [792, 438] width 148 height 35
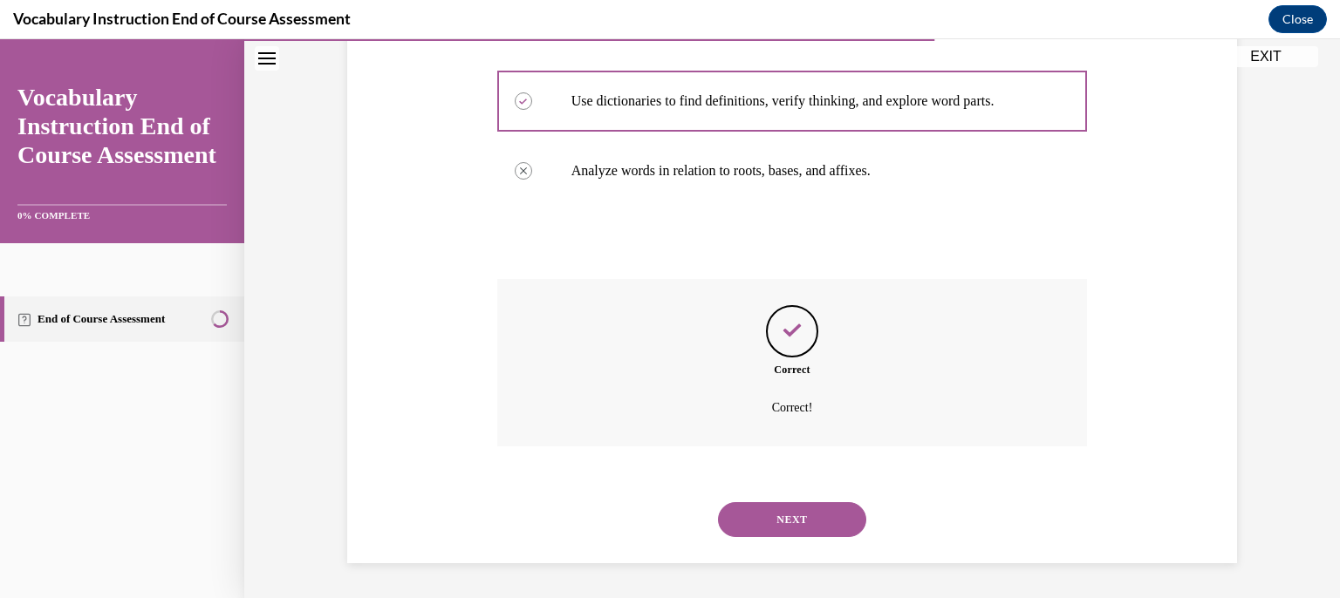
scroll to position [433, 0]
click at [805, 514] on button "NEXT" at bounding box center [792, 520] width 148 height 35
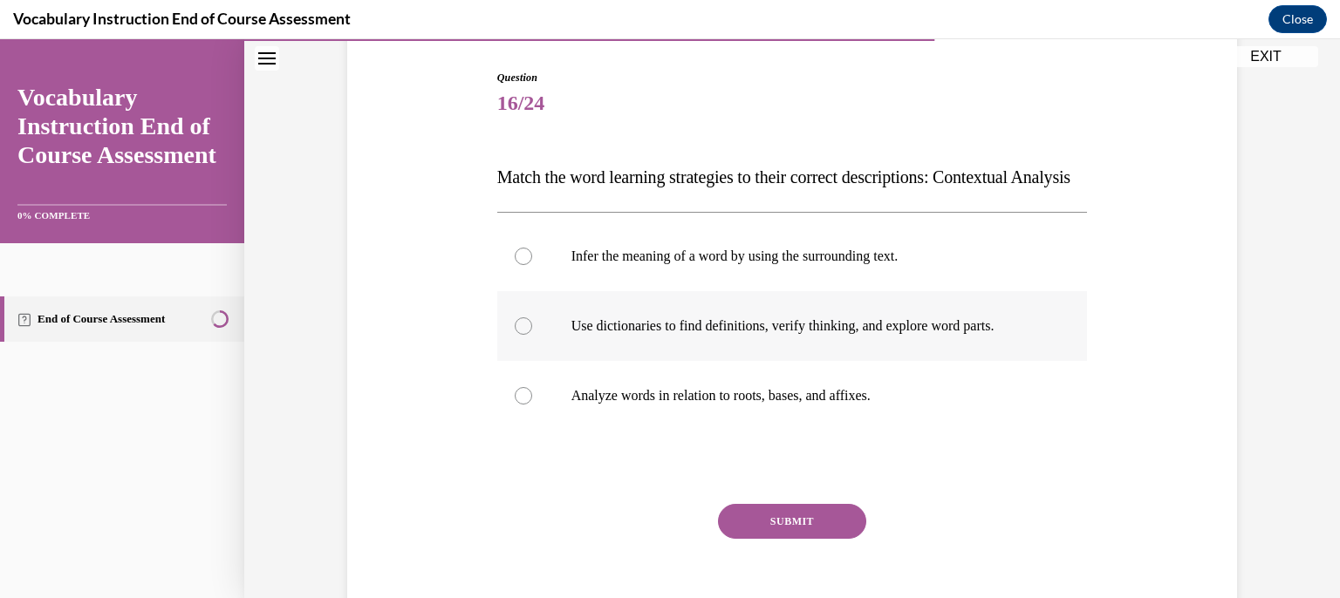
scroll to position [174, 0]
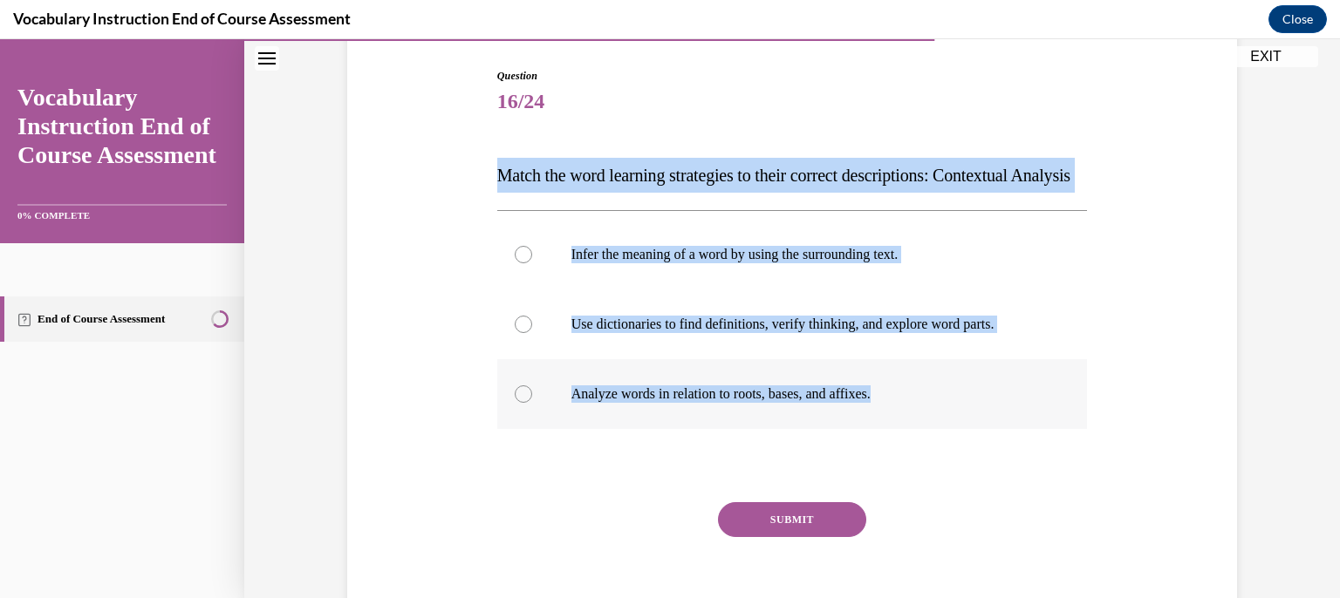
drag, startPoint x: 440, startPoint y: 139, endPoint x: 1044, endPoint y: 442, distance: 676.5
click at [1043, 439] on div "Question 16/24 Match the word learning strategies to their correct descriptions…" at bounding box center [792, 331] width 899 height 630
click at [680, 263] on p "Infer the meaning of a word by using the surrounding text." at bounding box center [807, 254] width 473 height 17
click at [532, 263] on input "Infer the meaning of a word by using the surrounding text." at bounding box center [523, 254] width 17 height 17
radio input "true"
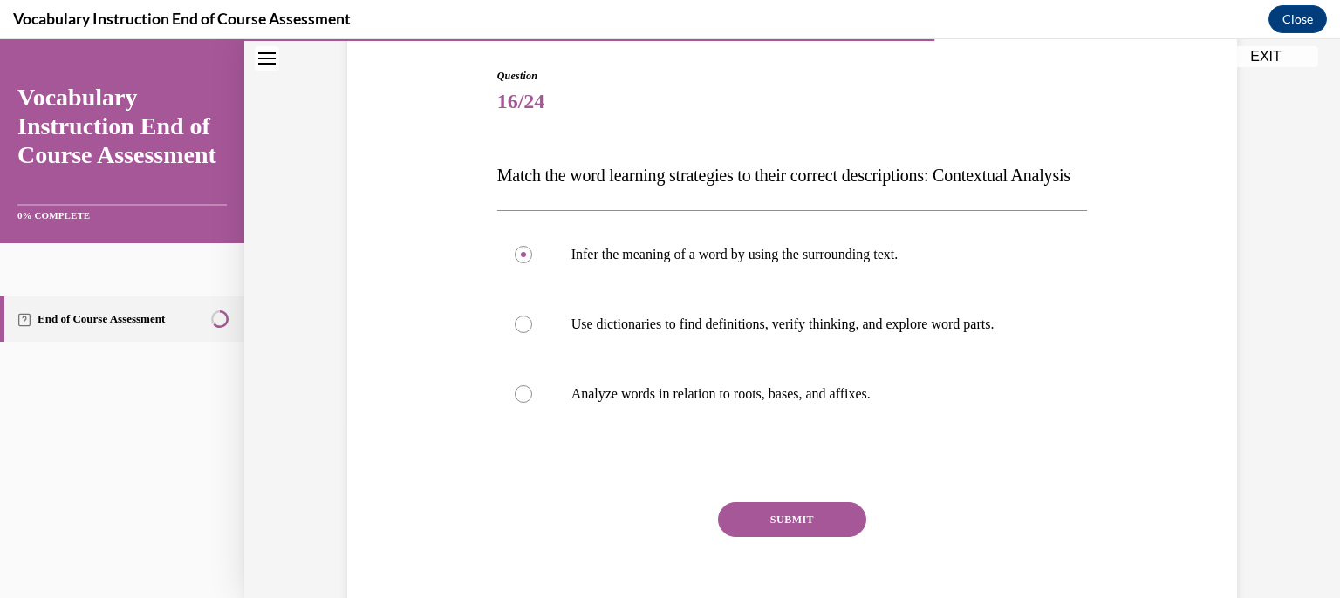
click at [789, 537] on button "SUBMIT" at bounding box center [792, 520] width 148 height 35
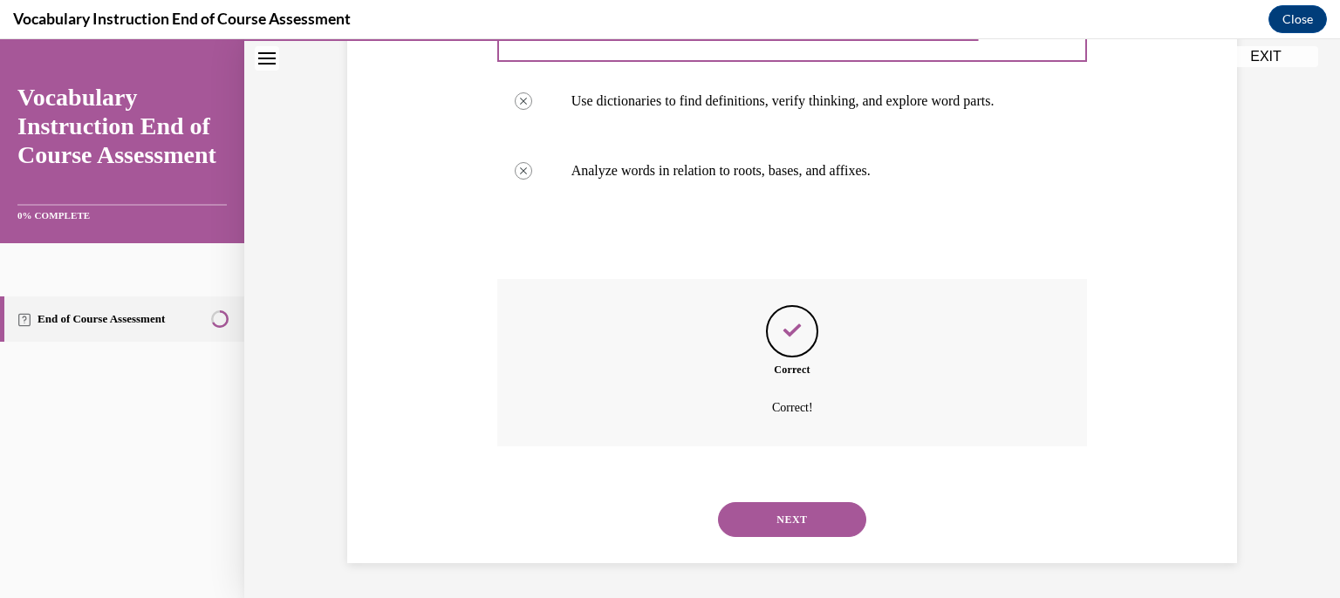
scroll to position [433, 0]
click at [783, 519] on button "NEXT" at bounding box center [792, 520] width 148 height 35
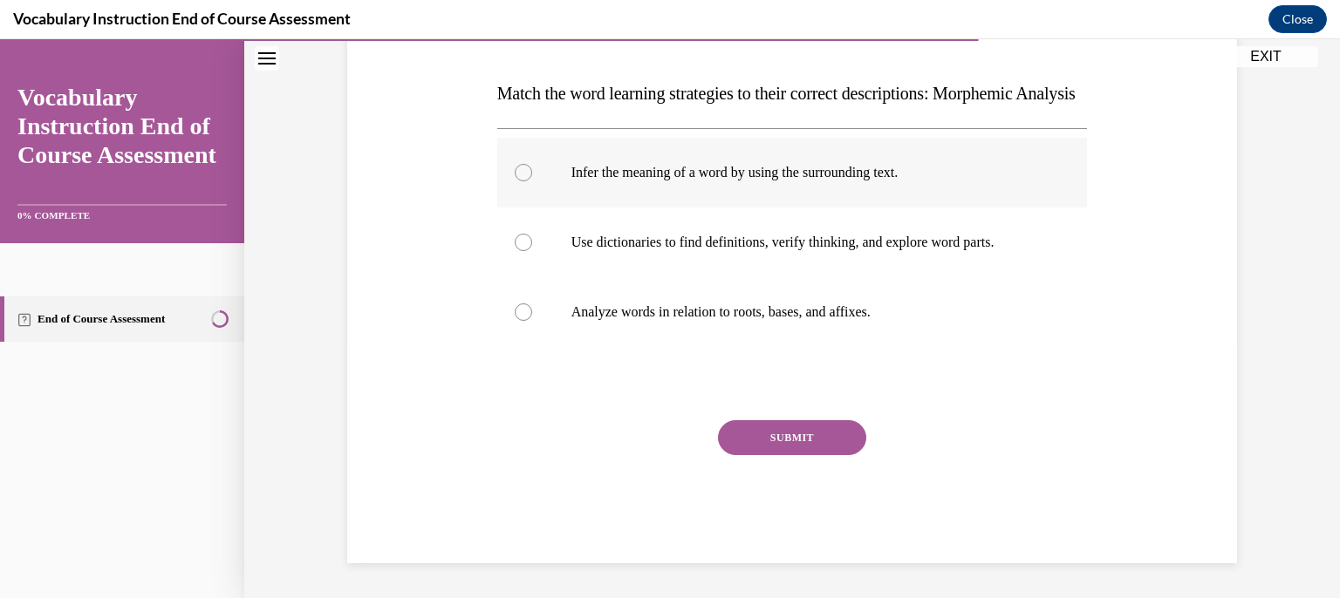
scroll to position [291, 0]
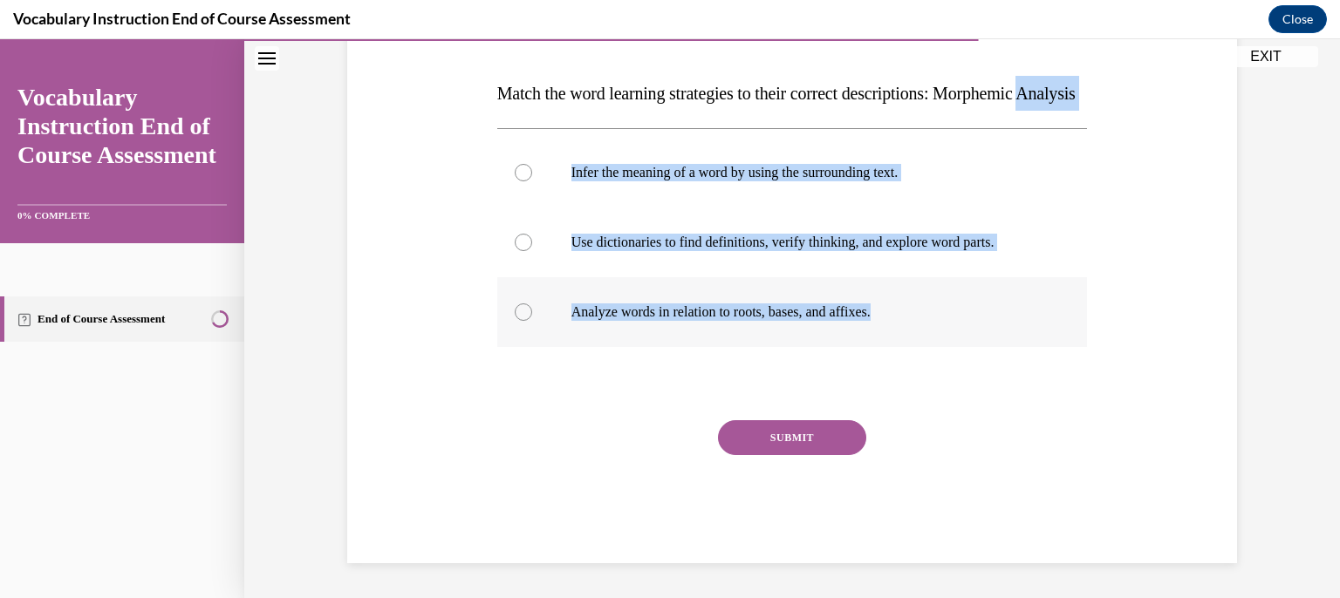
drag, startPoint x: 450, startPoint y: 84, endPoint x: 1009, endPoint y: 298, distance: 598.2
click at [1009, 298] on div "Question 17/24 Match the word learning strategies to their correct descriptions…" at bounding box center [792, 249] width 899 height 630
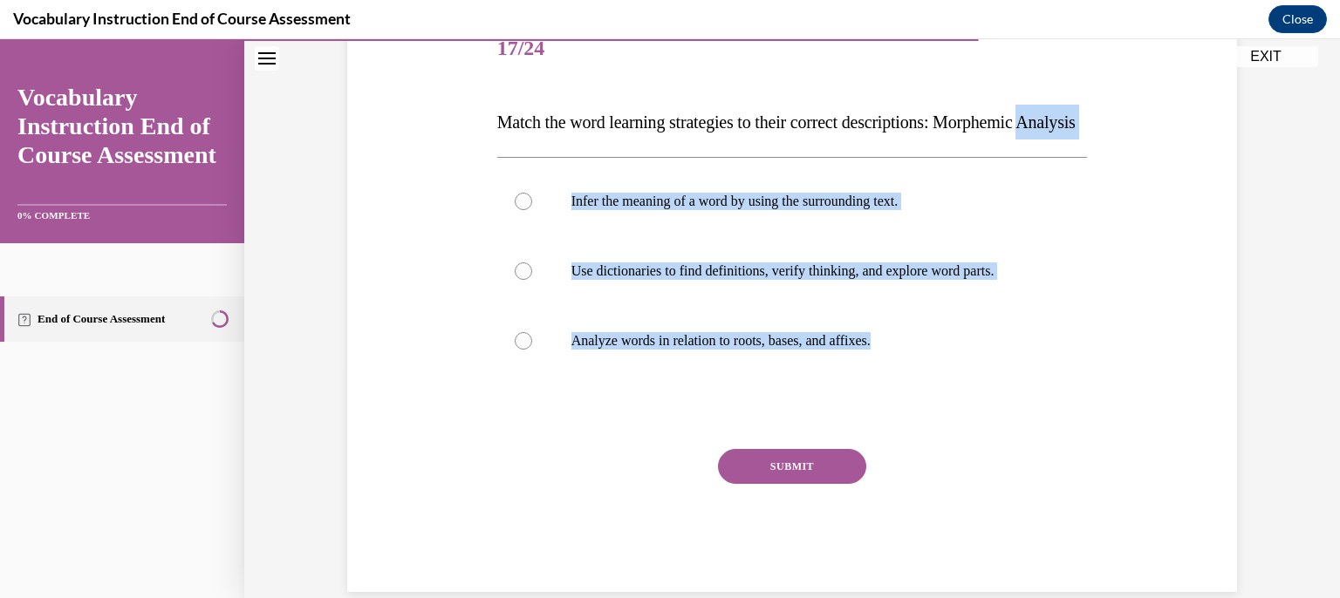
scroll to position [204, 0]
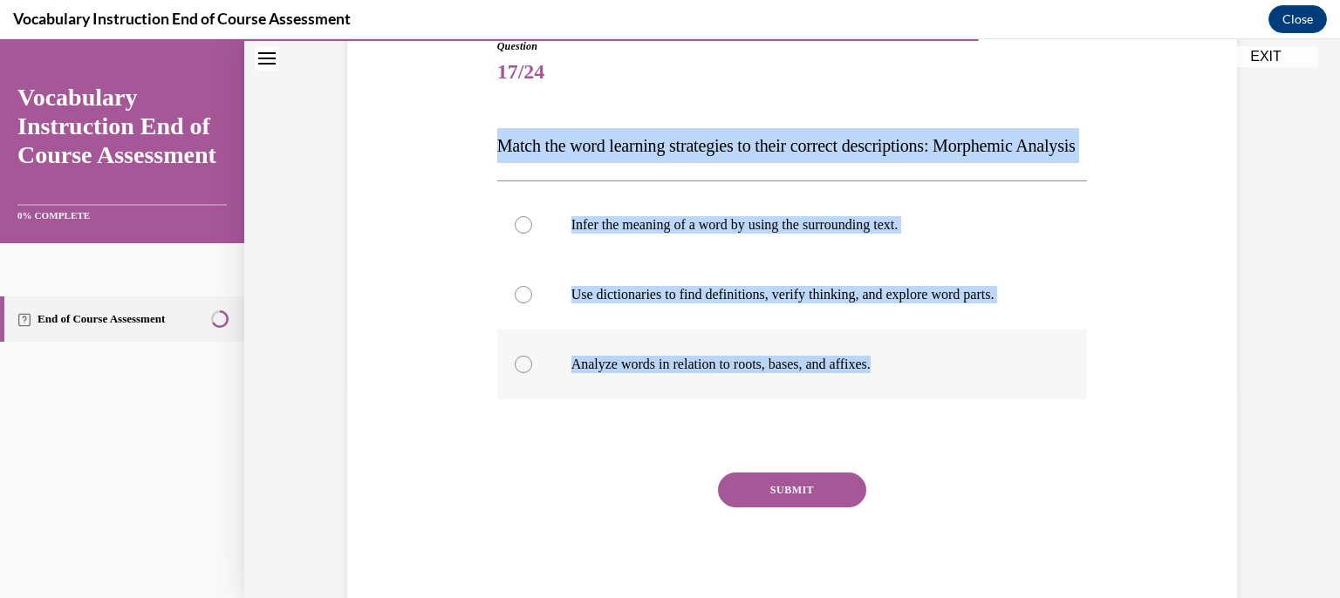
drag, startPoint x: 444, startPoint y: 120, endPoint x: 1006, endPoint y: 418, distance: 636.2
click at [1006, 418] on div "Question 17/24 Match the word learning strategies to their correct descriptions…" at bounding box center [792, 301] width 899 height 630
drag, startPoint x: 715, startPoint y: 393, endPoint x: 723, endPoint y: 407, distance: 15.3
click at [715, 373] on p "Analyze words in relation to roots, bases, and affixes." at bounding box center [807, 364] width 473 height 17
click at [532, 373] on input "Analyze words in relation to roots, bases, and affixes." at bounding box center [523, 364] width 17 height 17
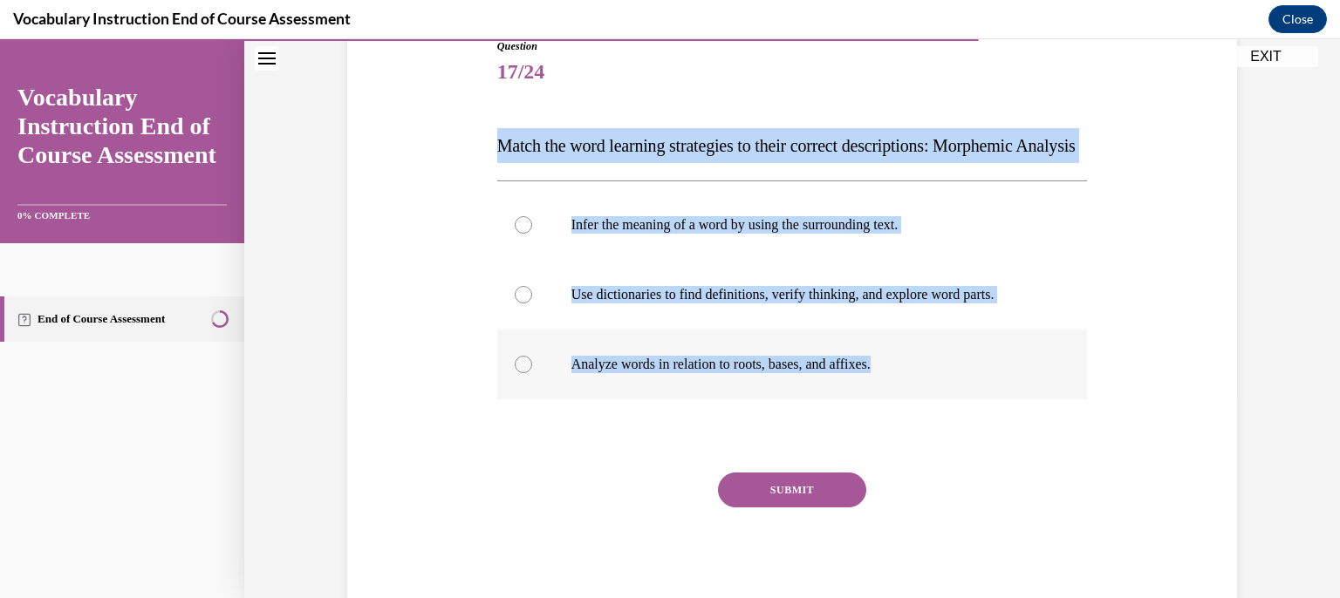
radio input "true"
click at [762, 508] on button "SUBMIT" at bounding box center [792, 490] width 148 height 35
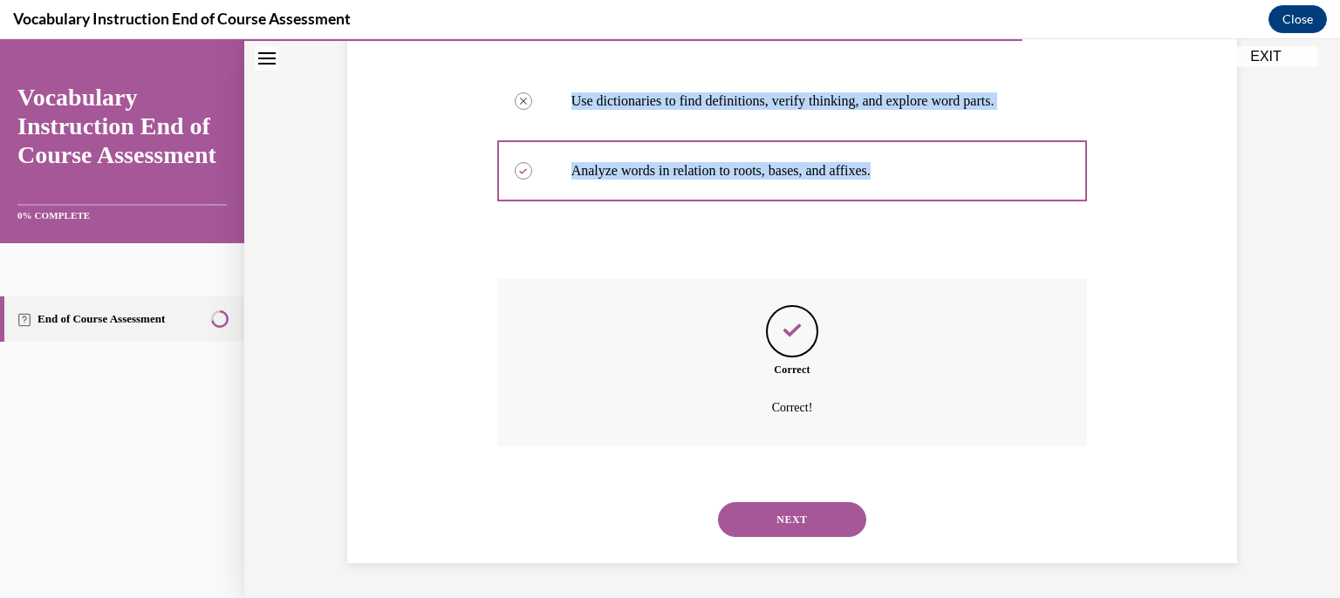
scroll to position [433, 0]
click at [817, 530] on button "NEXT" at bounding box center [792, 520] width 148 height 35
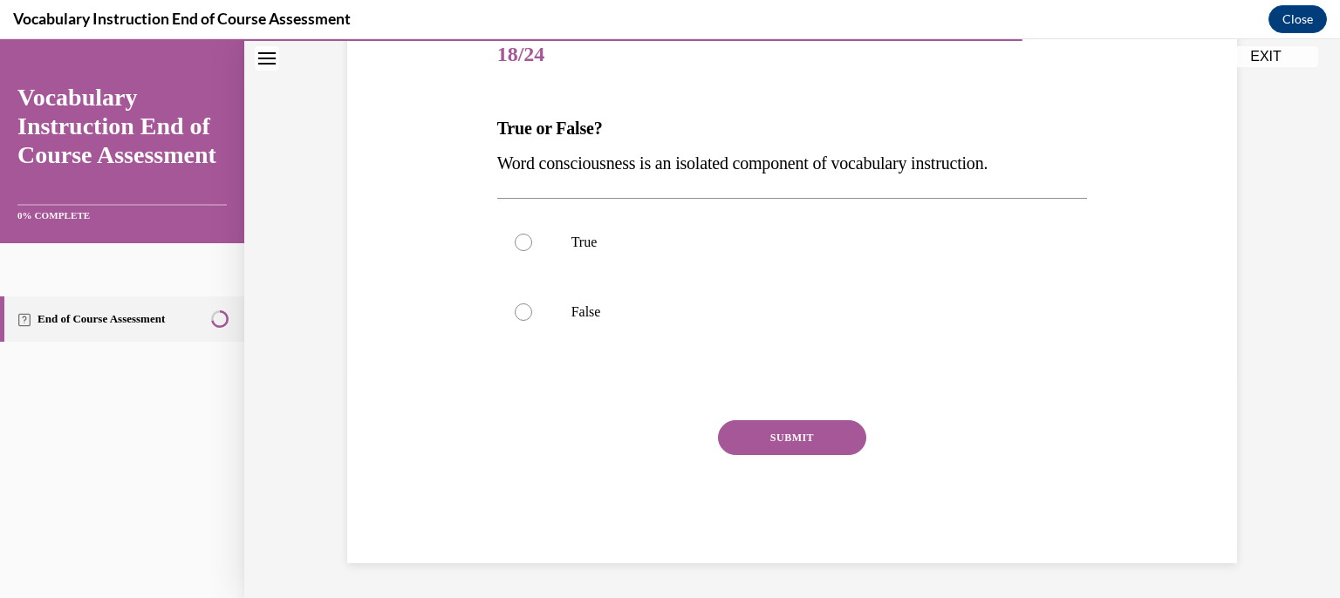
scroll to position [193, 0]
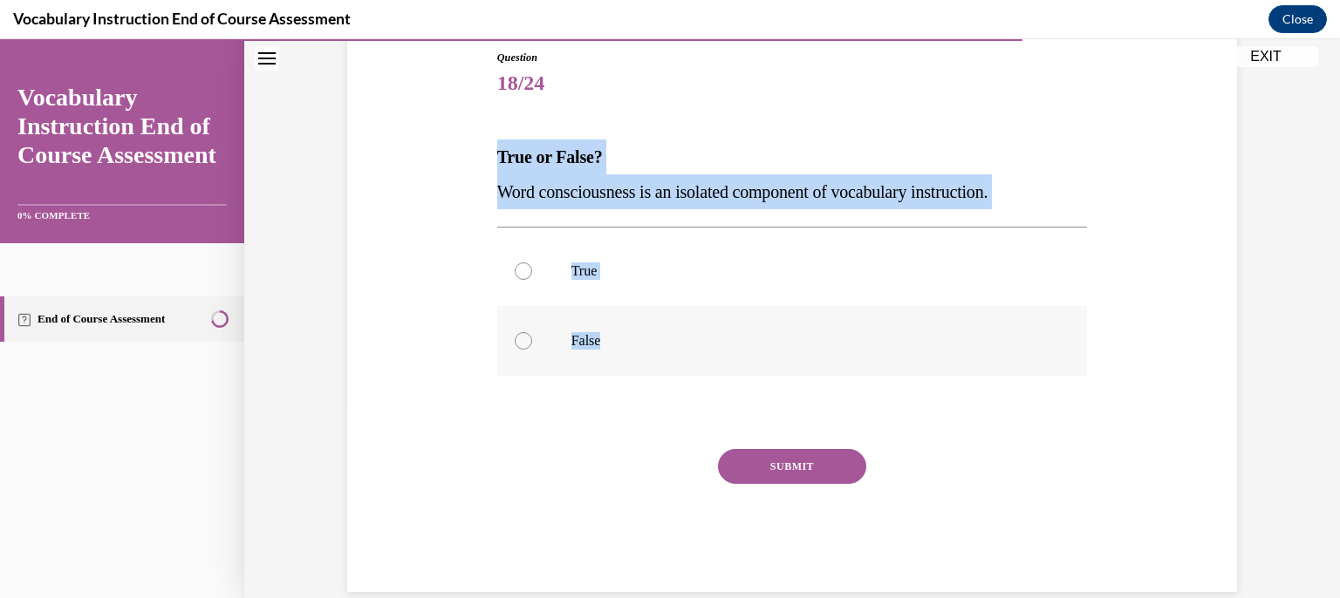
drag, startPoint x: 484, startPoint y: 152, endPoint x: 792, endPoint y: 328, distance: 354.8
click at [792, 328] on div "Question 18/24 True or False? Word consciousness is an isolated component of vo…" at bounding box center [792, 294] width 899 height 595
click at [654, 353] on label "False" at bounding box center [792, 341] width 591 height 70
click at [532, 350] on input "False" at bounding box center [523, 340] width 17 height 17
radio input "true"
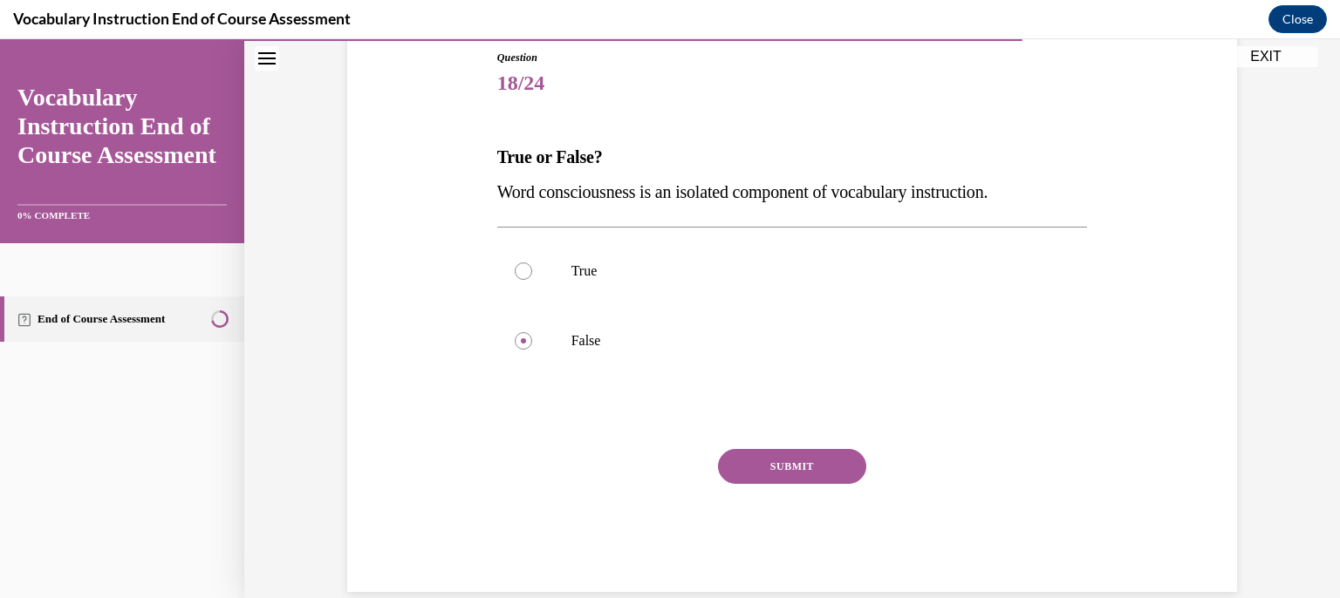
click at [789, 479] on button "SUBMIT" at bounding box center [792, 466] width 148 height 35
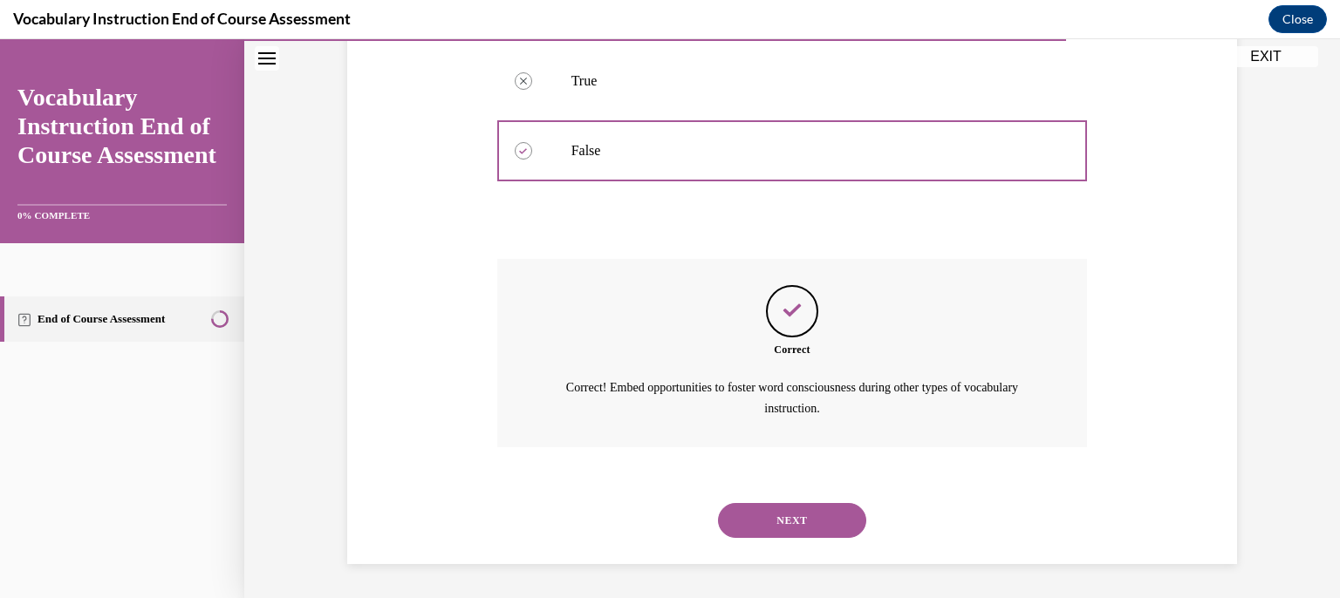
scroll to position [384, 0]
click at [774, 525] on button "NEXT" at bounding box center [792, 520] width 148 height 35
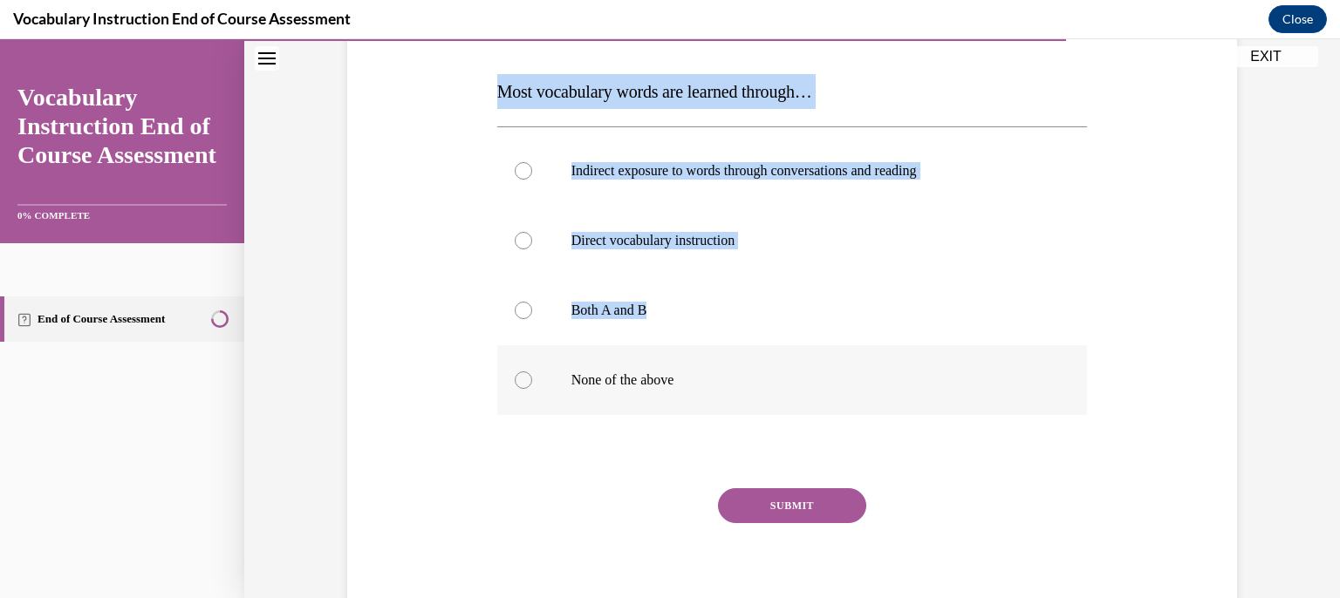
scroll to position [262, 0]
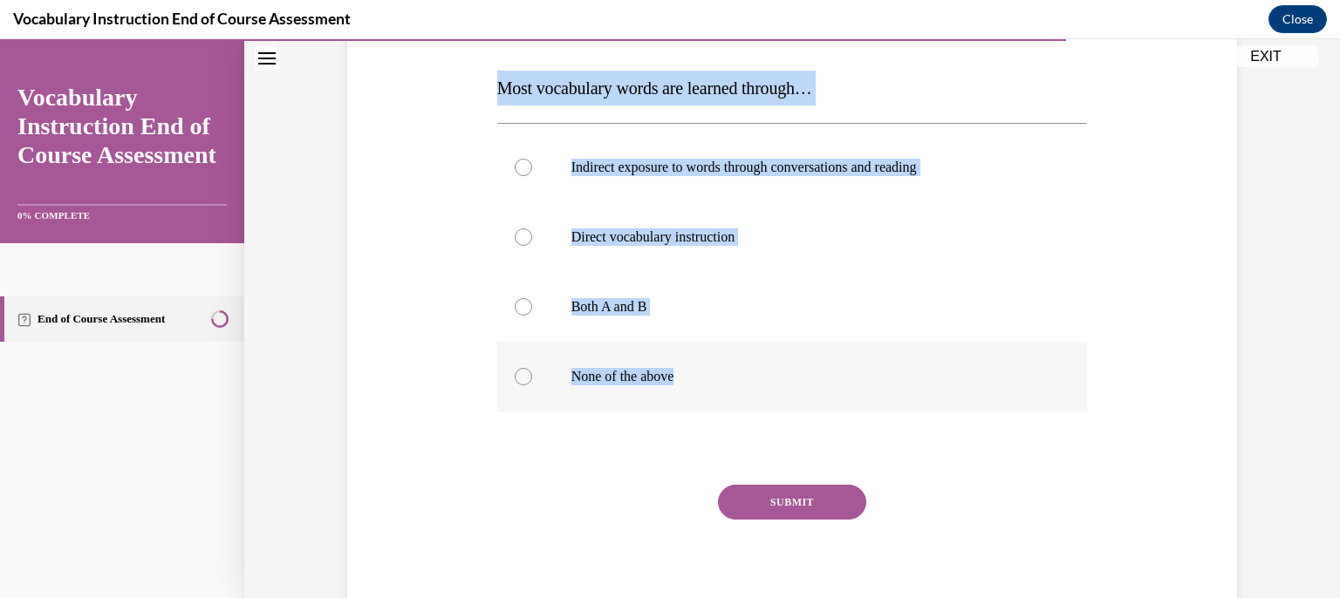
drag, startPoint x: 413, startPoint y: 141, endPoint x: 771, endPoint y: 373, distance: 426.6
click at [771, 373] on div "Question 19/24 Most vocabulary words are learned through… Indirect exposure to …" at bounding box center [792, 278] width 899 height 700
click at [673, 324] on label "Both A and B" at bounding box center [792, 307] width 591 height 70
click at [532, 316] on input "Both A and B" at bounding box center [523, 306] width 17 height 17
radio input "true"
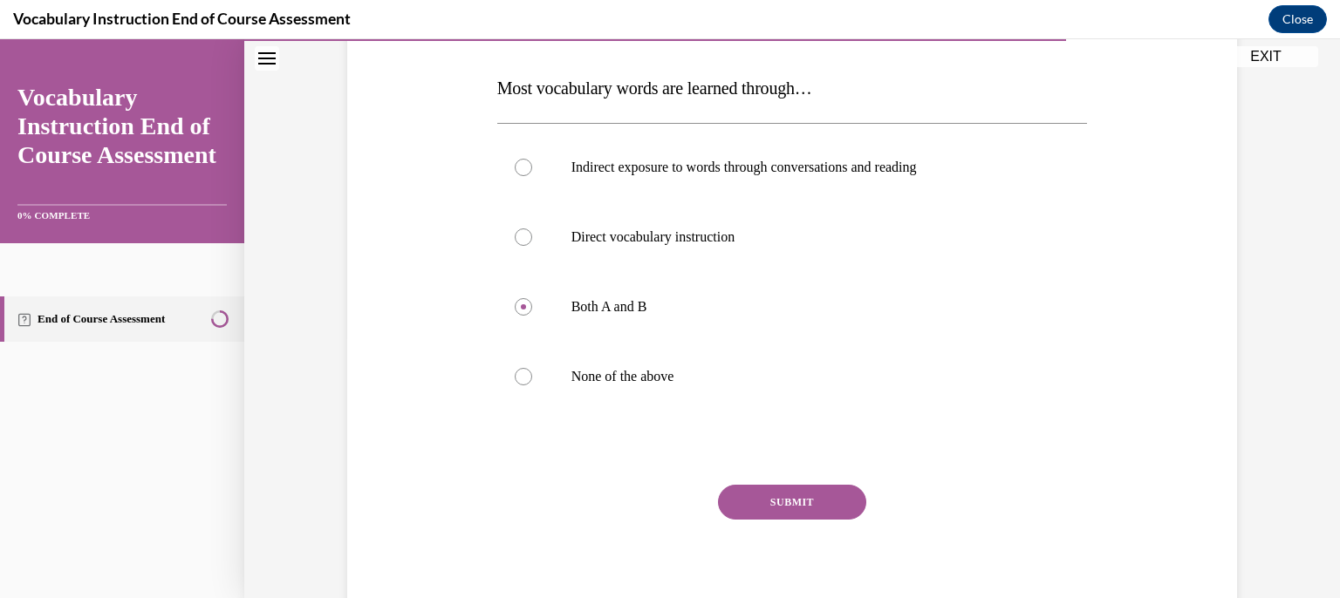
click at [819, 502] on button "SUBMIT" at bounding box center [792, 502] width 148 height 35
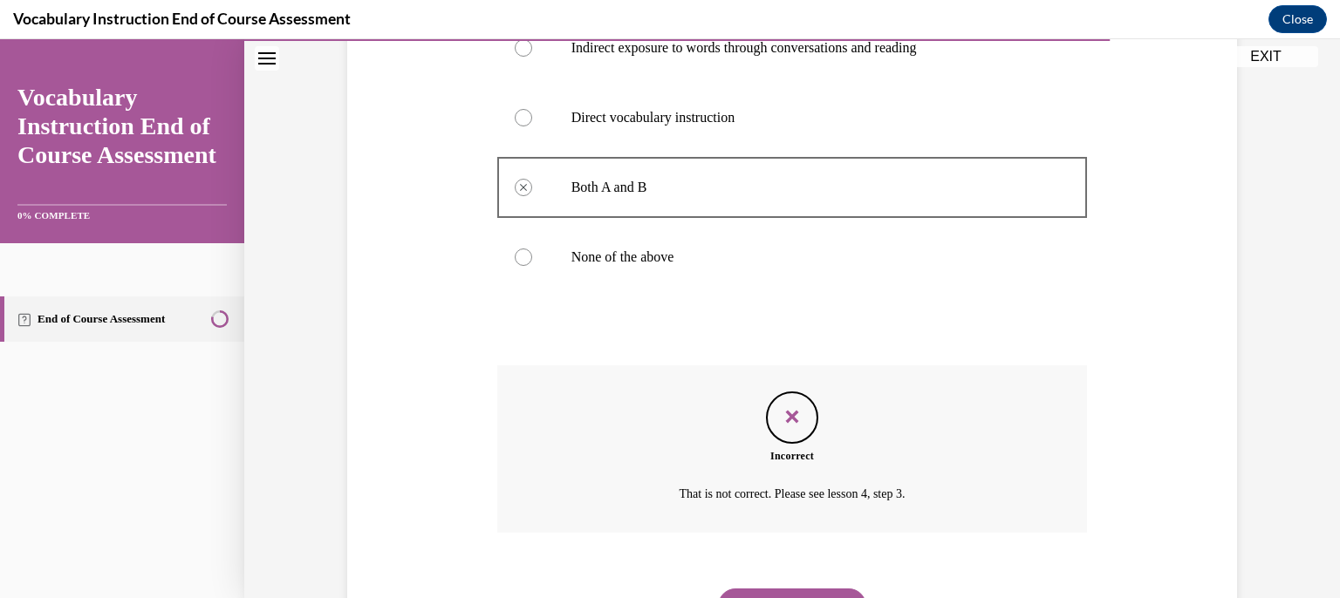
scroll to position [468, 0]
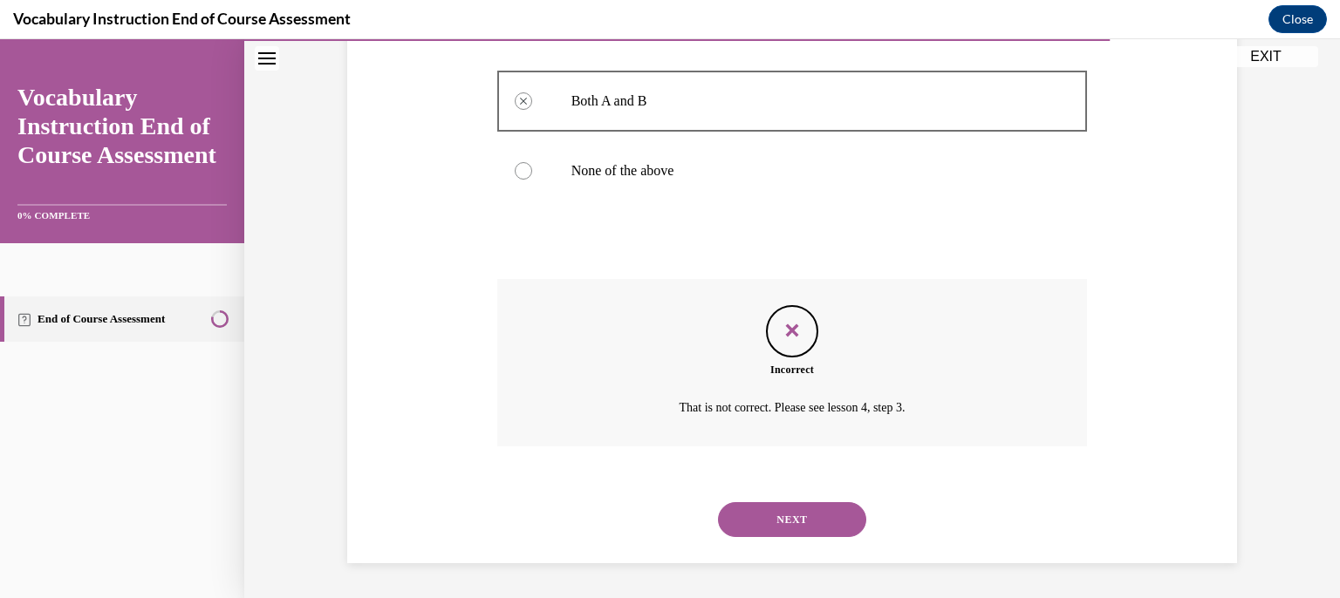
click at [805, 522] on button "NEXT" at bounding box center [792, 520] width 148 height 35
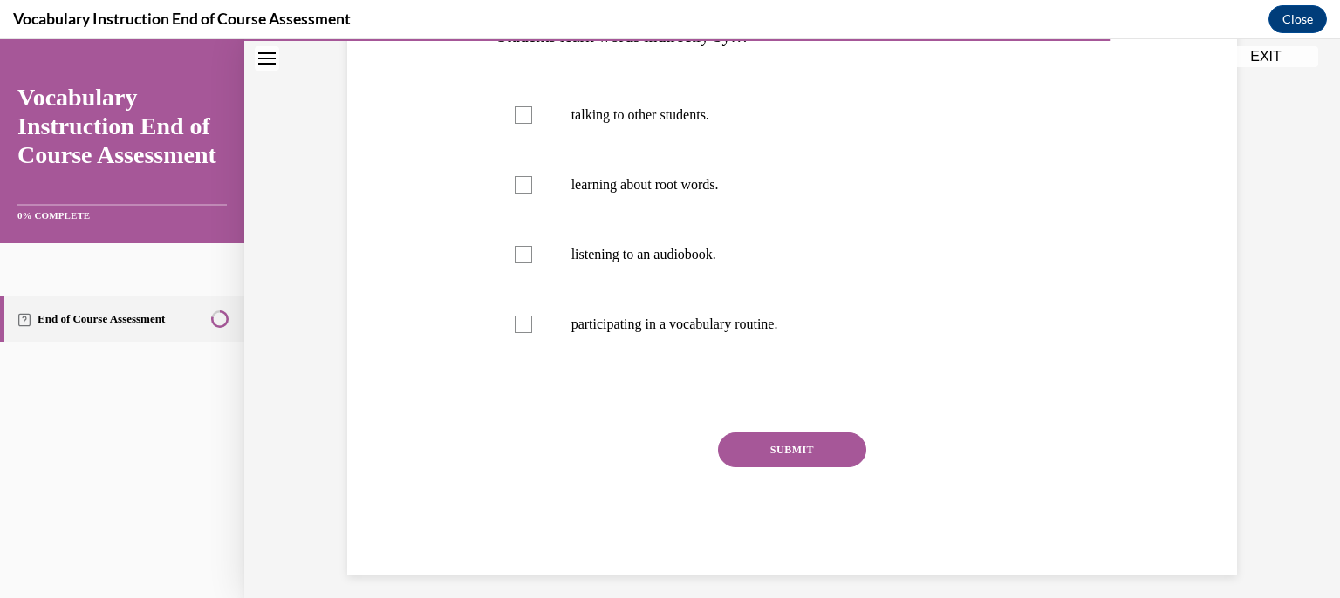
scroll to position [262, 0]
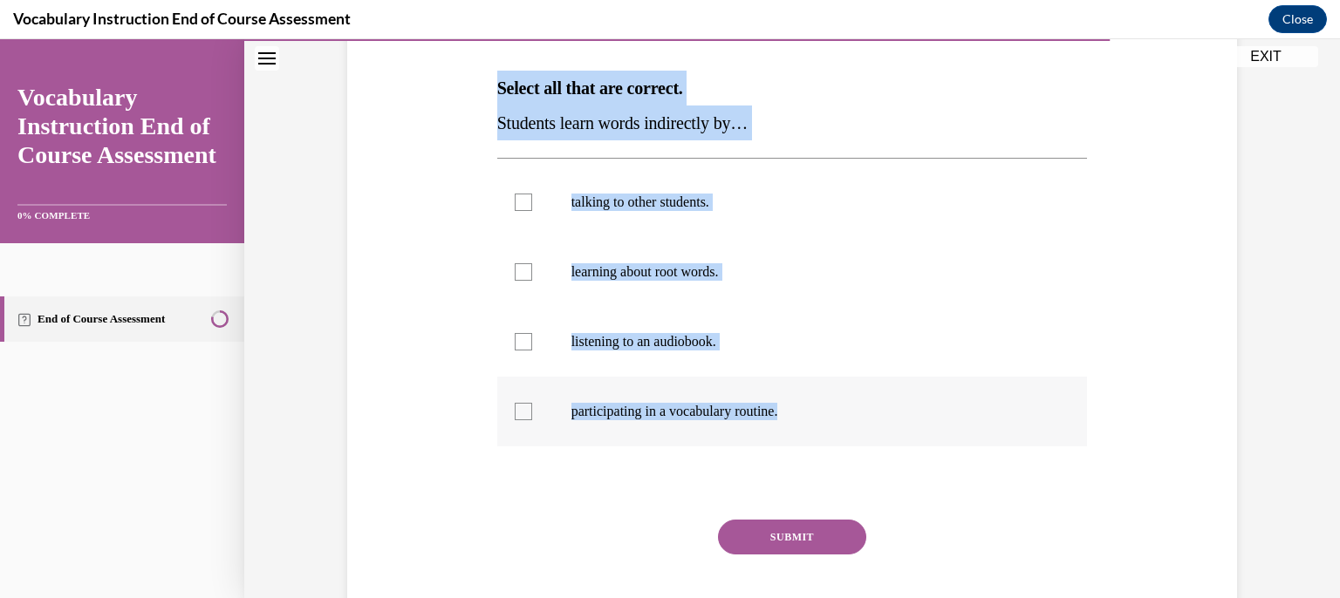
drag, startPoint x: 460, startPoint y: 80, endPoint x: 893, endPoint y: 416, distance: 548.5
click at [893, 416] on div "Question 20/24 Select all that are correct. Students learn words indirectly by……" at bounding box center [792, 295] width 899 height 735
click at [667, 213] on label "talking to other students." at bounding box center [792, 203] width 591 height 70
click at [532, 211] on input "talking to other students." at bounding box center [523, 202] width 17 height 17
checkbox input "true"
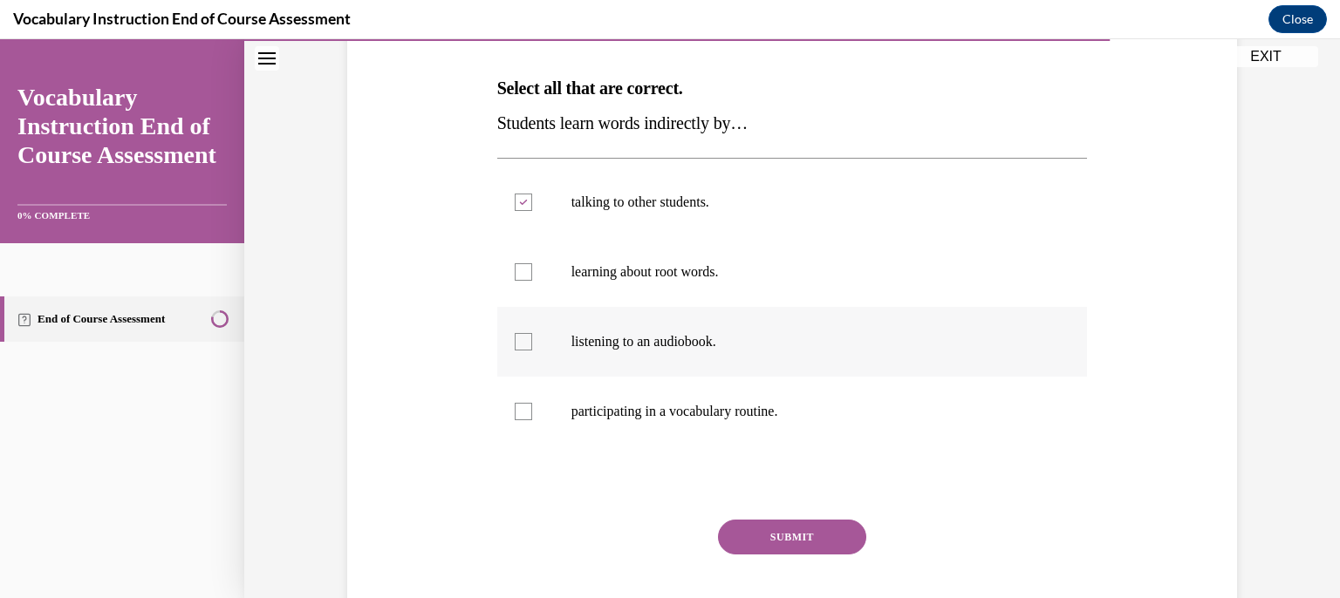
click at [692, 318] on label "listening to an audiobook." at bounding box center [792, 342] width 591 height 70
click at [532, 333] on input "listening to an audiobook." at bounding box center [523, 341] width 17 height 17
checkbox input "true"
click at [803, 536] on button "SUBMIT" at bounding box center [792, 537] width 148 height 35
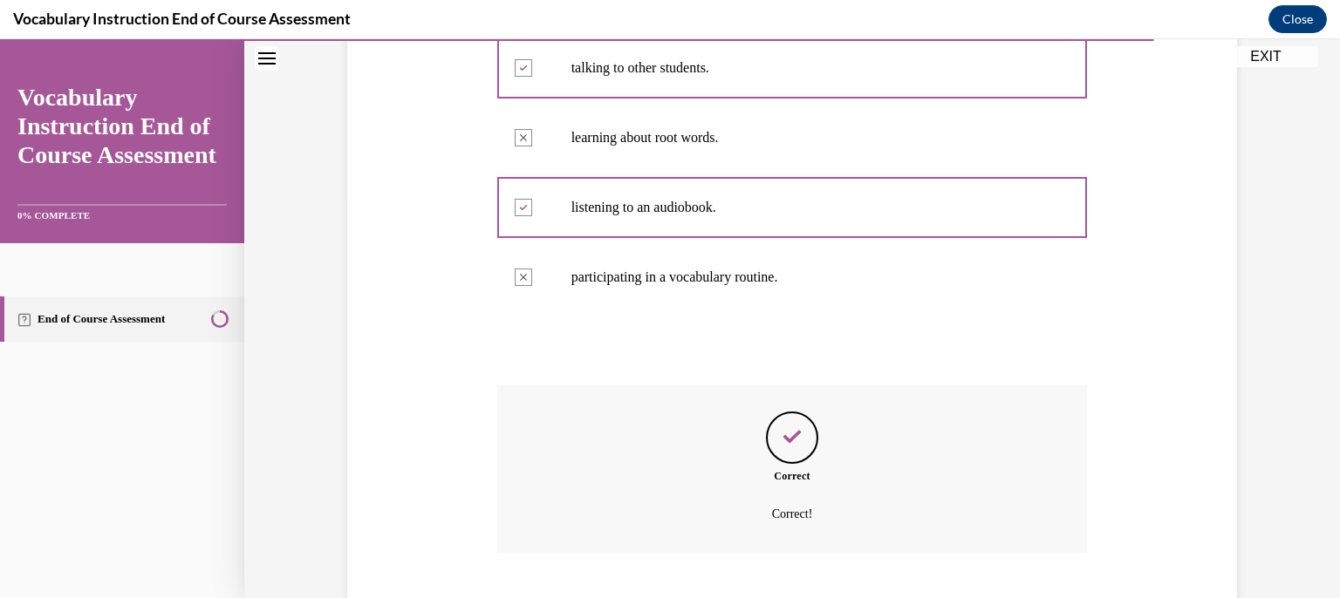
scroll to position [503, 0]
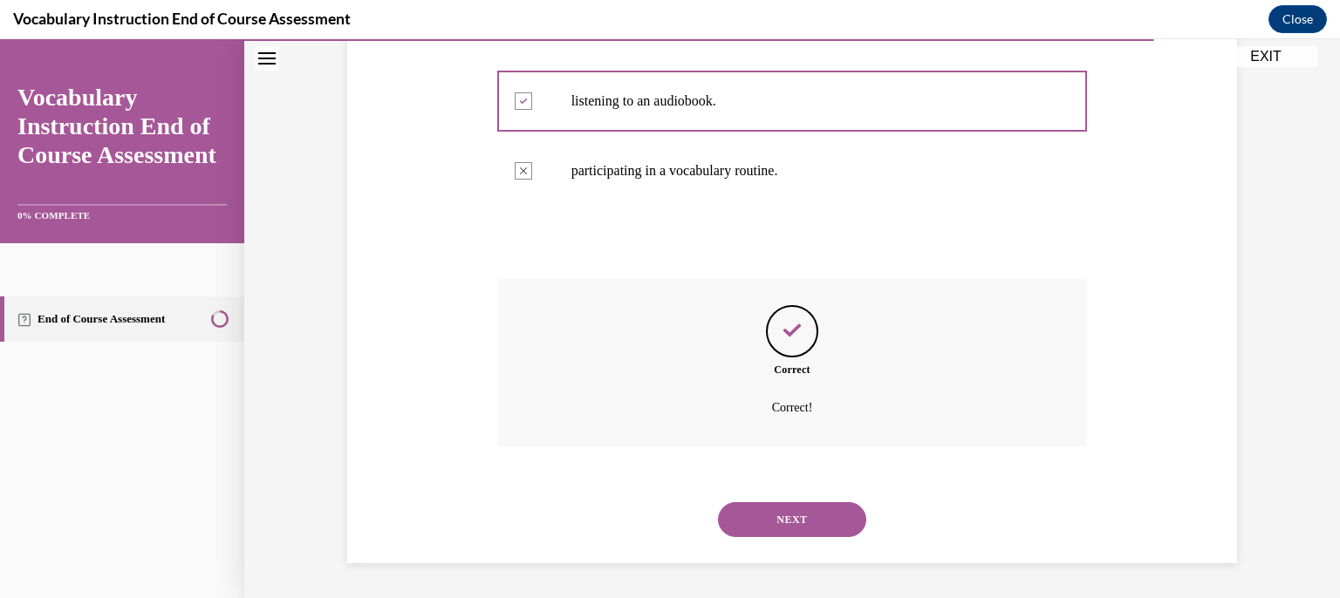
click at [791, 522] on button "NEXT" at bounding box center [792, 520] width 148 height 35
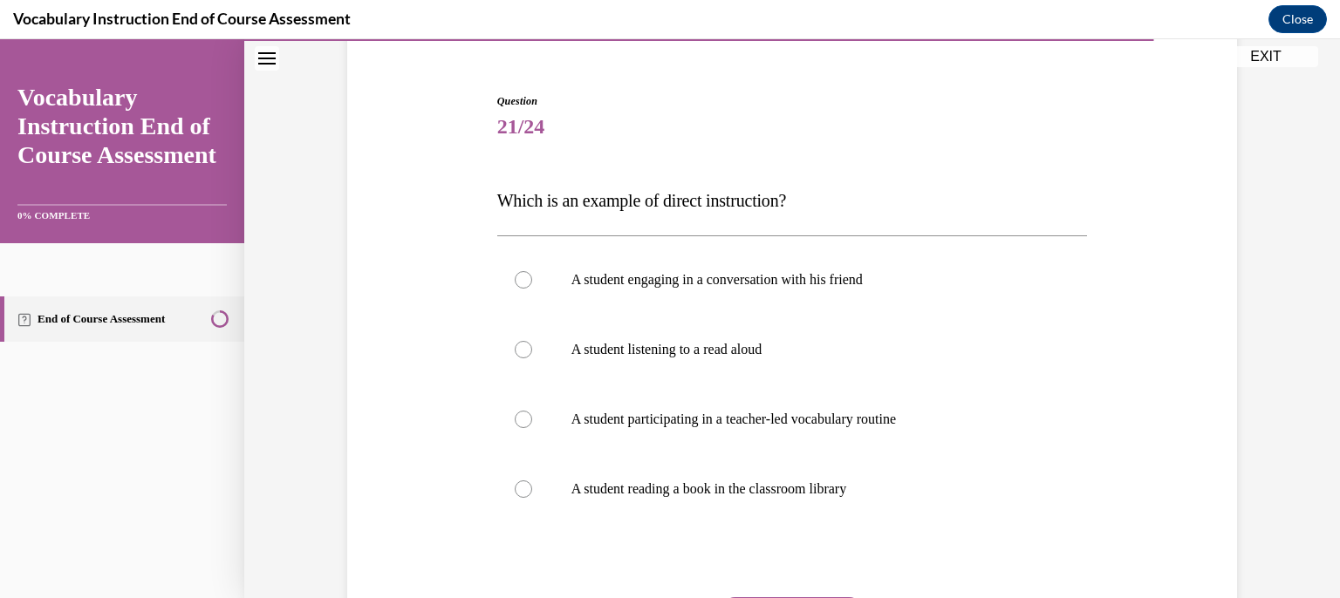
scroll to position [174, 0]
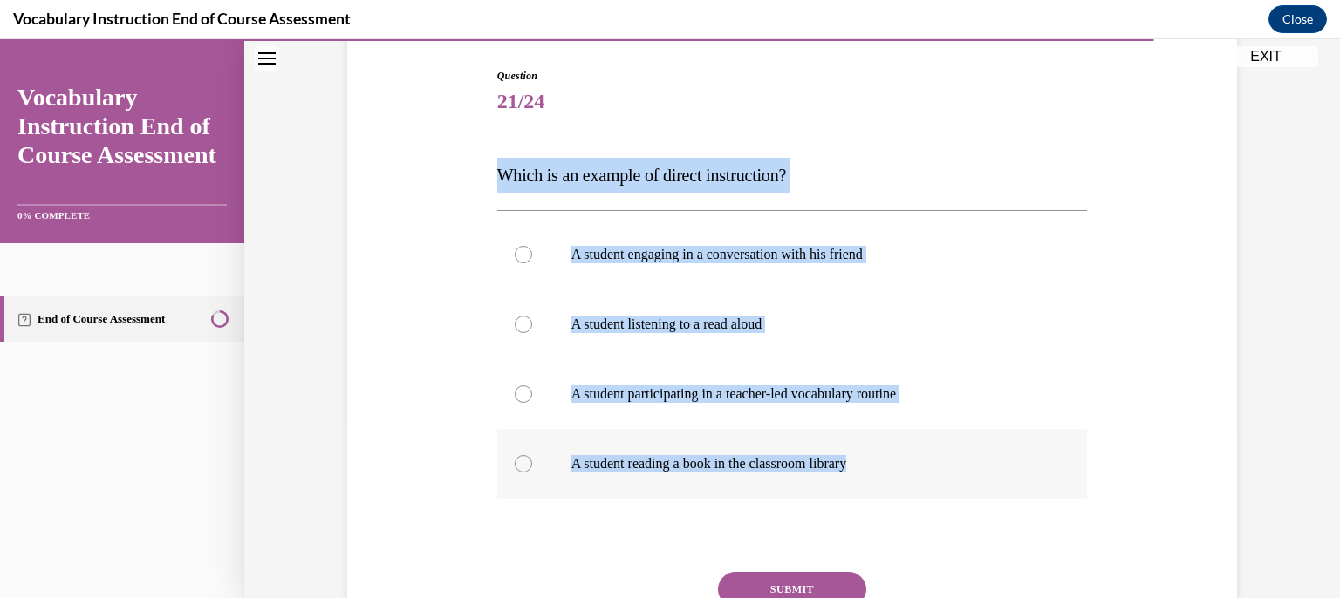
drag, startPoint x: 545, startPoint y: 166, endPoint x: 1029, endPoint y: 493, distance: 584.4
click at [1029, 493] on div "Question 21/24 Which is an example of direct instruction? A student engaging in…" at bounding box center [792, 366] width 899 height 700
click at [807, 399] on p "A student participating in a teacher-led vocabulary routine" at bounding box center [807, 394] width 473 height 17
click at [532, 399] on input "A student participating in a teacher-led vocabulary routine" at bounding box center [523, 394] width 17 height 17
radio input "true"
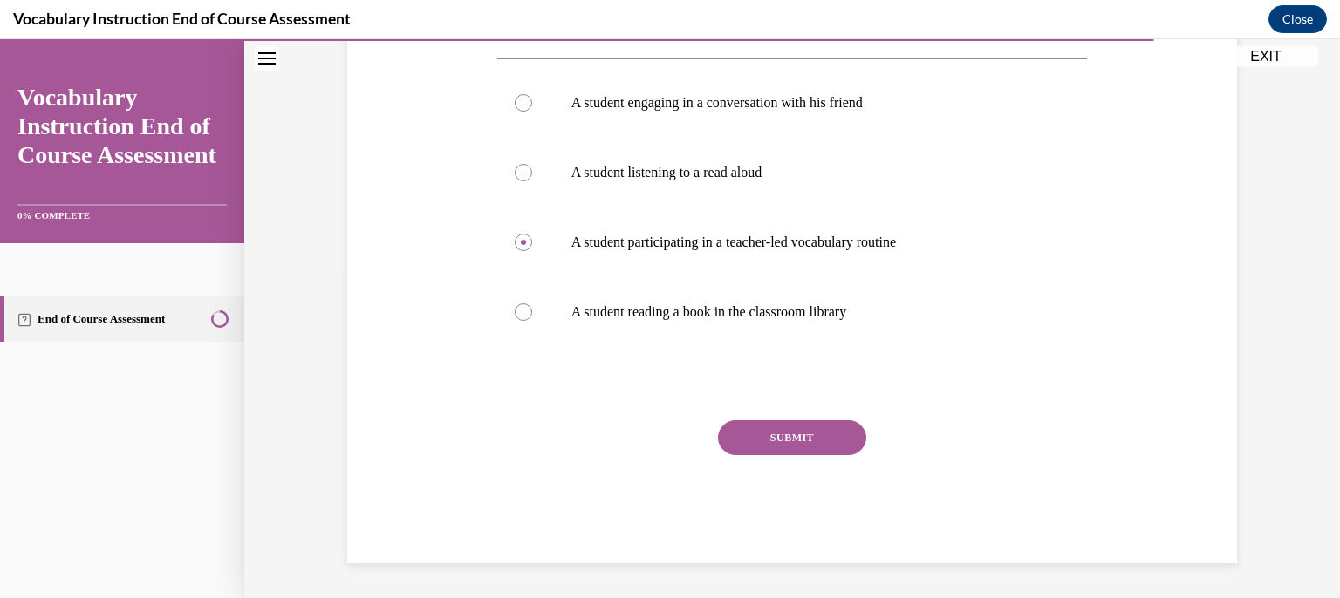
click at [804, 427] on button "SUBMIT" at bounding box center [792, 438] width 148 height 35
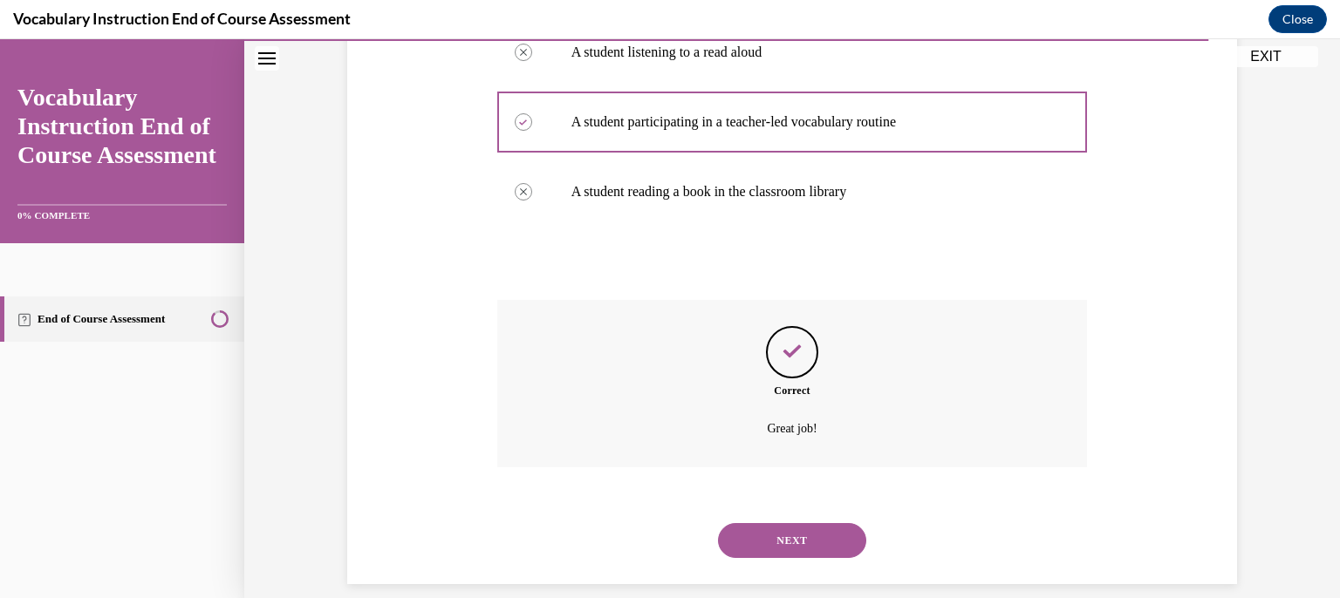
scroll to position [468, 0]
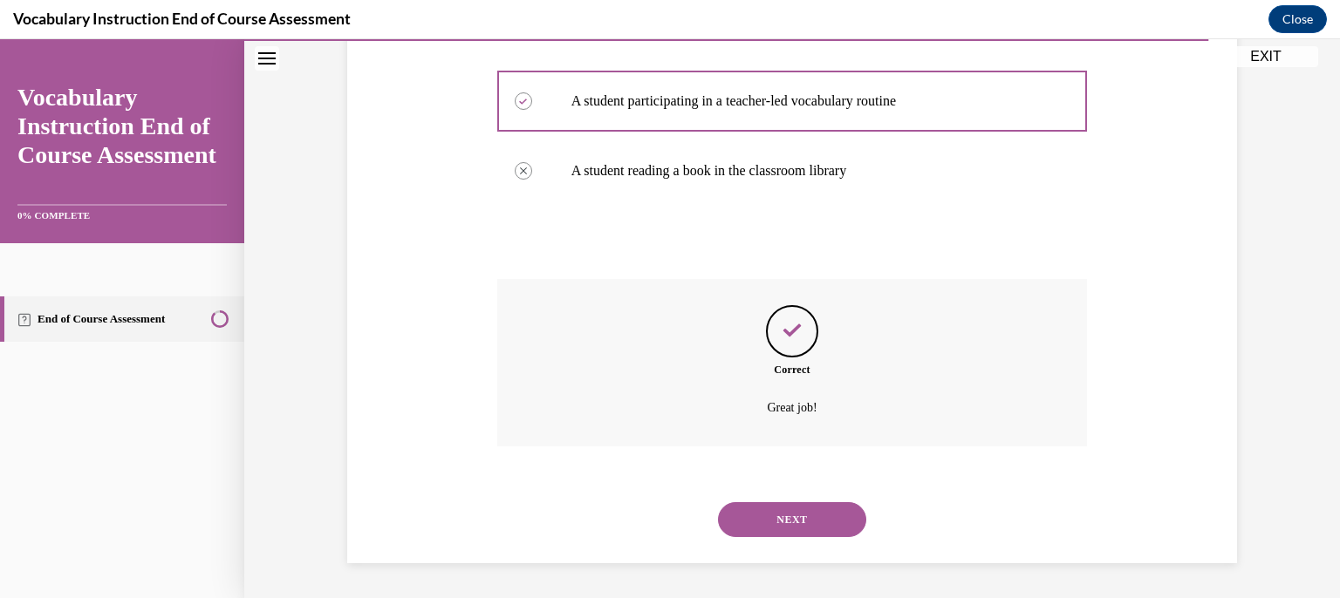
click at [792, 506] on button "NEXT" at bounding box center [792, 520] width 148 height 35
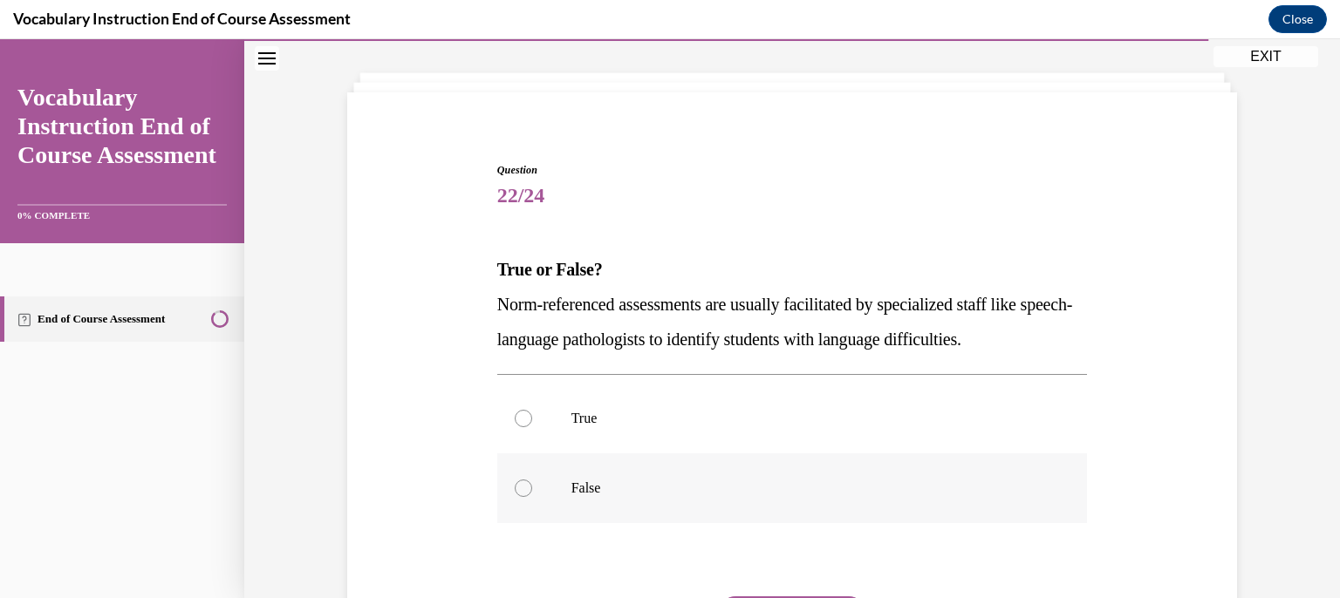
scroll to position [174, 0]
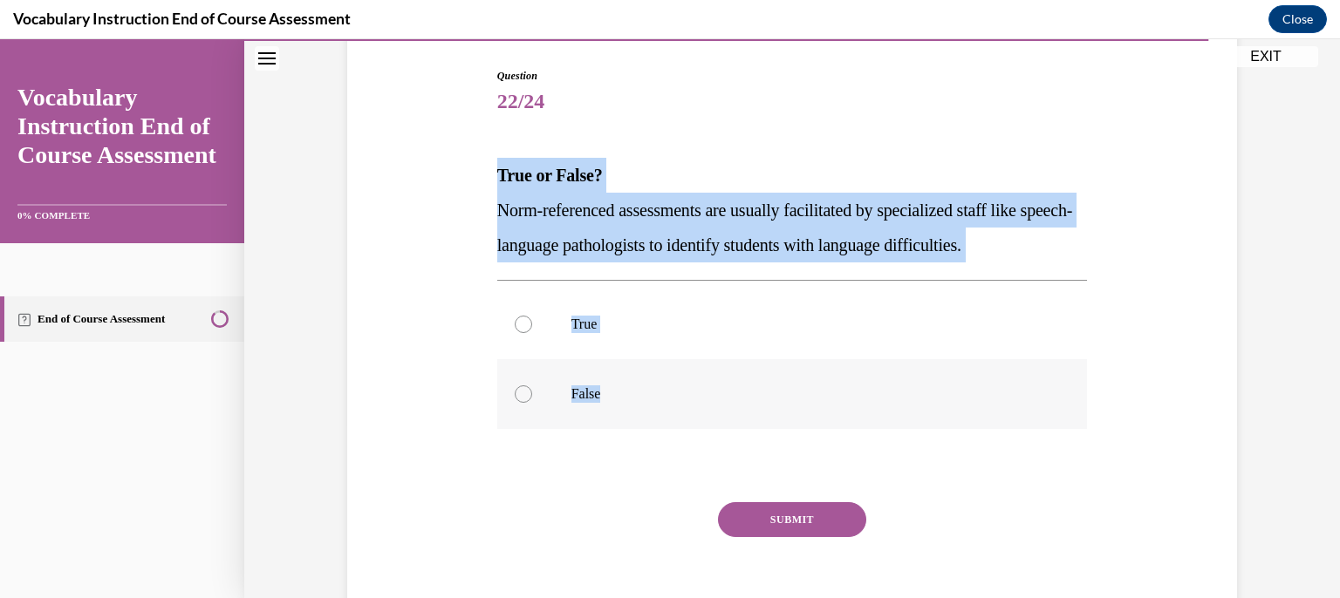
drag, startPoint x: 424, startPoint y: 133, endPoint x: 846, endPoint y: 399, distance: 498.6
click at [846, 399] on div "Question 22/24 True or False? Norm-referenced assessments are usually facilitat…" at bounding box center [792, 331] width 899 height 630
click at [612, 325] on p "True" at bounding box center [807, 324] width 473 height 17
click at [532, 325] on input "True" at bounding box center [523, 324] width 17 height 17
radio input "true"
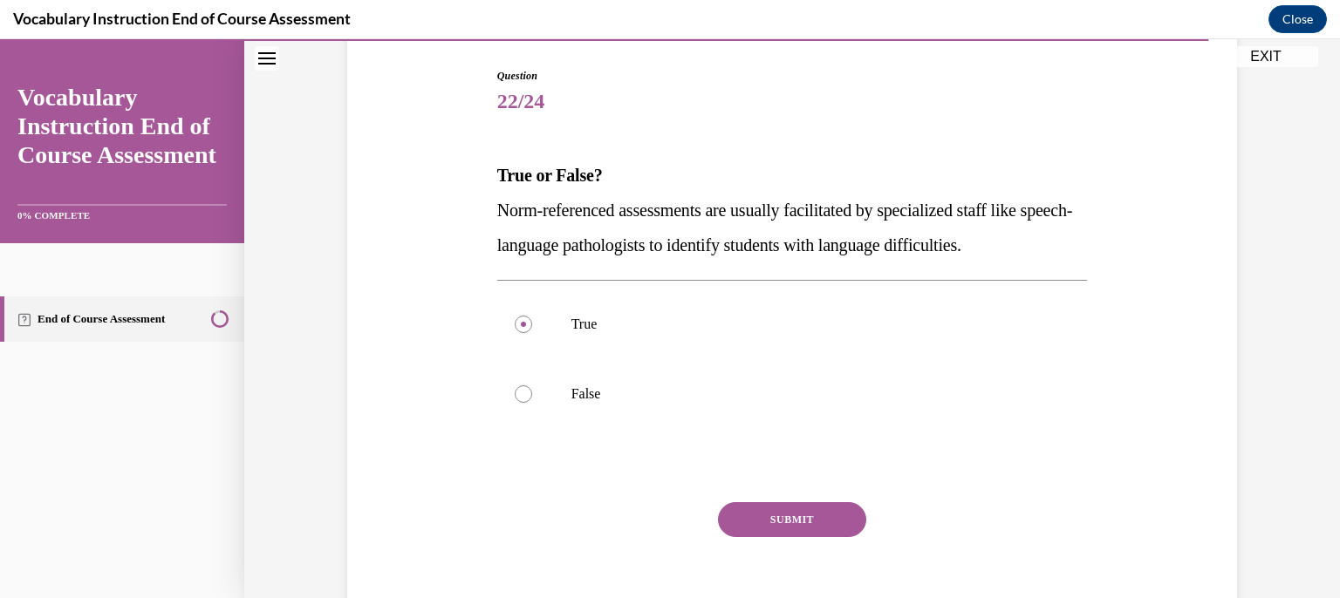
click at [797, 521] on button "SUBMIT" at bounding box center [792, 520] width 148 height 35
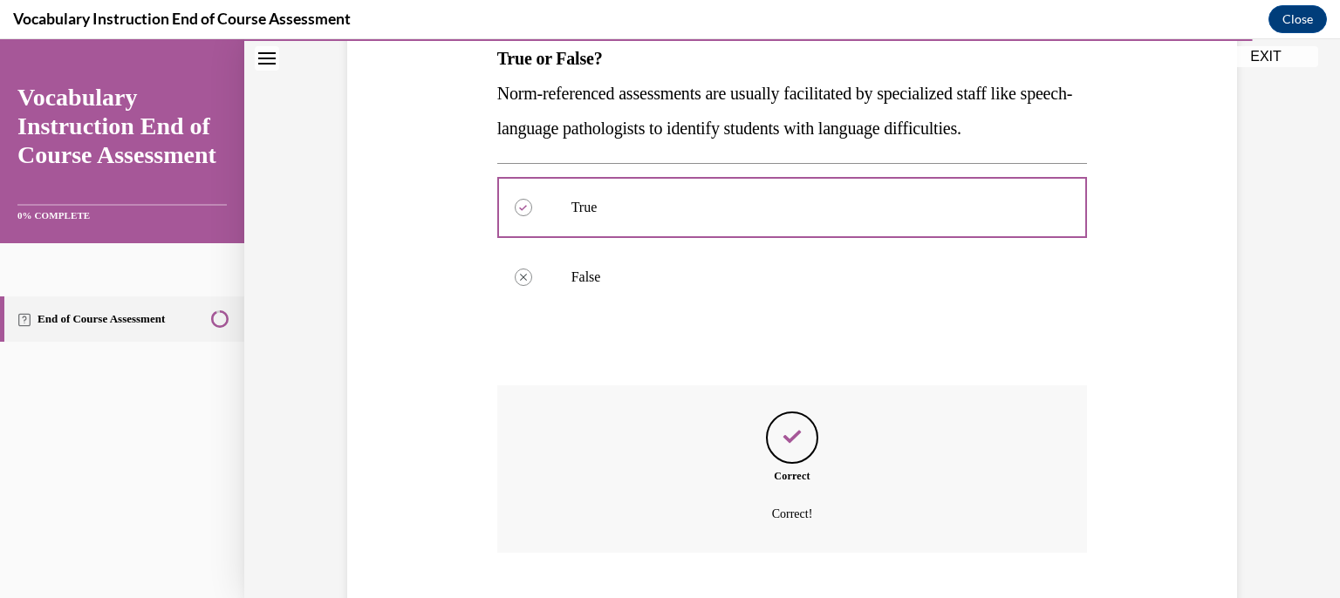
scroll to position [398, 0]
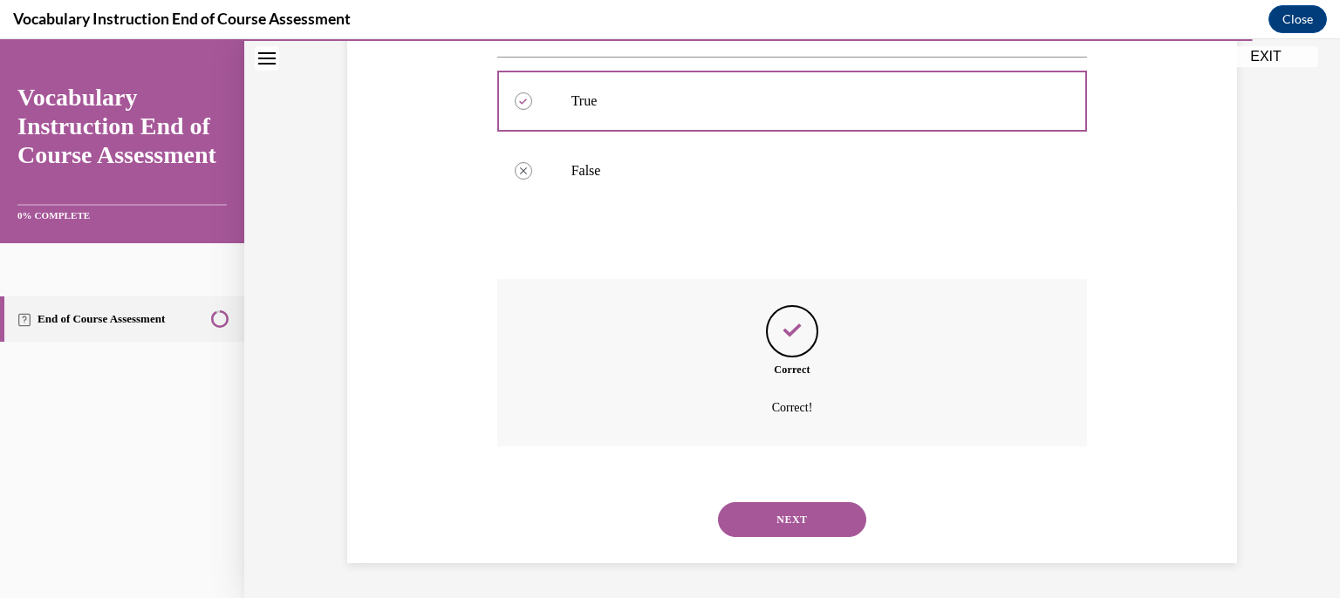
click at [822, 512] on button "NEXT" at bounding box center [792, 520] width 148 height 35
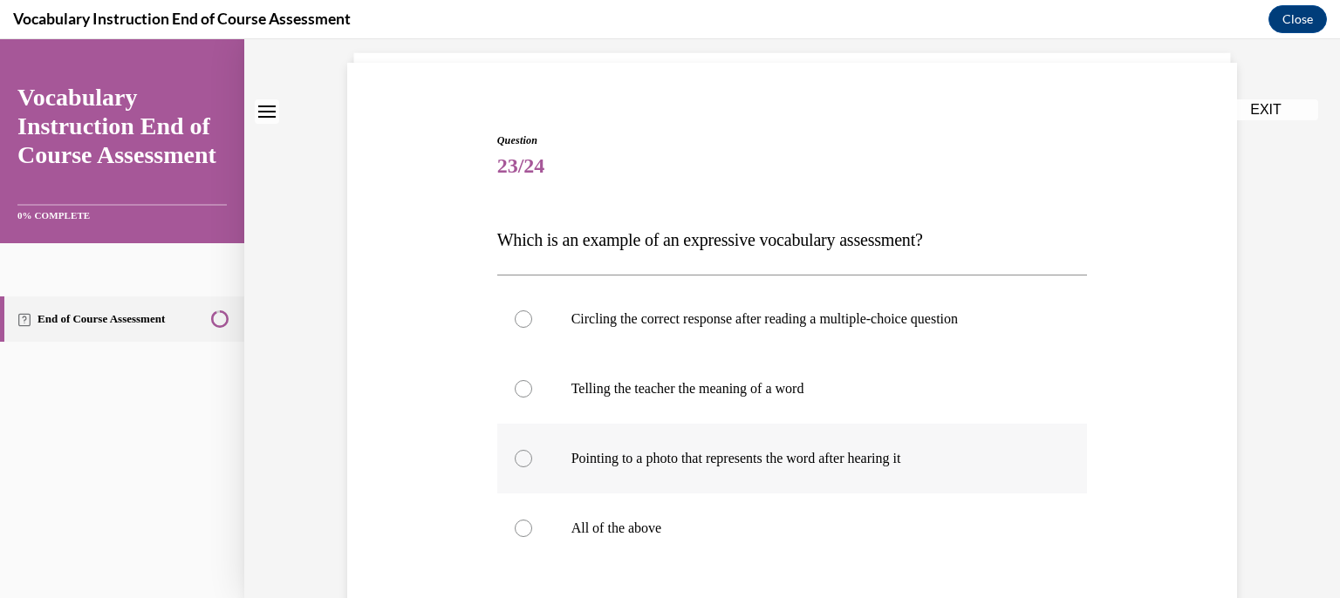
scroll to position [174, 0]
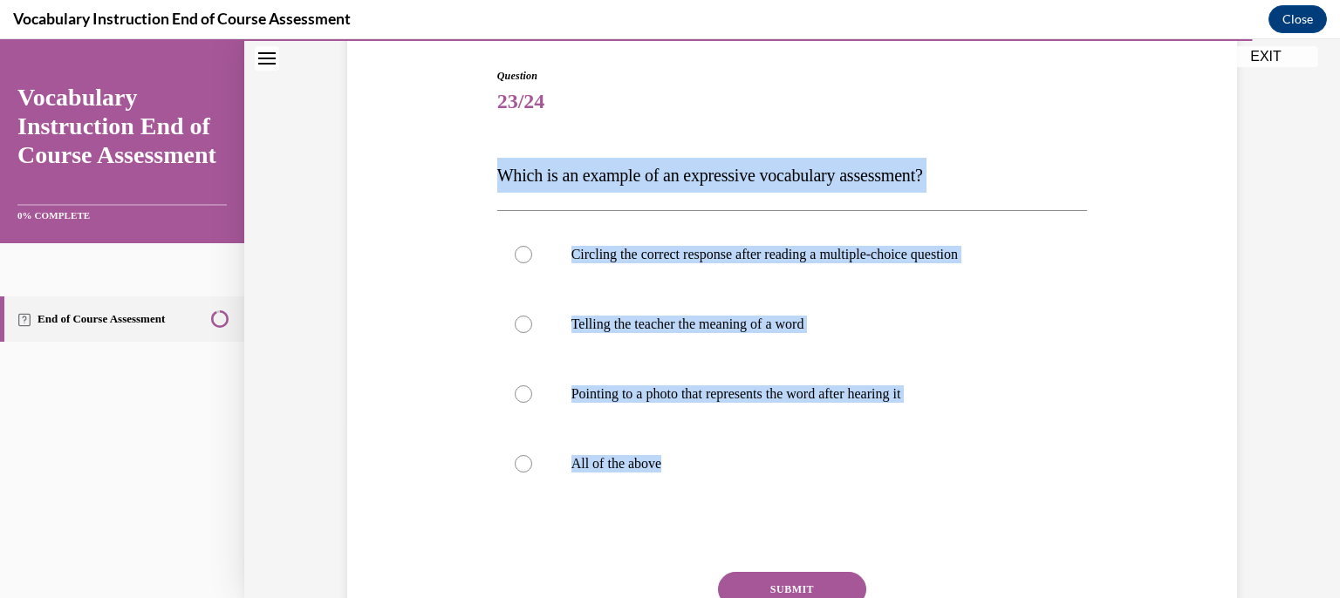
drag, startPoint x: 457, startPoint y: 182, endPoint x: 944, endPoint y: 512, distance: 588.0
click at [944, 512] on div "Question 23/24 Which is an example of an expressive vocabulary assessment? Circ…" at bounding box center [792, 366] width 899 height 700
click at [835, 459] on p "All of the above" at bounding box center [807, 463] width 473 height 17
click at [532, 459] on input "All of the above" at bounding box center [523, 463] width 17 height 17
radio input "true"
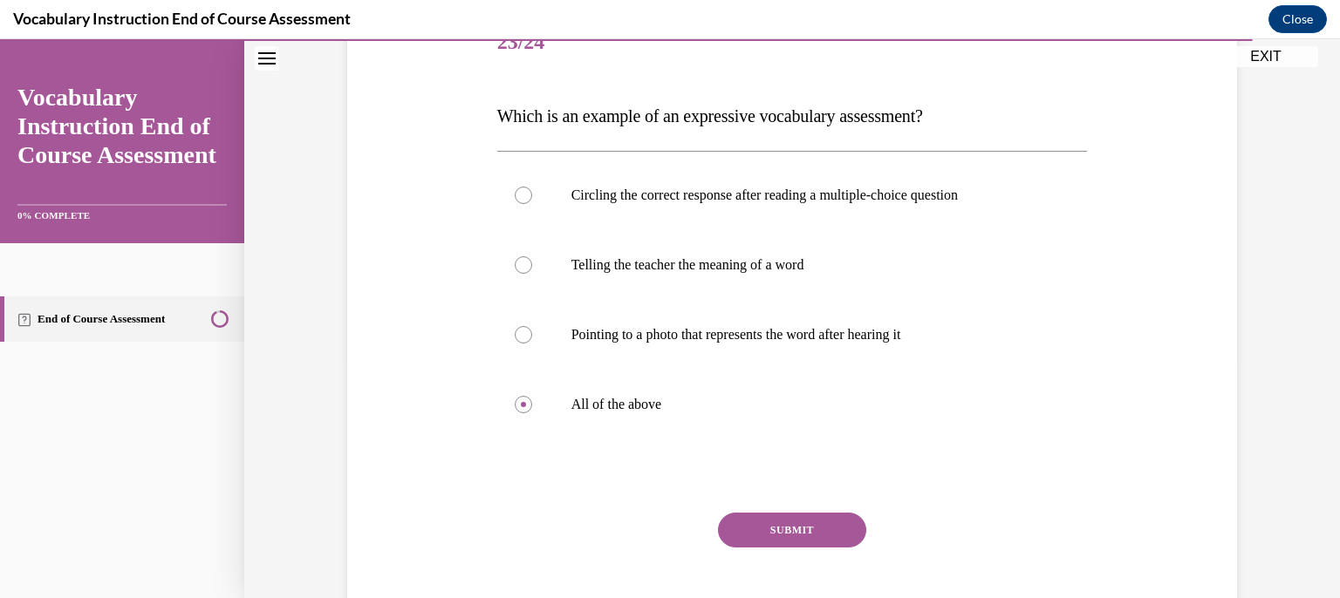
scroll to position [262, 0]
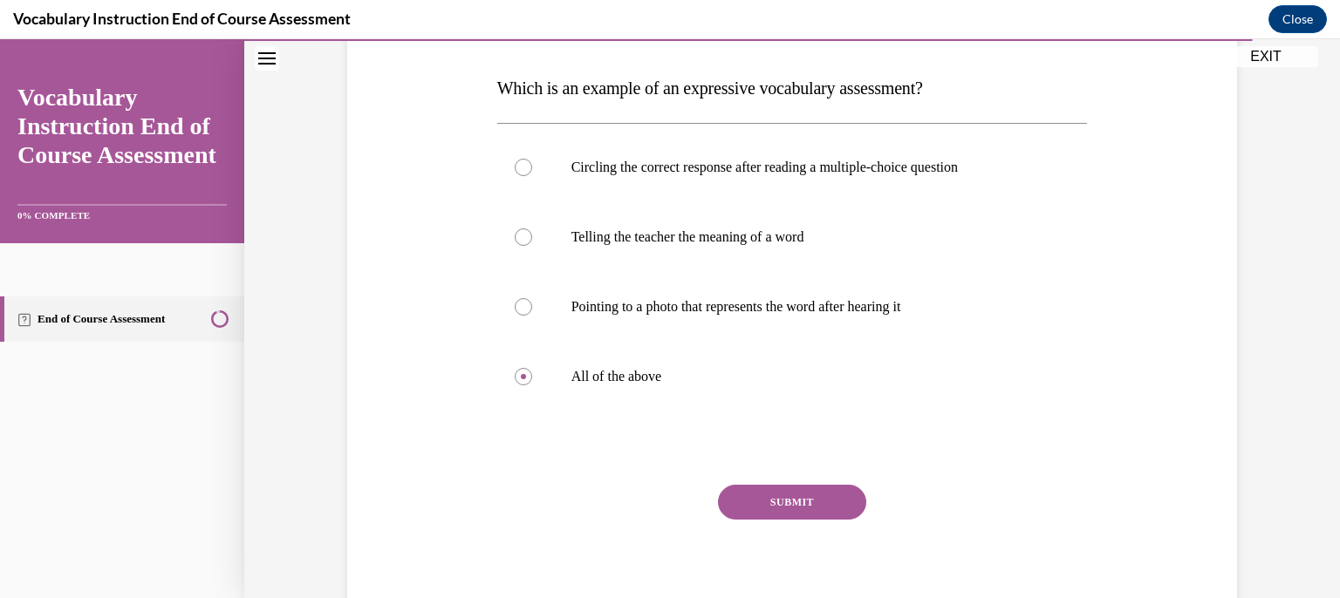
click at [822, 489] on button "SUBMIT" at bounding box center [792, 502] width 148 height 35
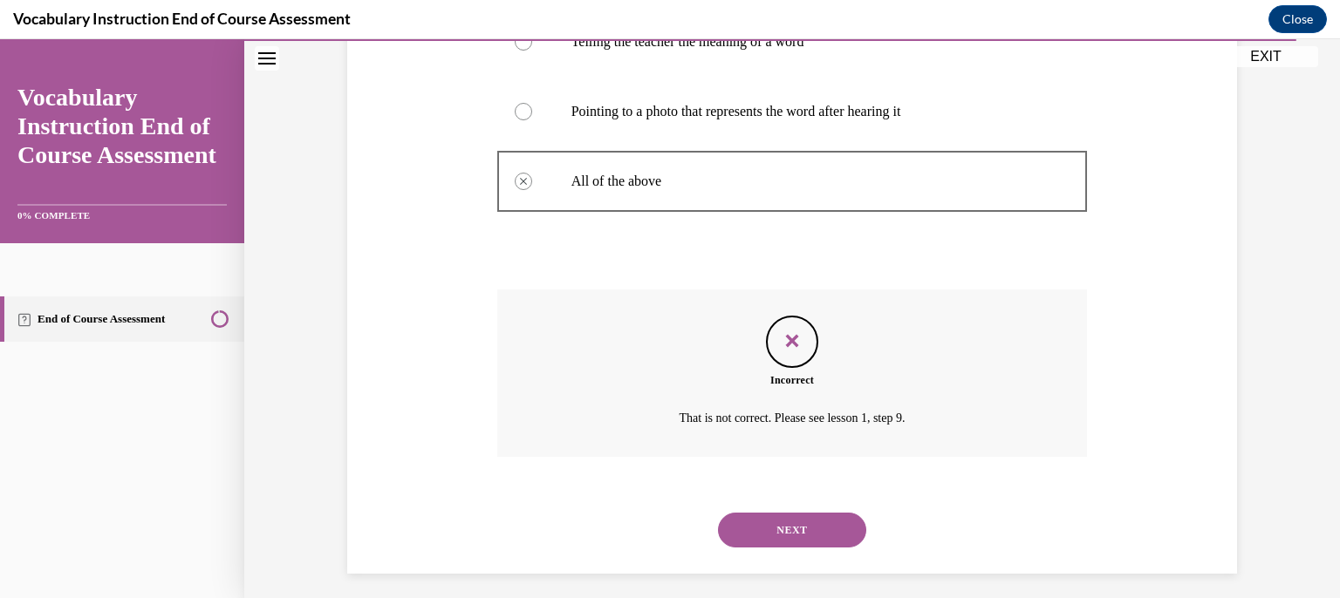
scroll to position [468, 0]
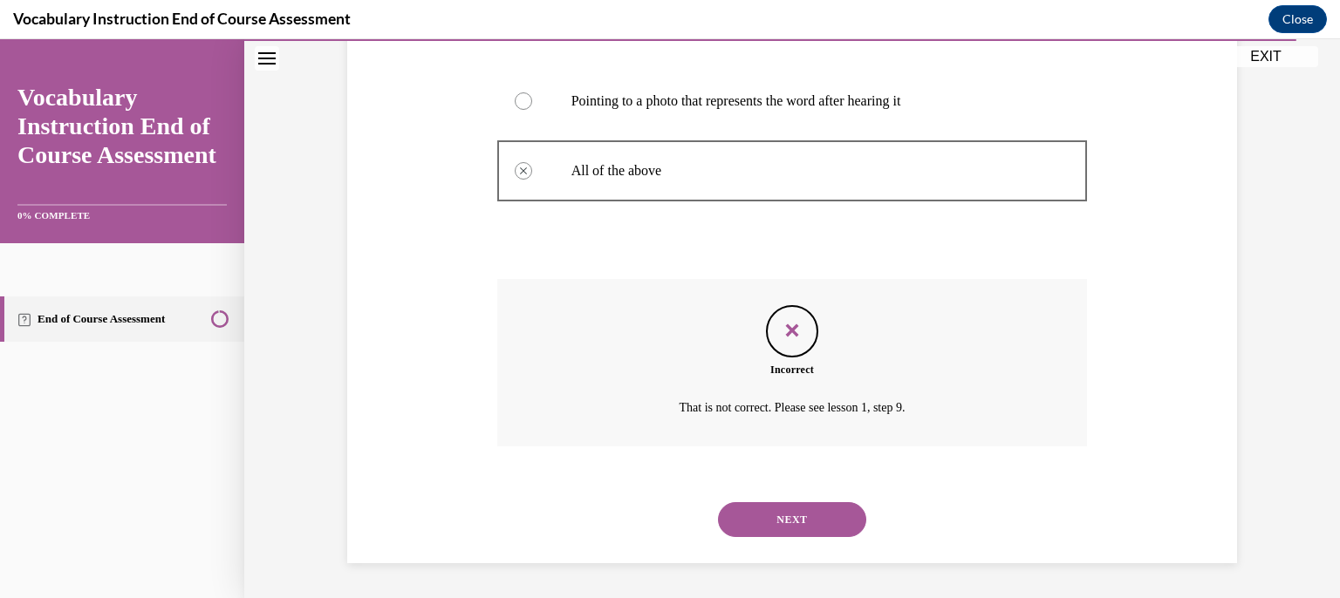
click at [783, 534] on button "NEXT" at bounding box center [792, 520] width 148 height 35
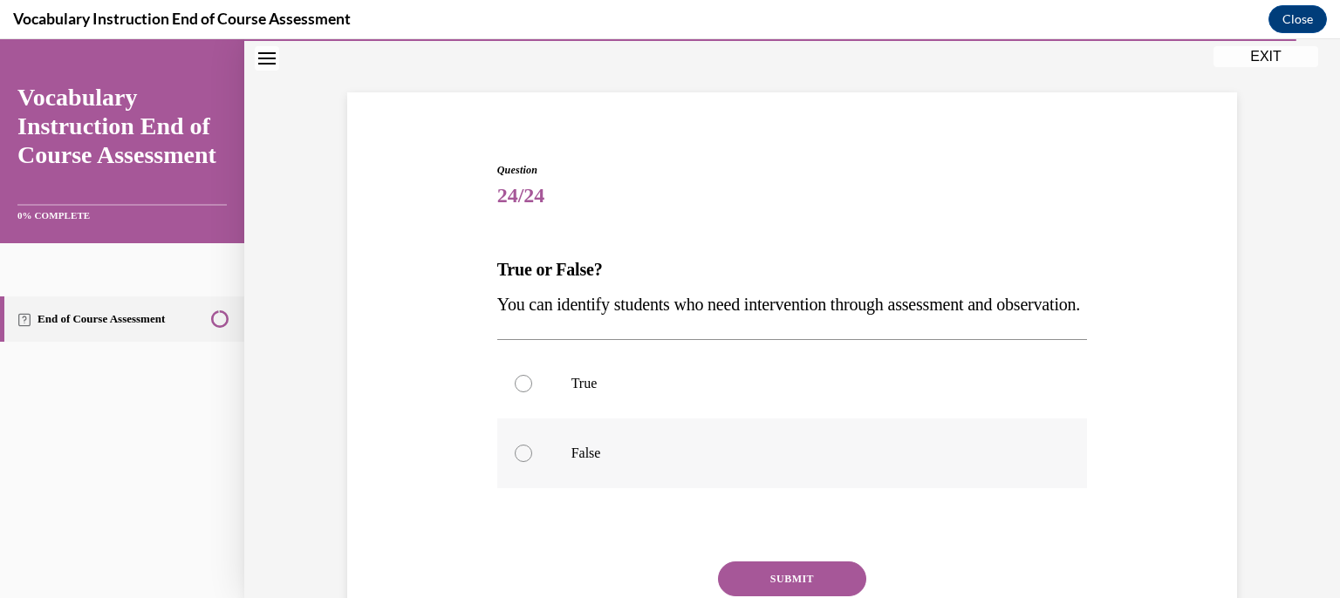
scroll to position [174, 0]
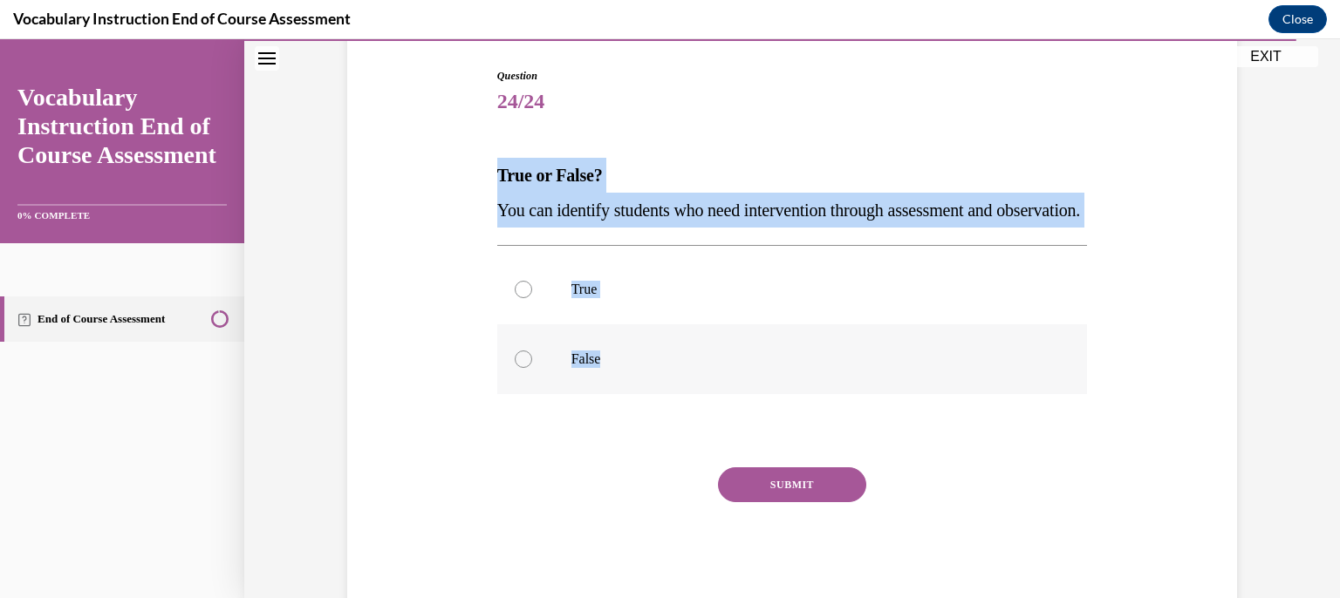
drag, startPoint x: 464, startPoint y: 152, endPoint x: 793, endPoint y: 399, distance: 411.3
click at [793, 399] on div "Question 24/24 True or False? You can identify students who need intervention t…" at bounding box center [792, 313] width 899 height 595
click at [635, 311] on label "True" at bounding box center [792, 290] width 591 height 70
click at [532, 298] on input "True" at bounding box center [523, 289] width 17 height 17
radio input "true"
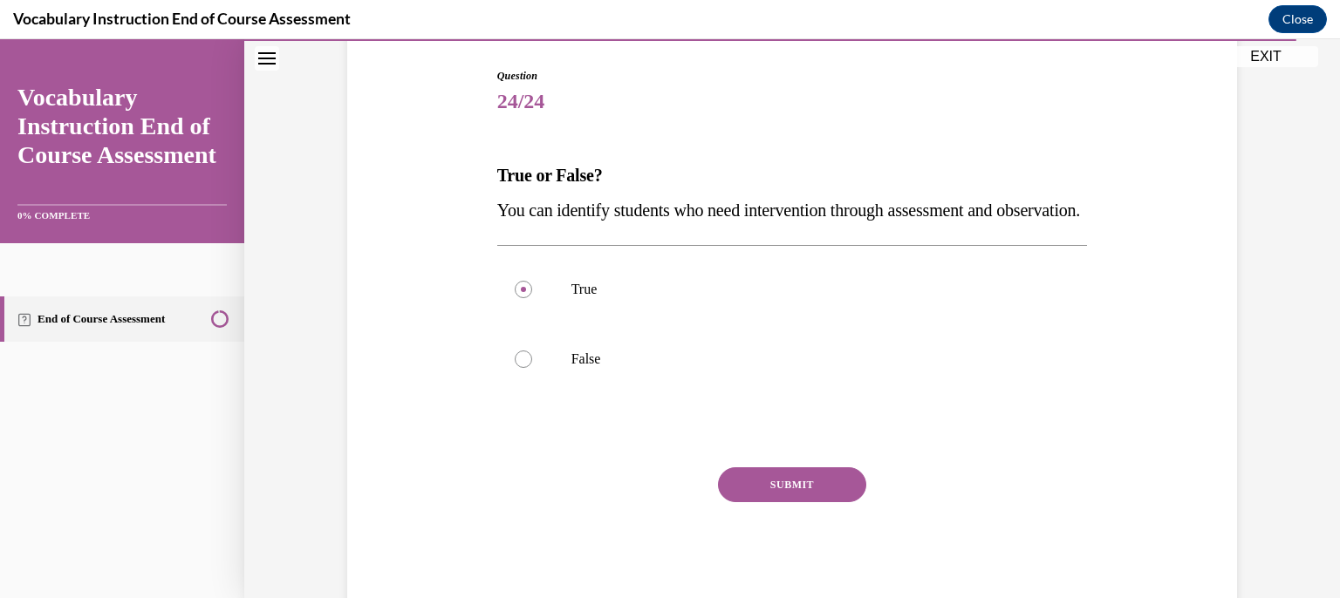
click at [791, 503] on button "SUBMIT" at bounding box center [792, 485] width 148 height 35
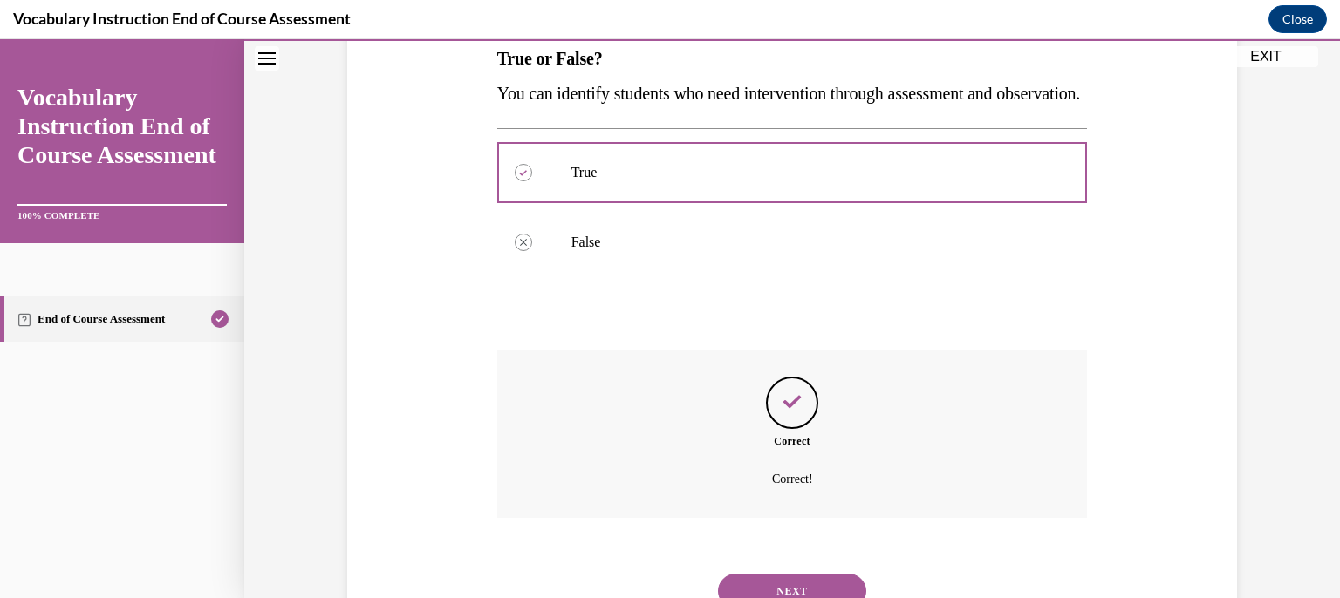
scroll to position [398, 0]
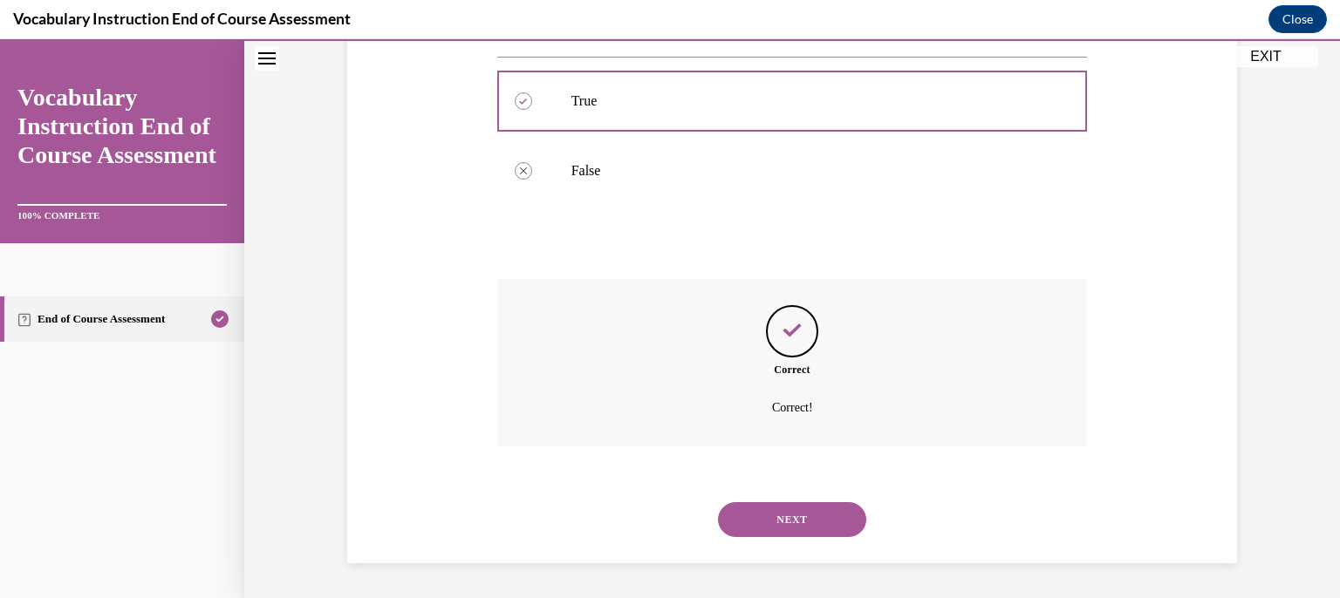
click at [794, 510] on button "NEXT" at bounding box center [792, 520] width 148 height 35
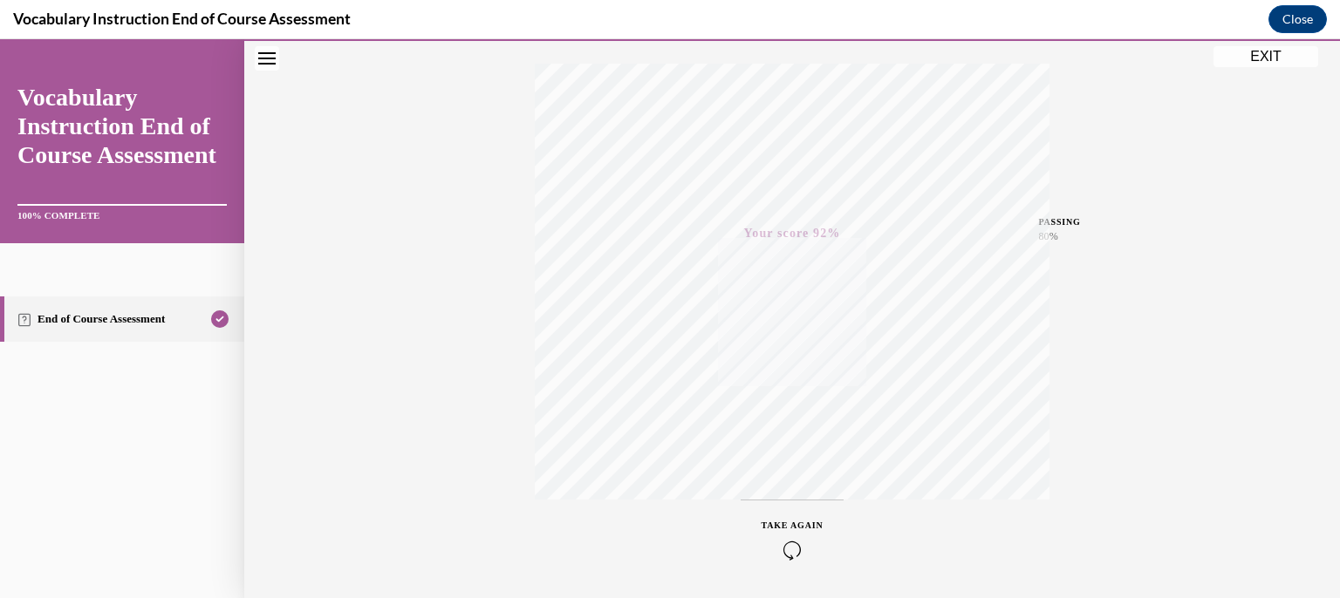
scroll to position [248, 0]
click at [1279, 56] on button "EXIT" at bounding box center [1266, 56] width 105 height 21
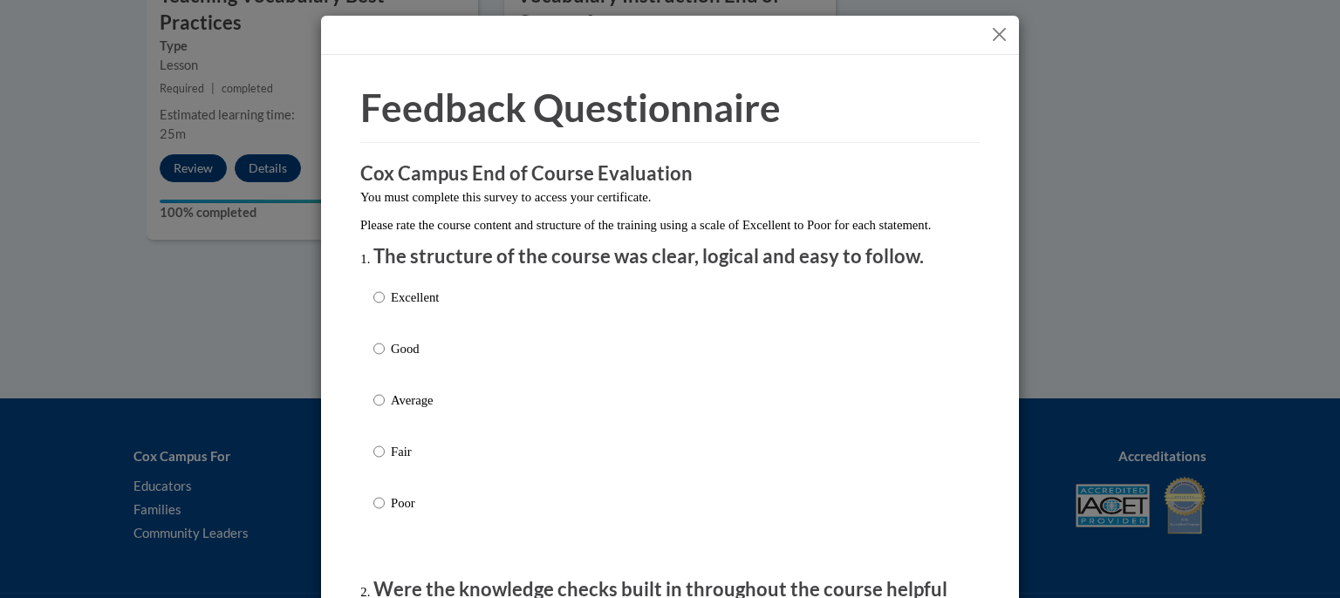
scroll to position [87, 0]
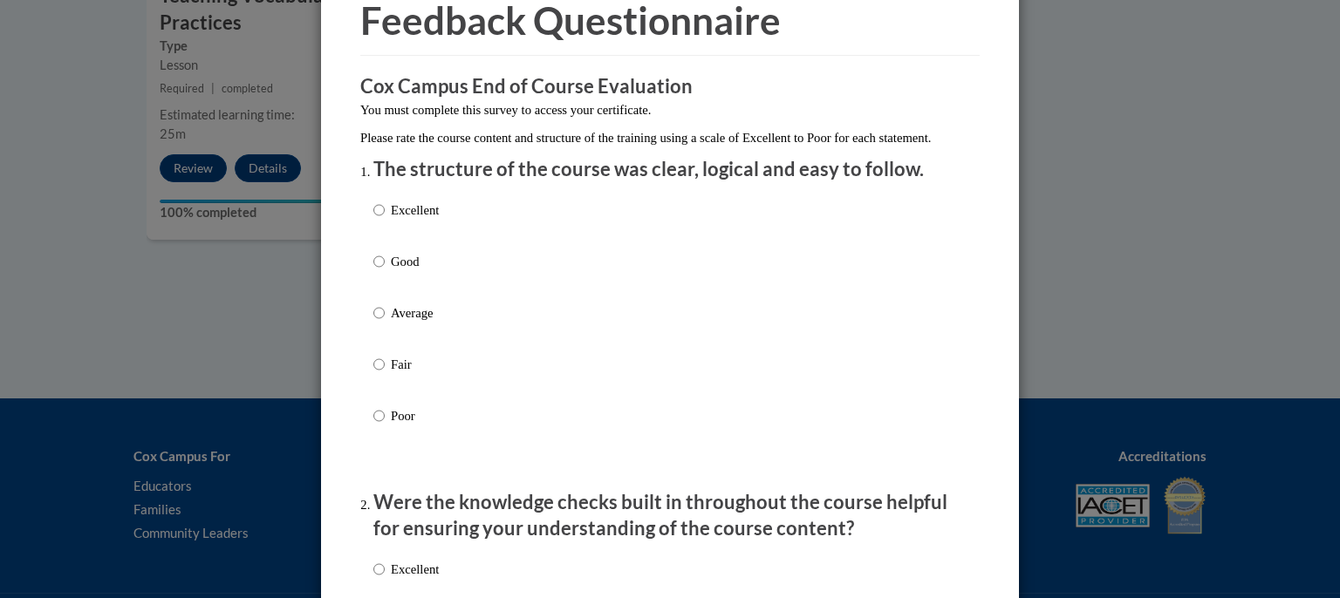
click at [391, 271] on p "Good" at bounding box center [415, 261] width 48 height 19
click at [385, 271] on input "Good" at bounding box center [378, 261] width 11 height 19
radio input "true"
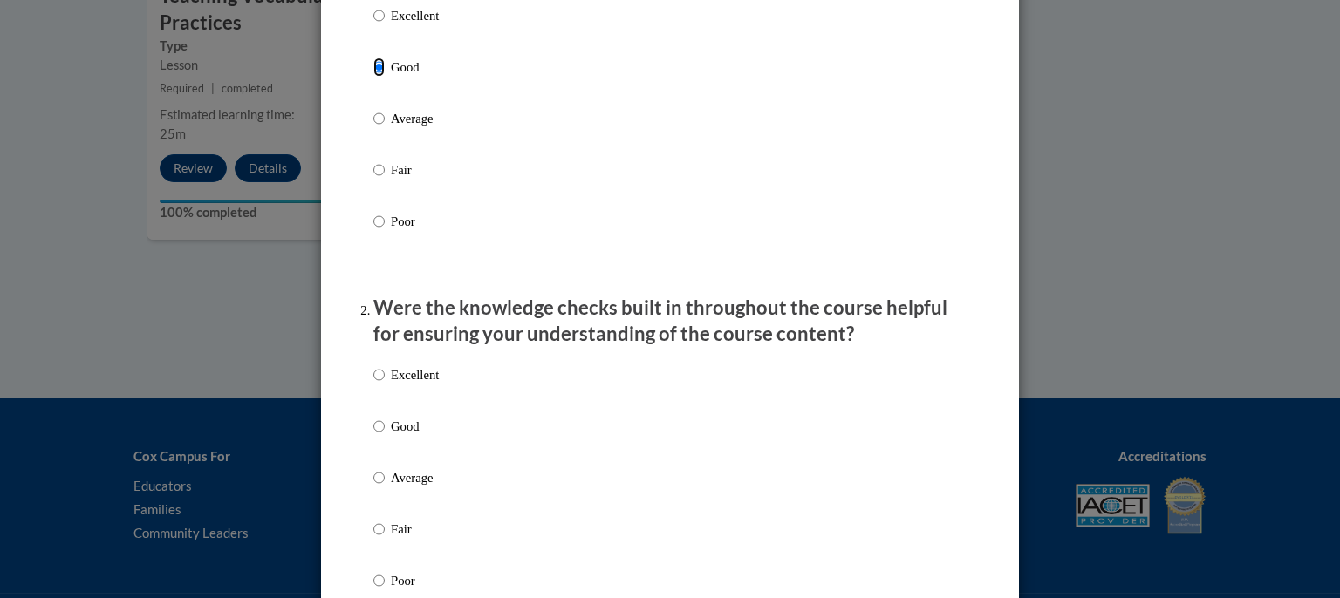
scroll to position [523, 0]
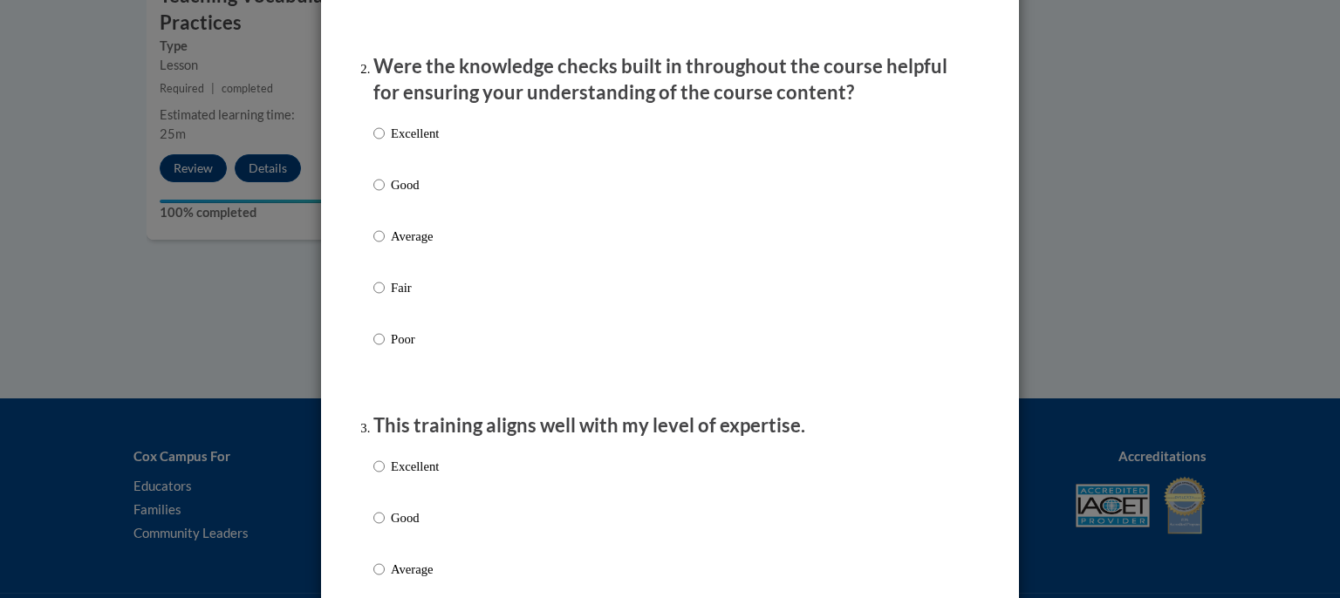
click at [391, 171] on label "Excellent" at bounding box center [405, 147] width 65 height 47
click at [385, 143] on input "Excellent" at bounding box center [378, 133] width 11 height 19
radio input "true"
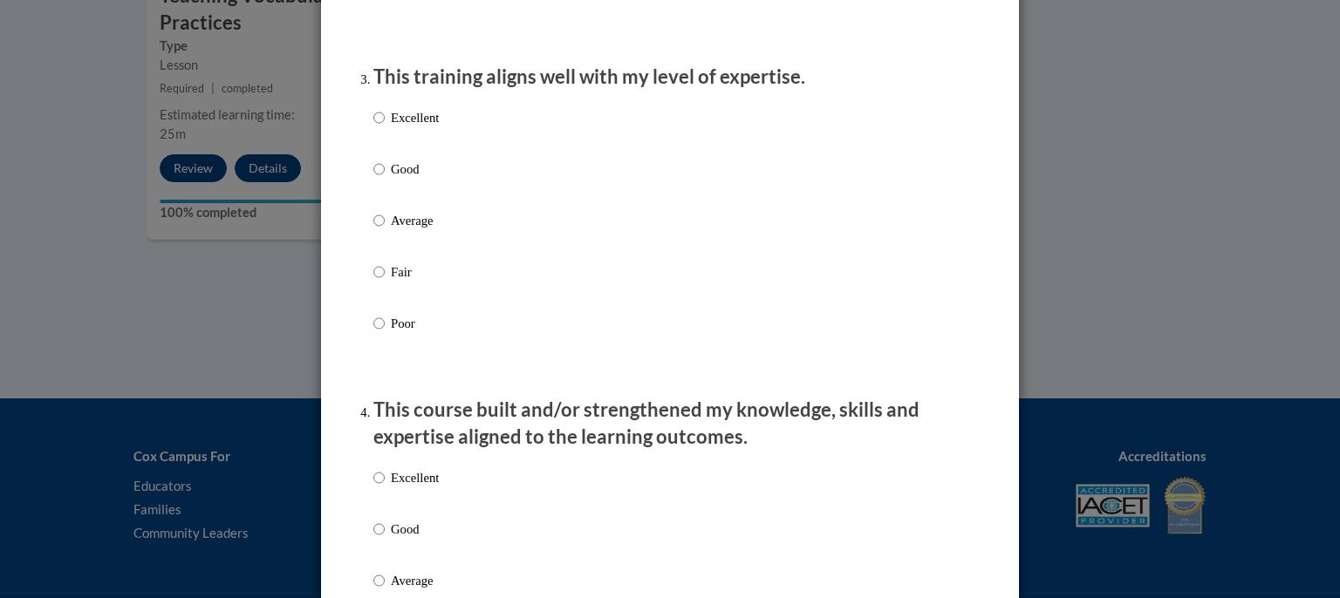
click at [399, 230] on p "Average" at bounding box center [415, 220] width 48 height 19
click at [385, 230] on input "Average" at bounding box center [378, 220] width 11 height 19
radio input "true"
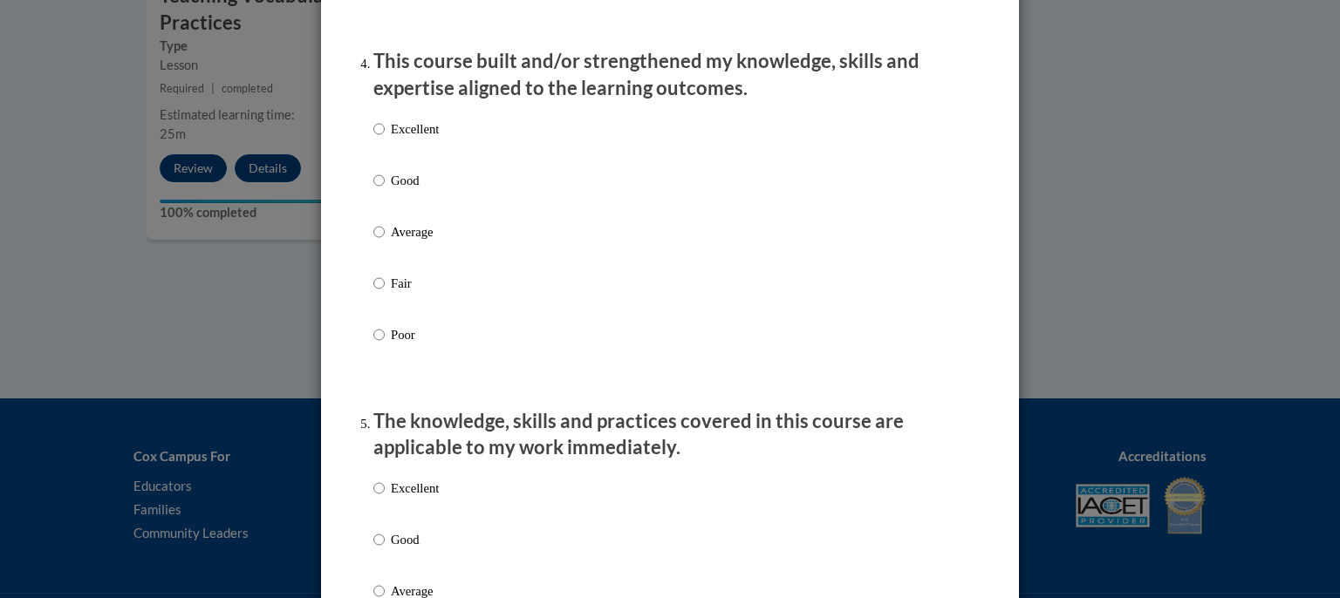
click at [409, 242] on p "Average" at bounding box center [415, 231] width 48 height 19
click at [385, 242] on input "Average" at bounding box center [378, 231] width 11 height 19
radio input "true"
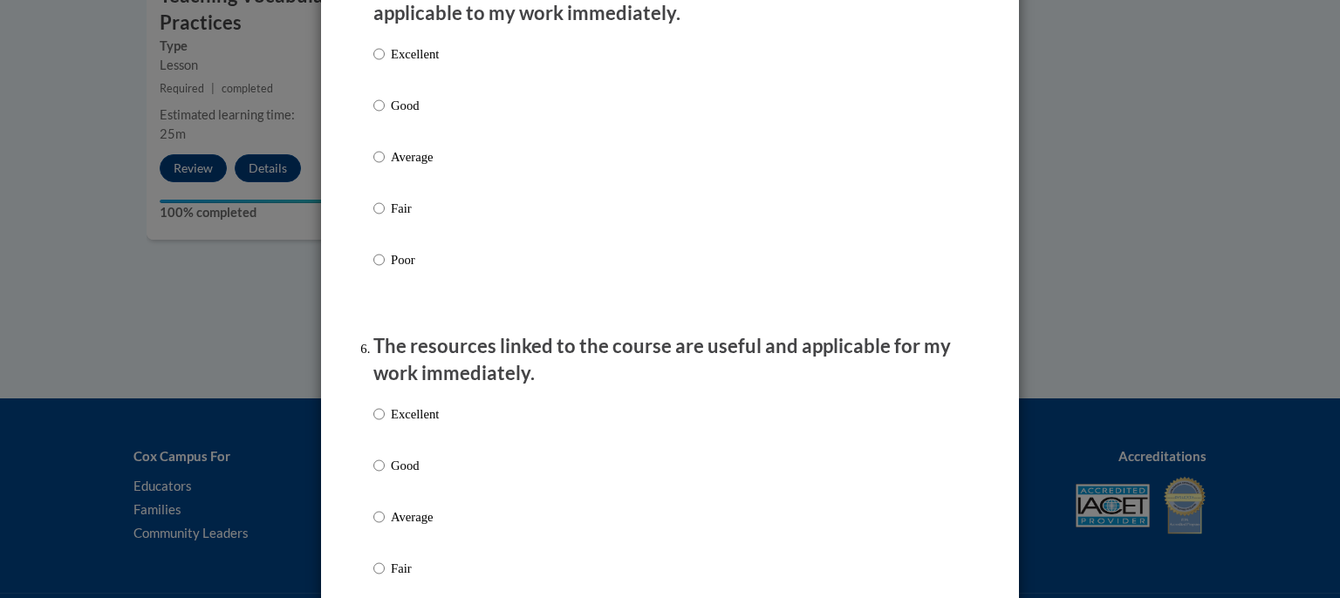
scroll to position [1658, 0]
click at [410, 244] on label "Fair" at bounding box center [405, 220] width 65 height 47
click at [385, 216] on input "Fair" at bounding box center [378, 206] width 11 height 19
radio input "true"
click at [400, 135] on label "Good" at bounding box center [405, 117] width 65 height 47
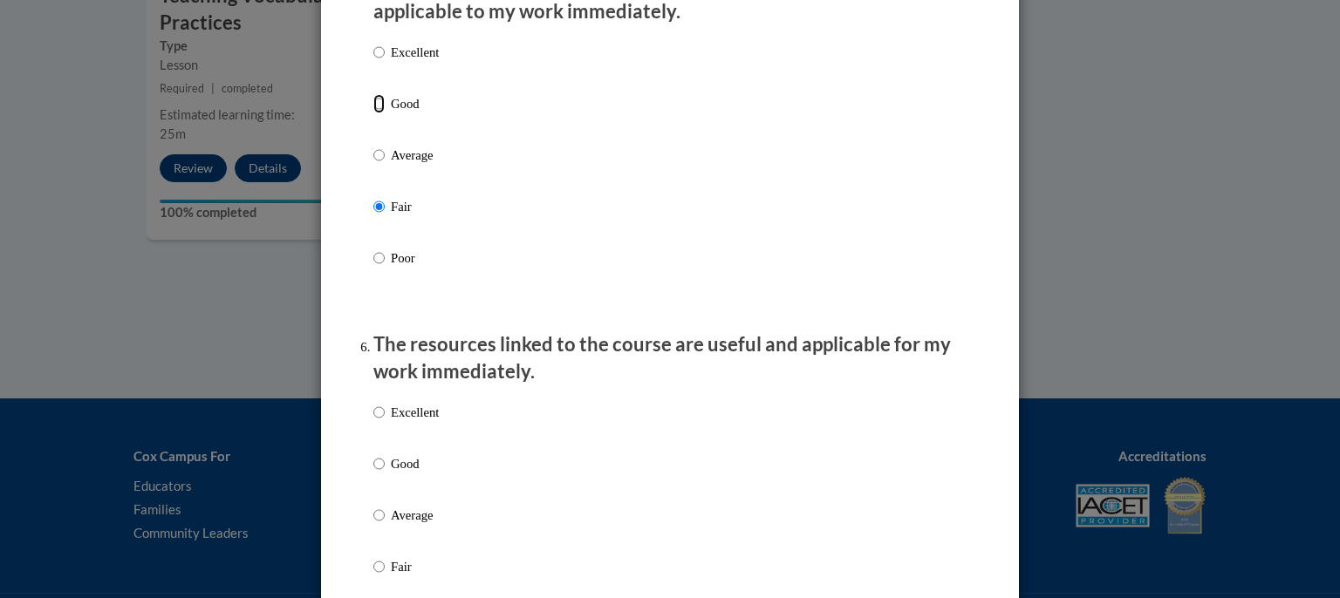
click at [385, 113] on input "Good" at bounding box center [378, 103] width 11 height 19
radio input "true"
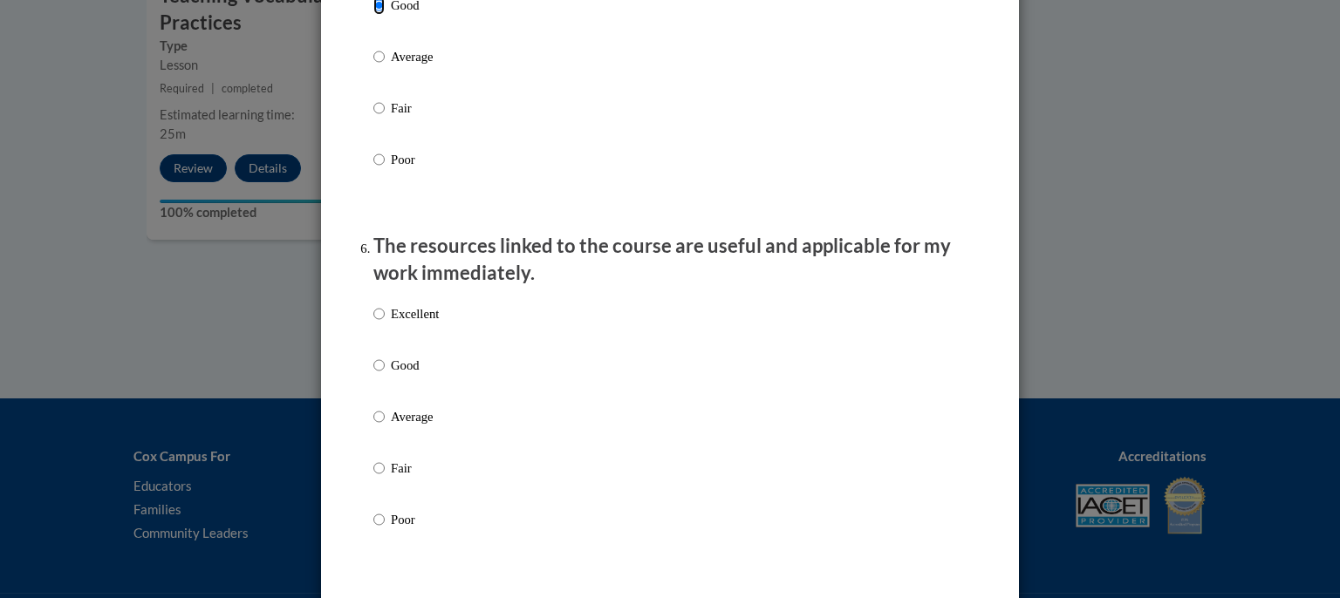
scroll to position [1919, 0]
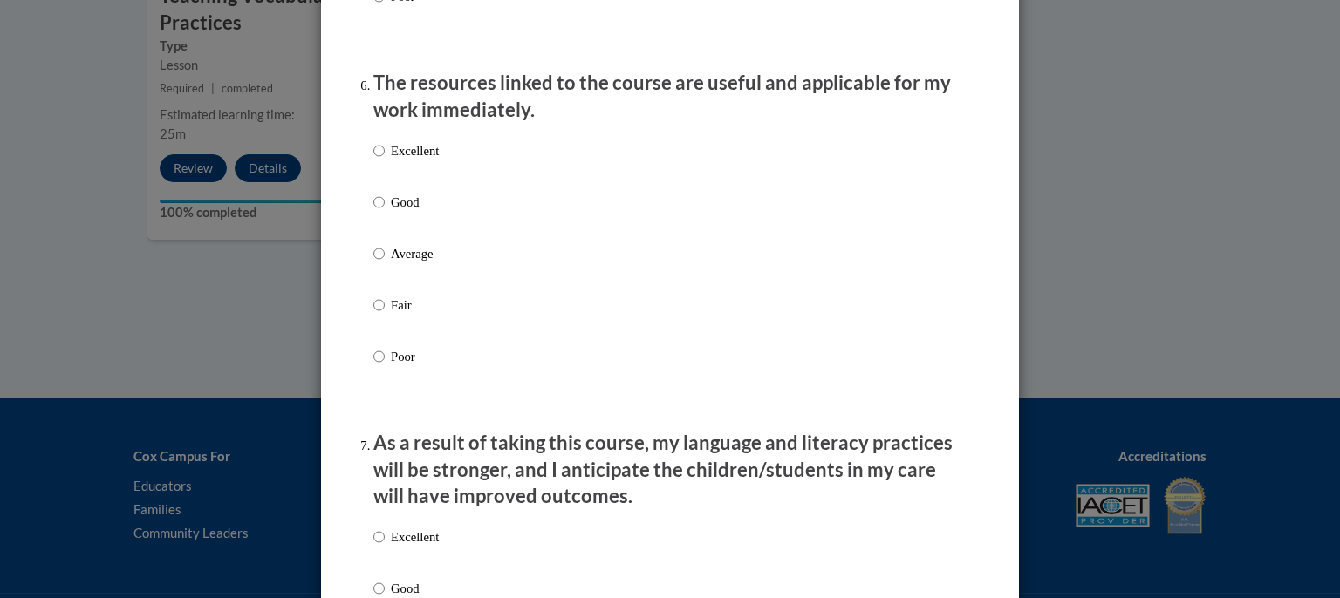
click at [425, 212] on p "Good" at bounding box center [415, 202] width 48 height 19
click at [385, 212] on input "Good" at bounding box center [378, 202] width 11 height 19
radio input "true"
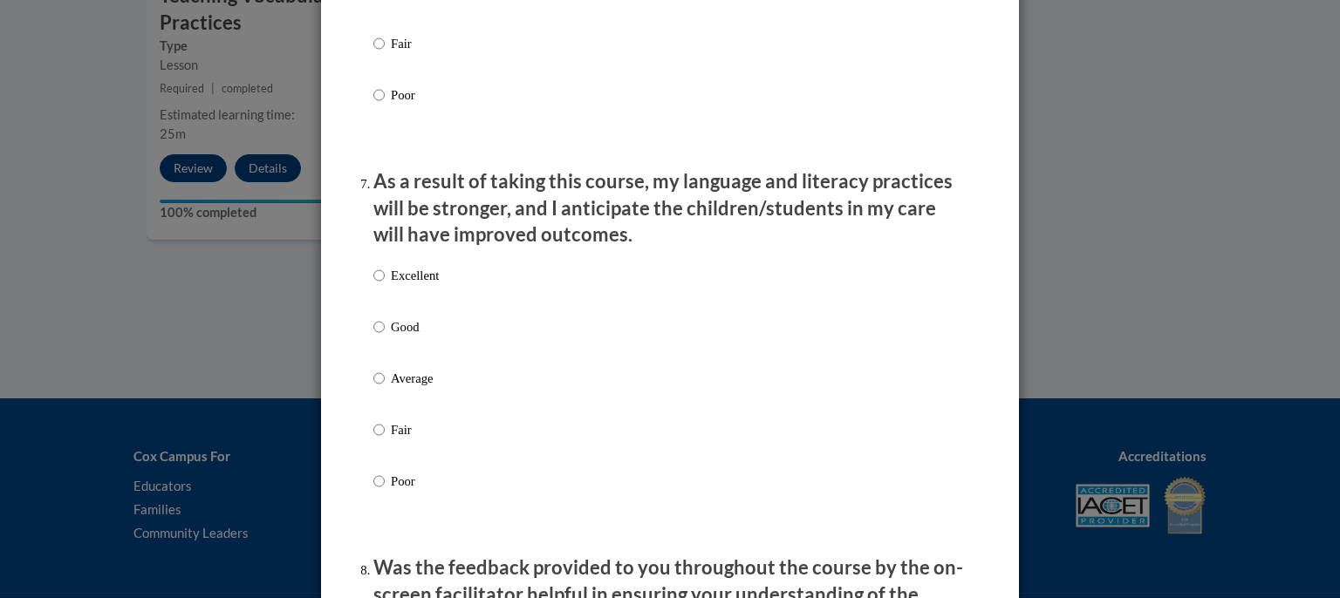
click at [401, 285] on p "Excellent" at bounding box center [415, 275] width 48 height 19
click at [385, 285] on input "Excellent" at bounding box center [378, 275] width 11 height 19
radio input "true"
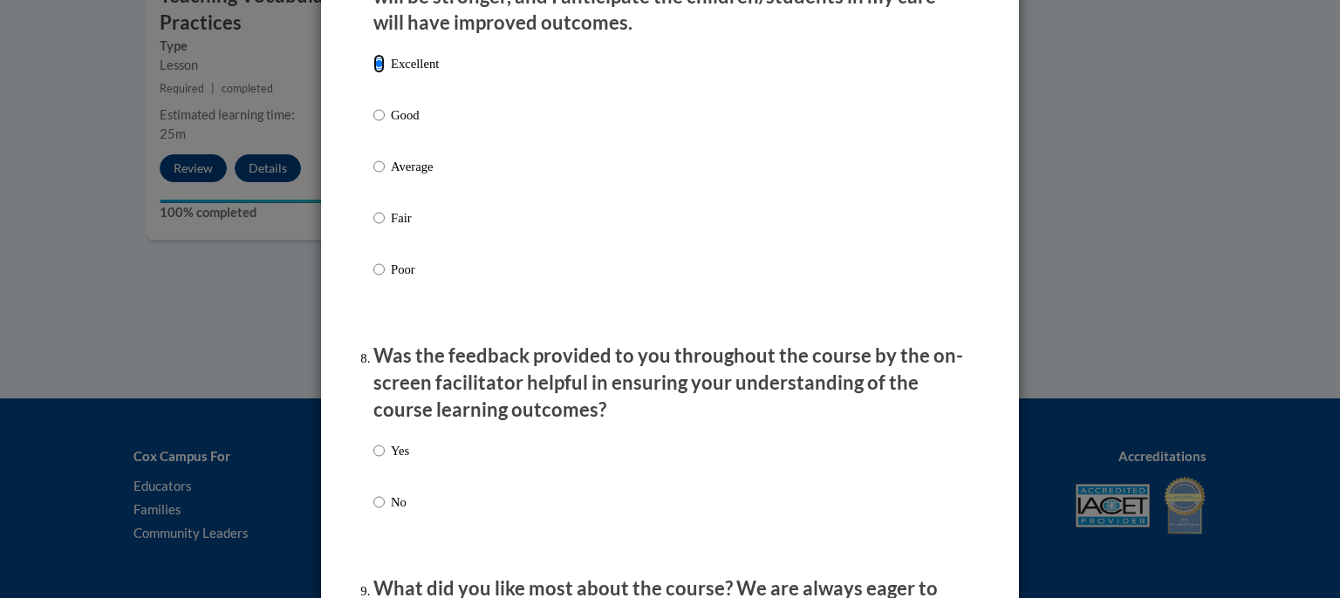
scroll to position [2705, 0]
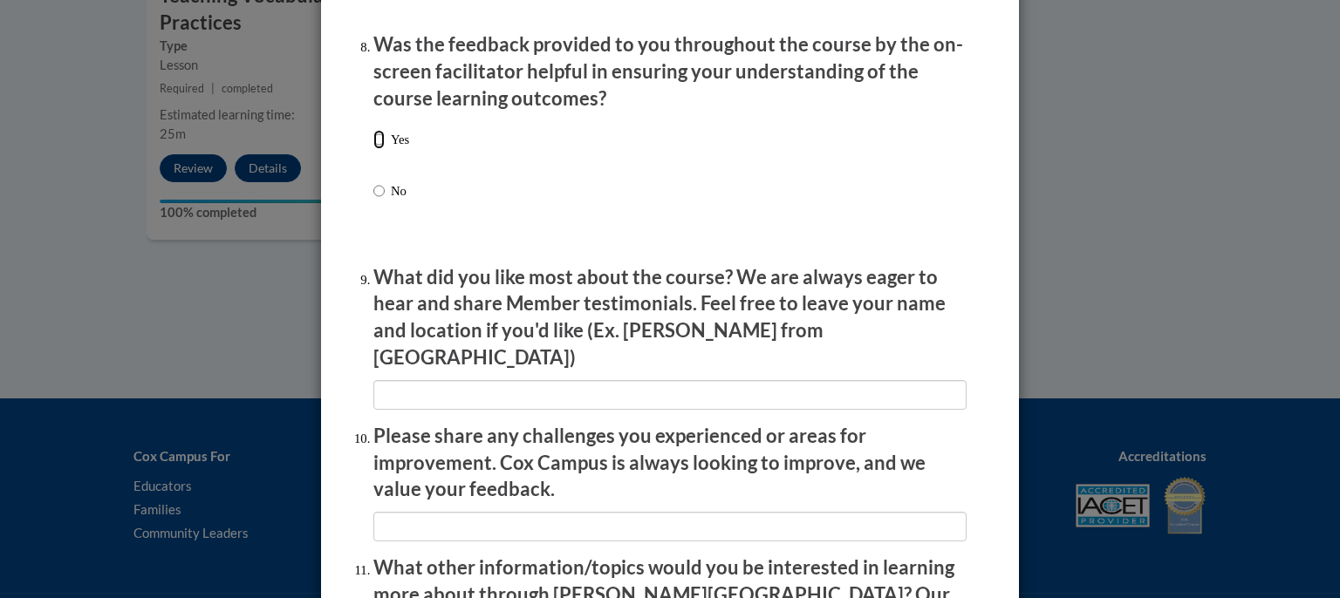
click at [374, 149] on input "Yes" at bounding box center [378, 139] width 11 height 19
radio input "true"
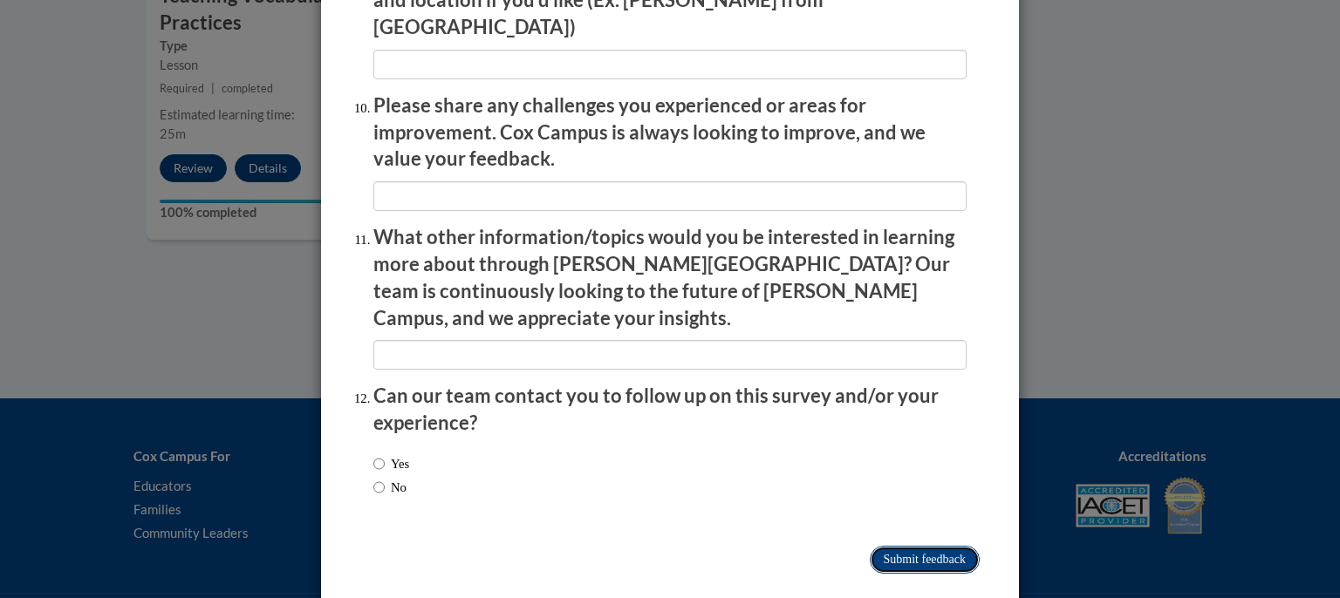
click at [918, 546] on input "Submit feedback" at bounding box center [925, 560] width 110 height 28
